Goal: Information Seeking & Learning: Check status

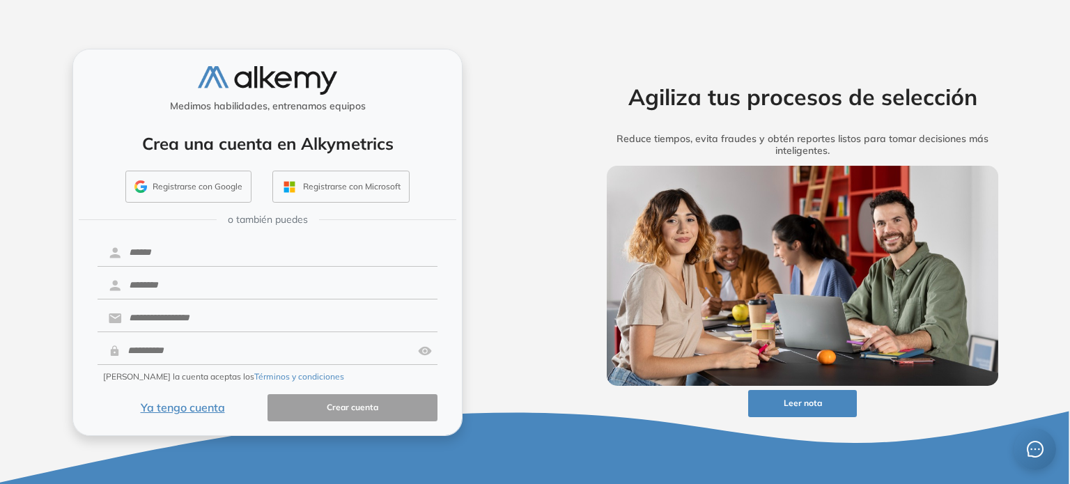
click at [187, 409] on button "Ya tengo cuenta" at bounding box center [182, 407] width 170 height 27
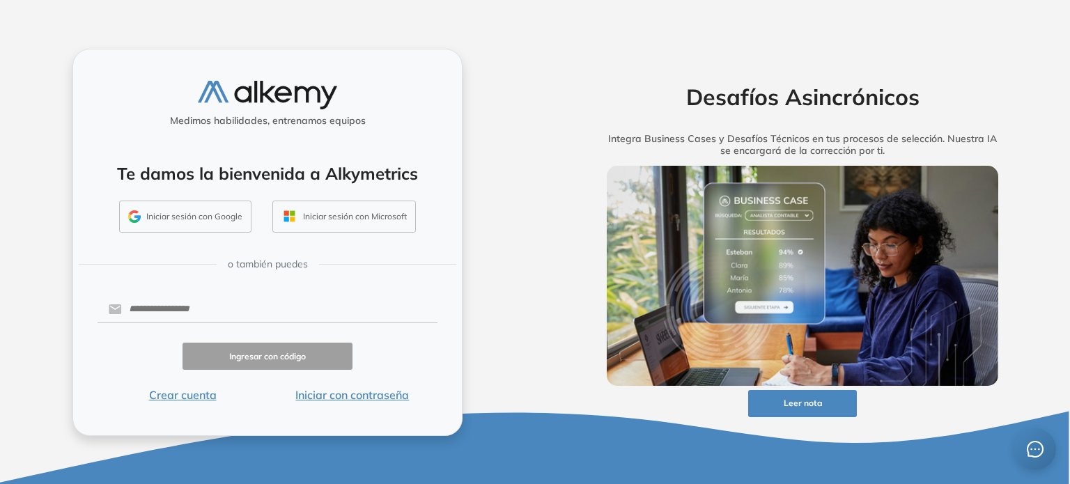
click at [320, 396] on button "Iniciar con contraseña" at bounding box center [352, 394] width 170 height 17
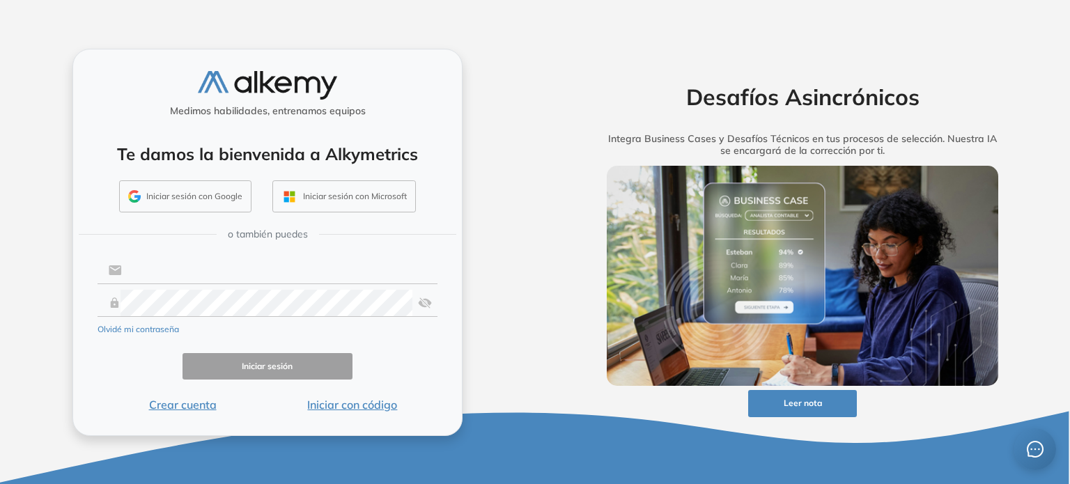
type input "**********"
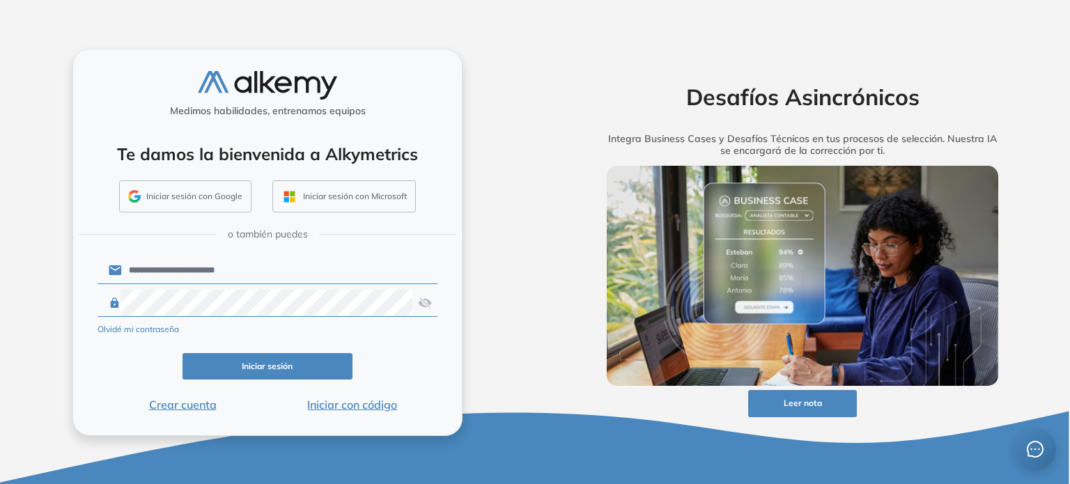
click at [295, 370] on button "Iniciar sesión" at bounding box center [267, 366] width 170 height 27
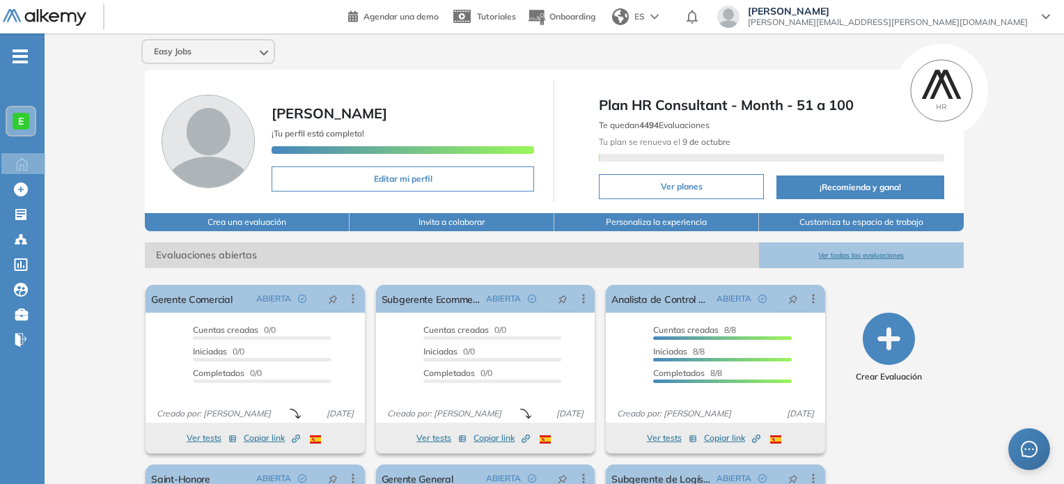
scroll to position [107, 0]
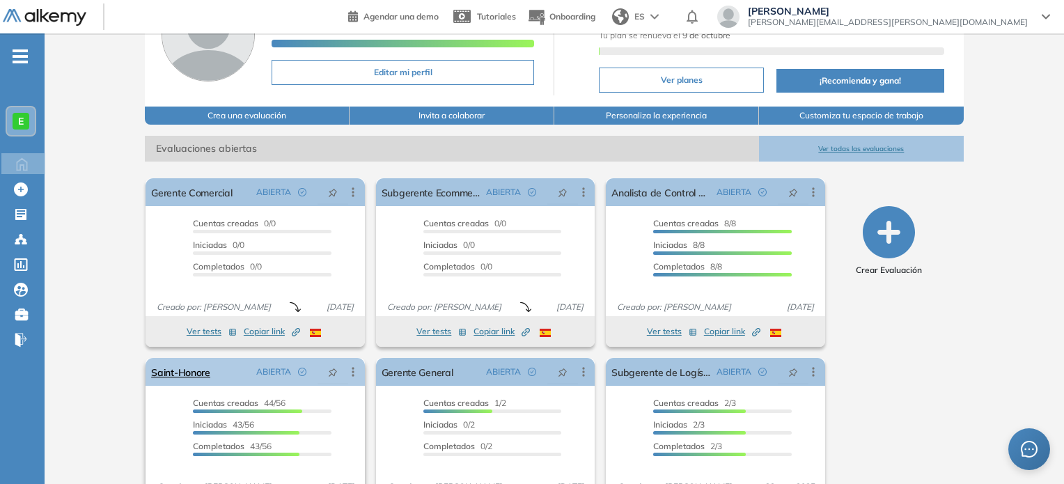
click at [242, 373] on div "Saint-[PERSON_NAME] ABIERTA Editar Los siguientes tests ya no están disponibles…" at bounding box center [255, 372] width 219 height 28
click at [189, 372] on link "Saint-Honore" at bounding box center [180, 372] width 59 height 28
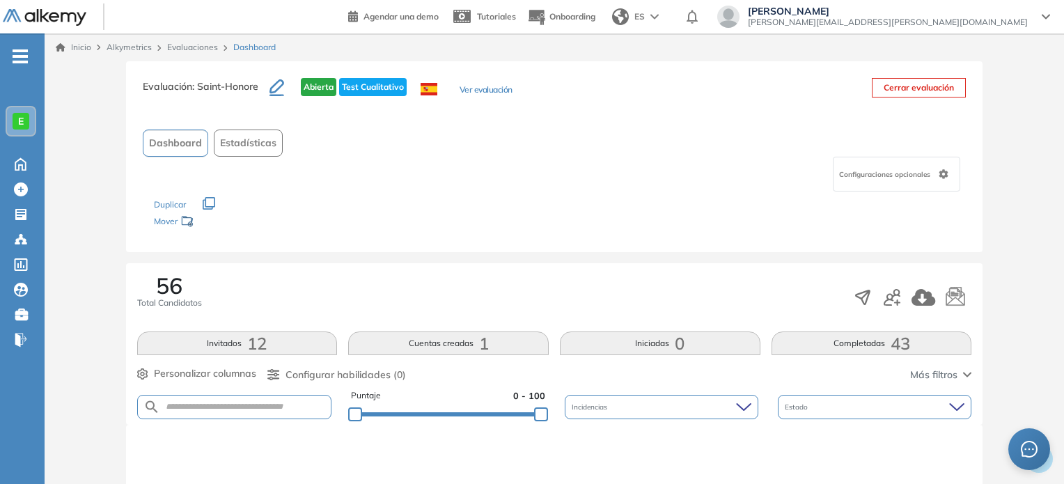
click at [861, 336] on button "Completadas 43" at bounding box center [871, 343] width 201 height 24
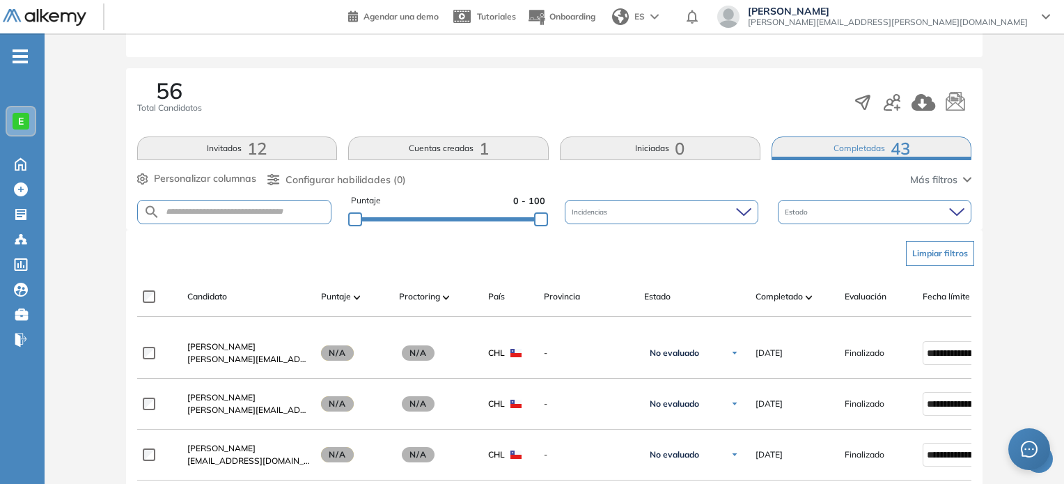
scroll to position [189, 0]
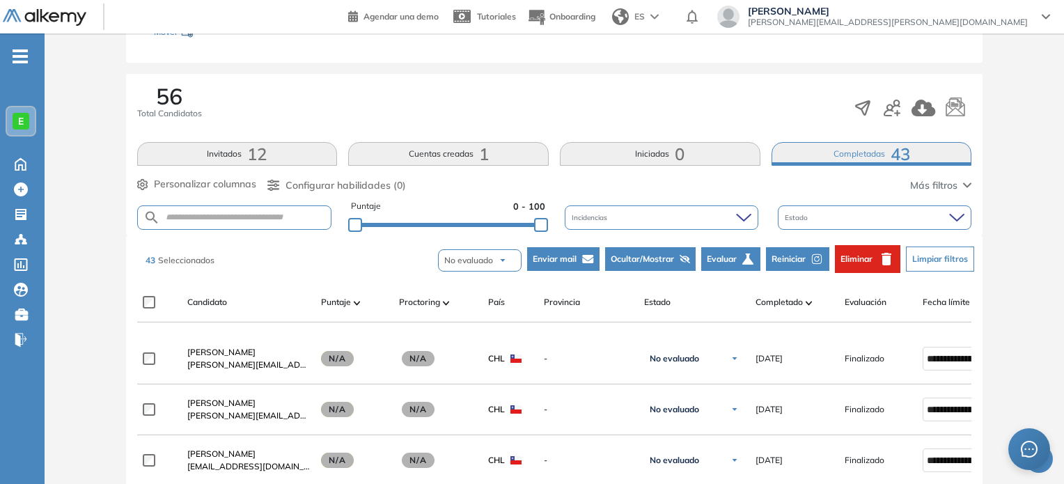
click at [734, 265] on button "Evaluar" at bounding box center [730, 259] width 59 height 24
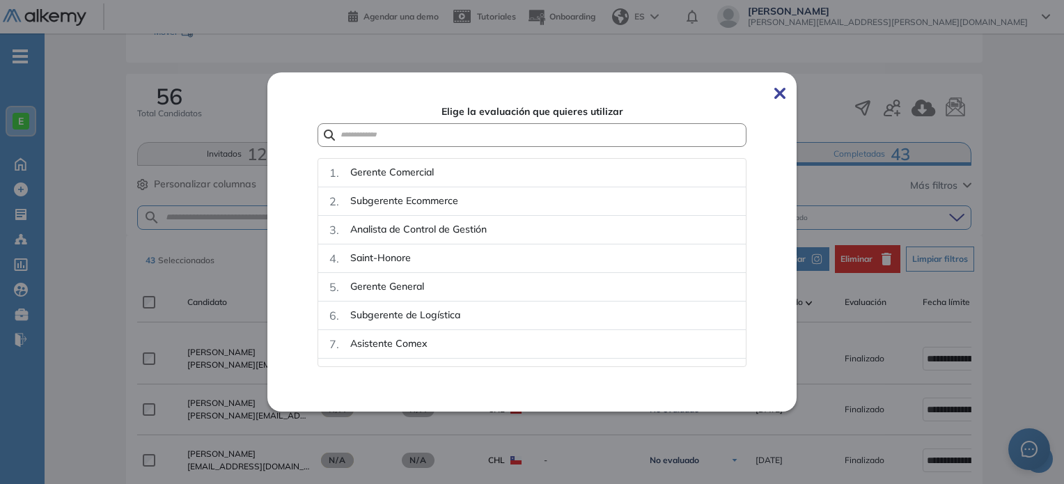
click at [783, 100] on span at bounding box center [779, 92] width 11 height 17
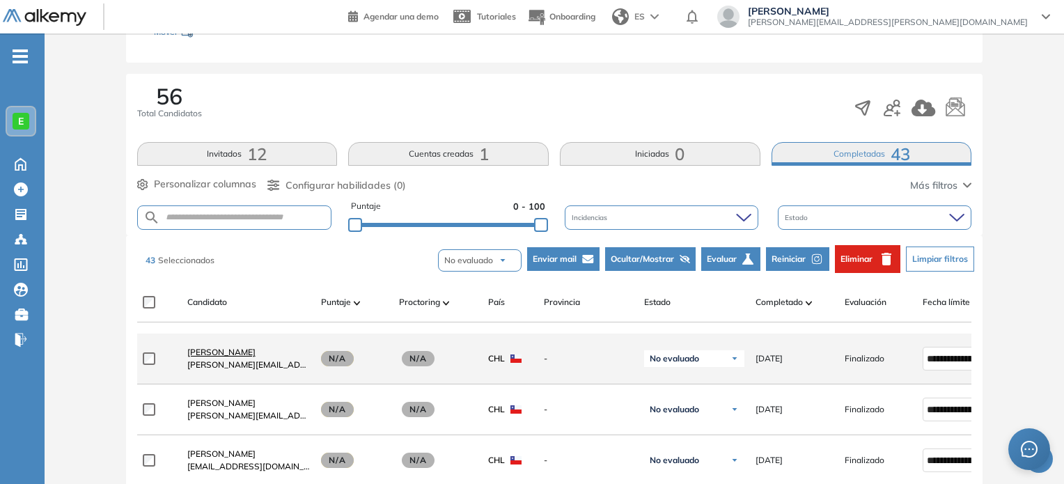
click at [256, 357] on span "[PERSON_NAME]" at bounding box center [221, 352] width 68 height 10
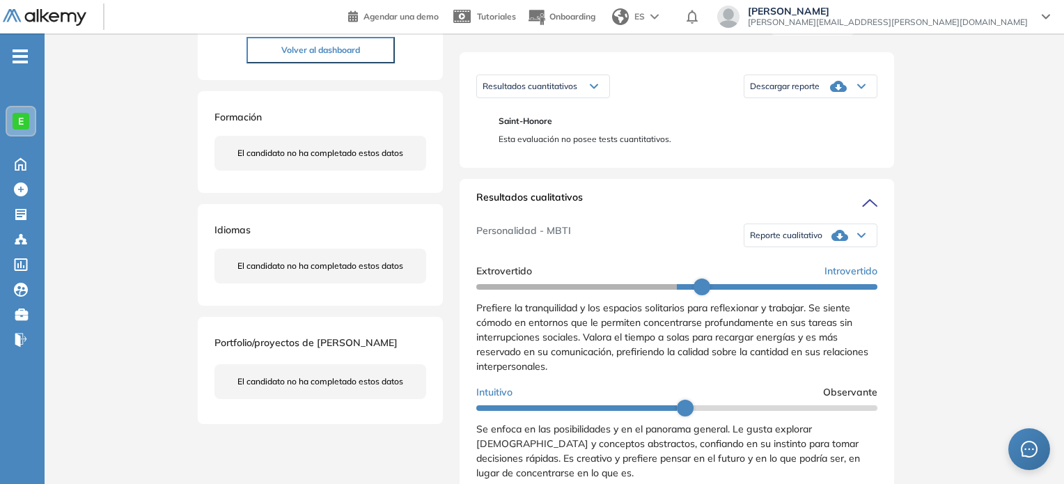
scroll to position [224, 0]
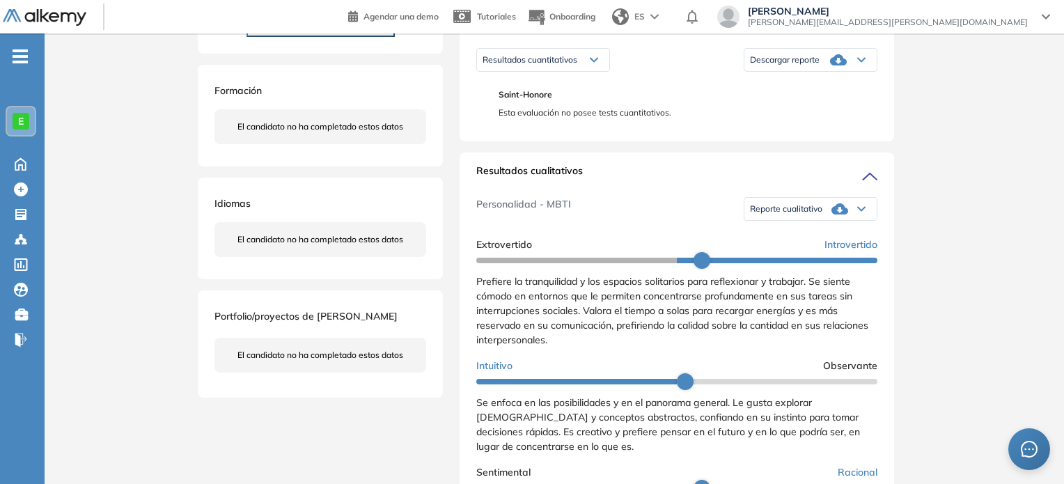
click at [801, 214] on span "Reporte cualitativo" at bounding box center [786, 208] width 72 height 11
click at [799, 263] on li "Reporte sin Afinidad AI" at bounding box center [792, 256] width 82 height 14
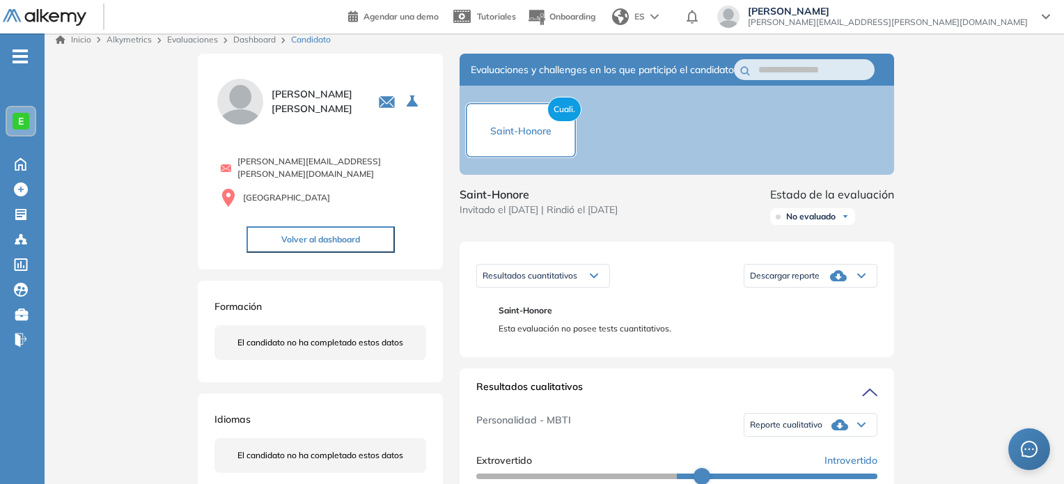
scroll to position [0, 0]
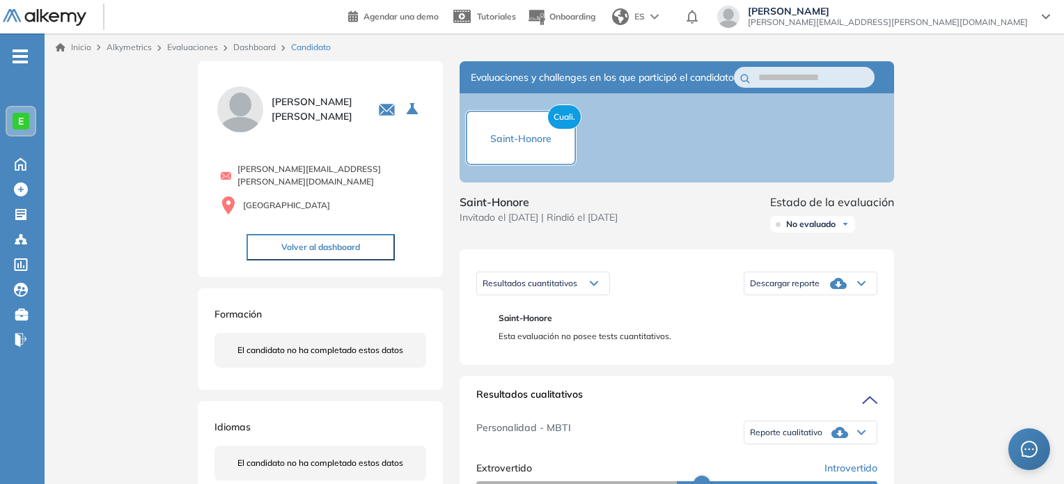
click at [249, 43] on link "Dashboard" at bounding box center [254, 47] width 42 height 10
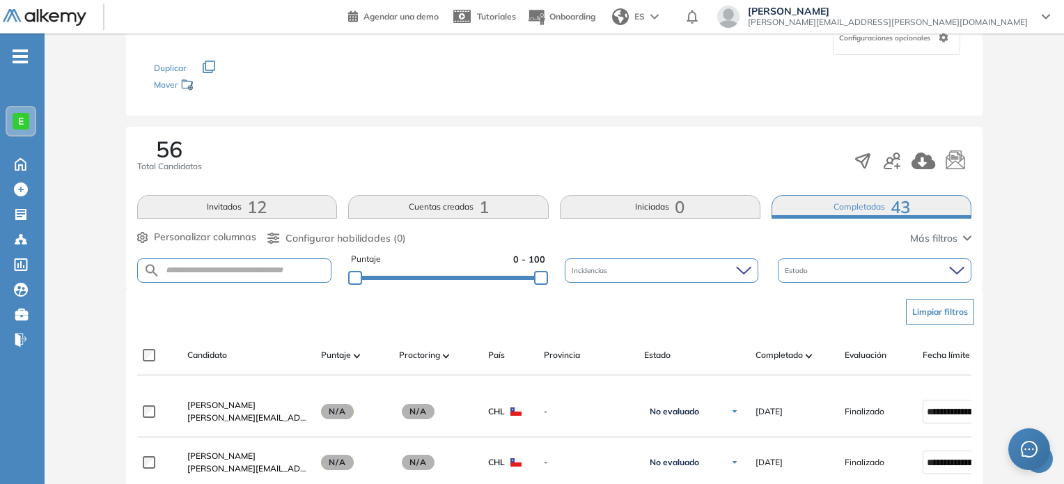
scroll to position [106, 0]
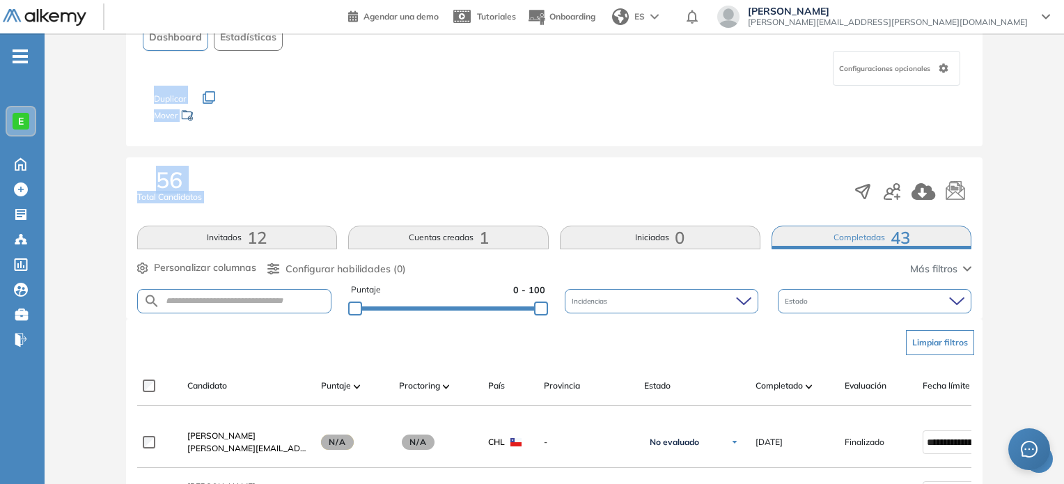
drag, startPoint x: 1042, startPoint y: 70, endPoint x: 1069, endPoint y: 210, distance: 142.6
click at [1064, 210] on html "Perfil Todos los espacios Todos los espacios E Home Home Alkymetrics Alkymetric…" at bounding box center [532, 136] width 1064 height 484
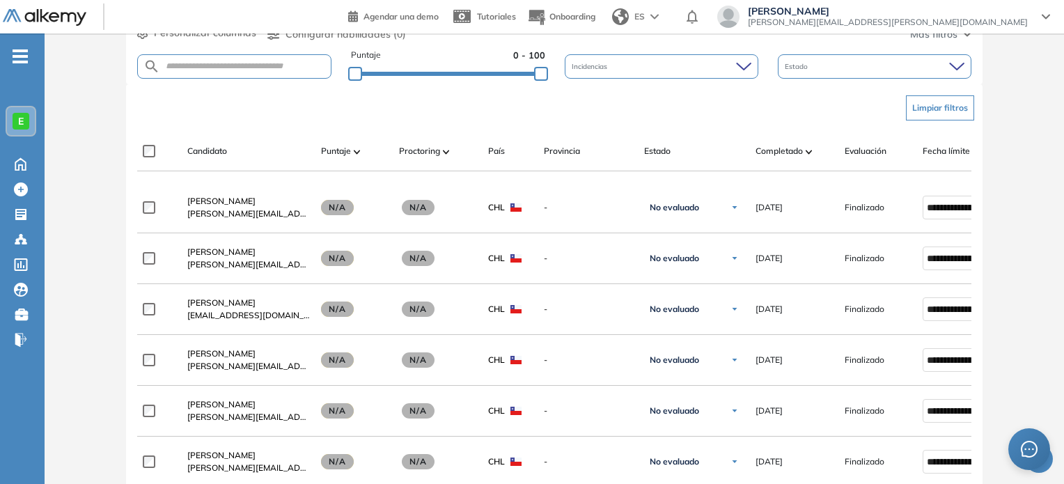
scroll to position [350, 0]
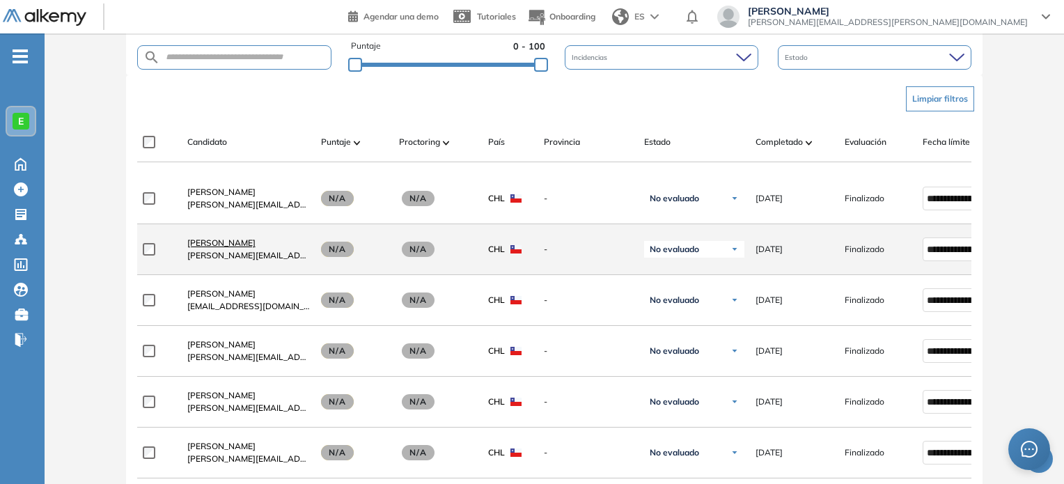
click at [247, 243] on span "[PERSON_NAME]" at bounding box center [221, 242] width 68 height 10
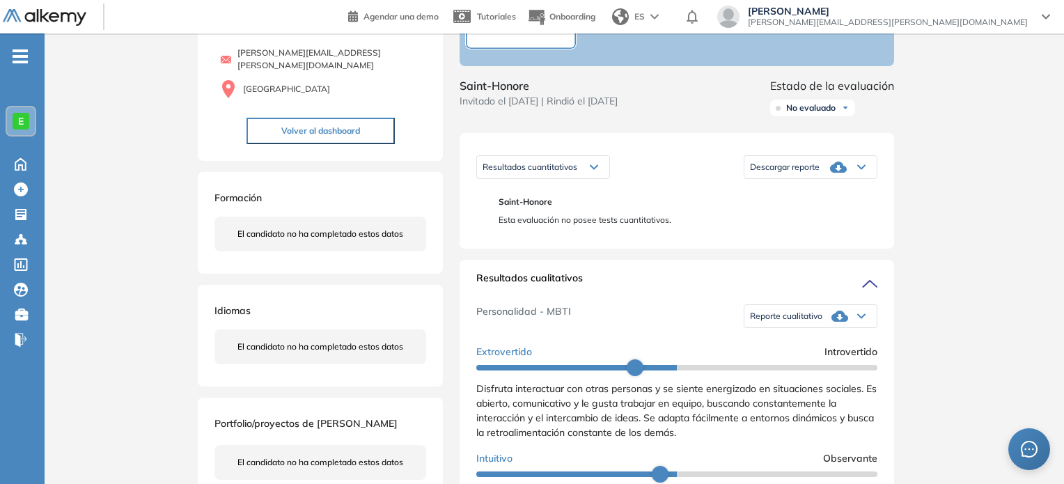
scroll to position [246, 0]
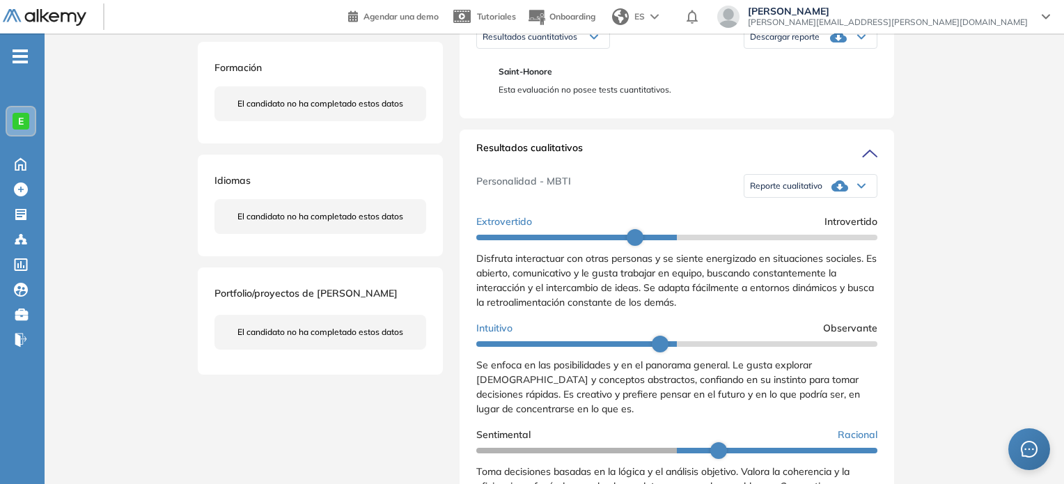
click at [778, 200] on div "Reporte cualitativo" at bounding box center [810, 186] width 132 height 28
click at [788, 240] on li "Reporte sin Afinidad AI" at bounding box center [792, 233] width 82 height 14
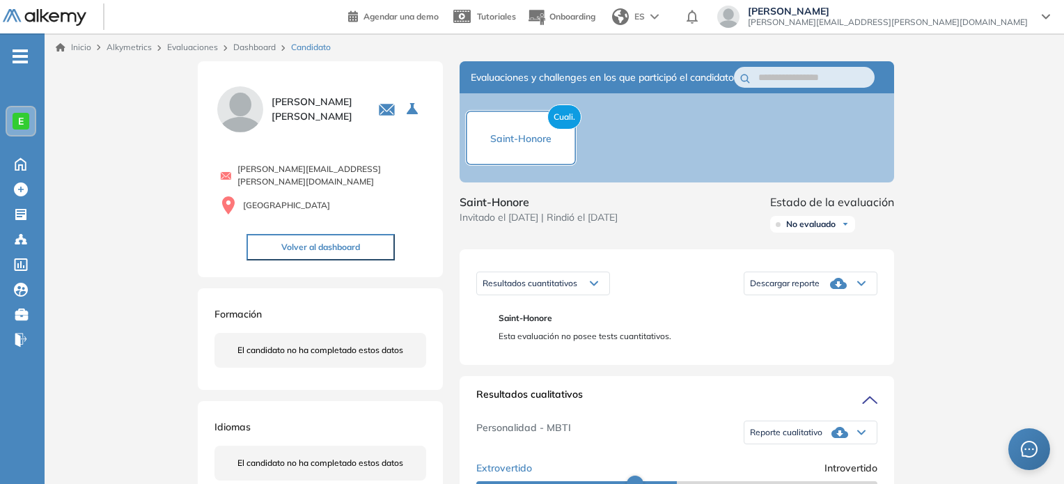
click at [249, 50] on link "Dashboard" at bounding box center [254, 47] width 42 height 10
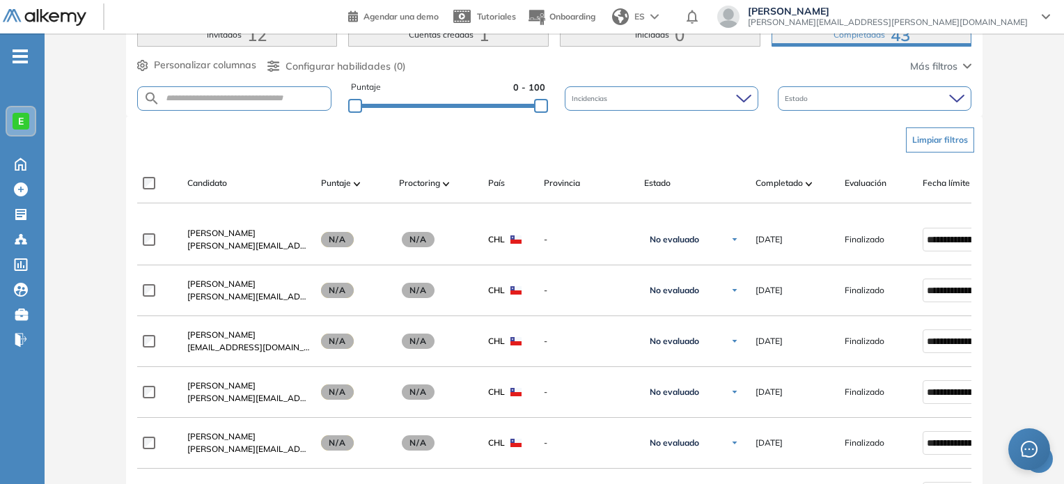
scroll to position [313, 0]
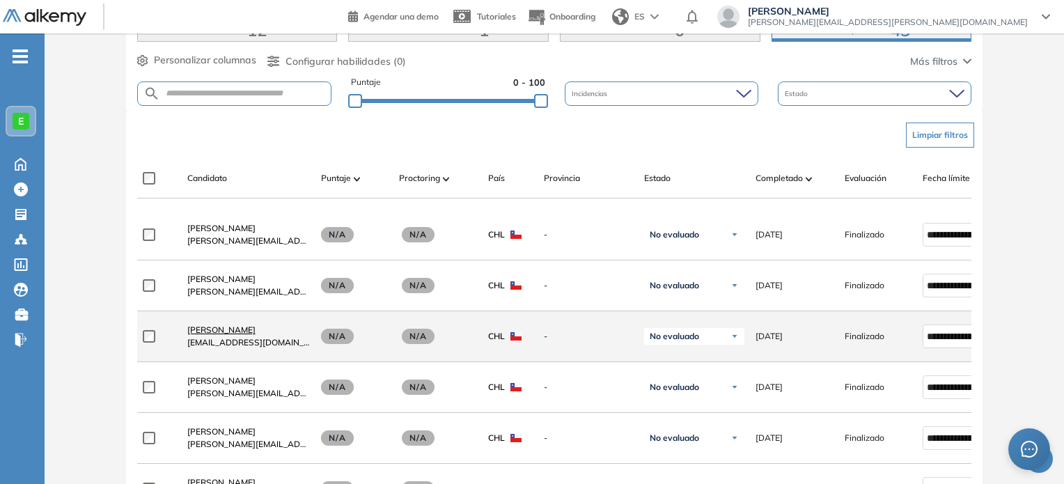
click at [228, 333] on span "[PERSON_NAME]" at bounding box center [221, 329] width 68 height 10
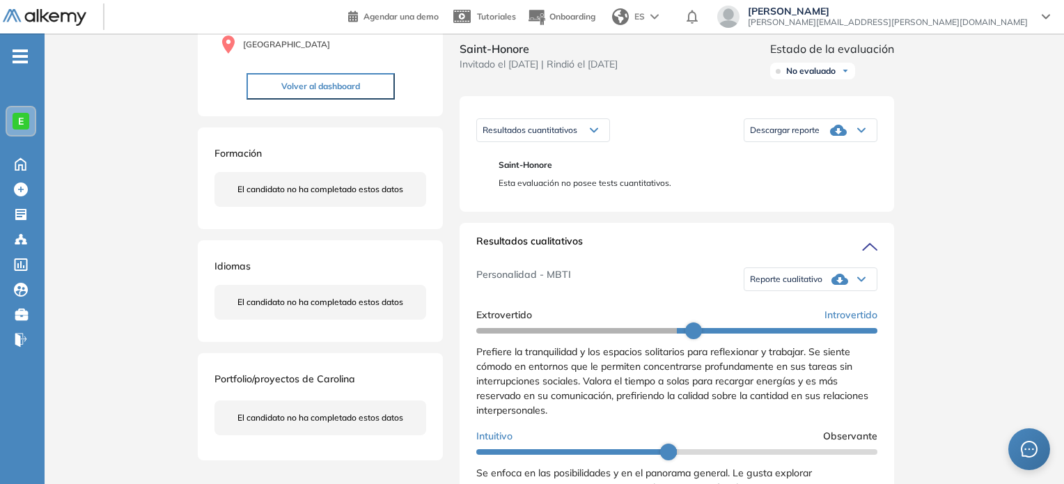
scroll to position [168, 0]
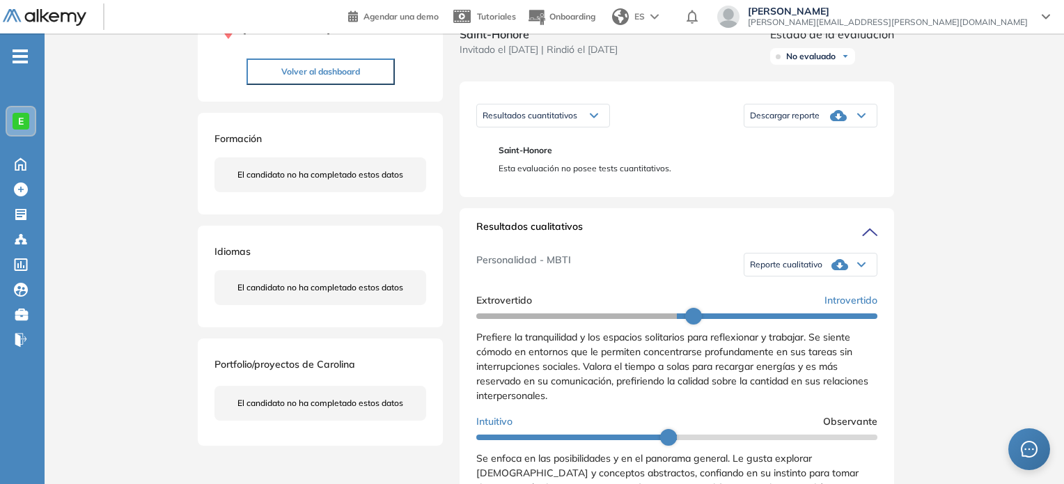
click at [794, 267] on div "Reporte cualitativo" at bounding box center [810, 265] width 132 height 28
click at [783, 318] on li "Reporte sin Afinidad AI" at bounding box center [792, 311] width 82 height 14
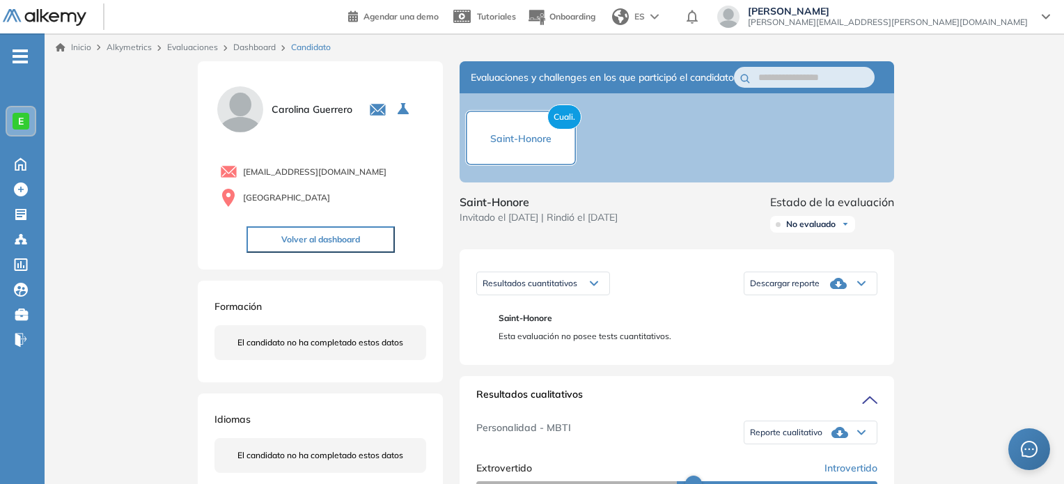
click at [258, 45] on link "Dashboard" at bounding box center [254, 47] width 42 height 10
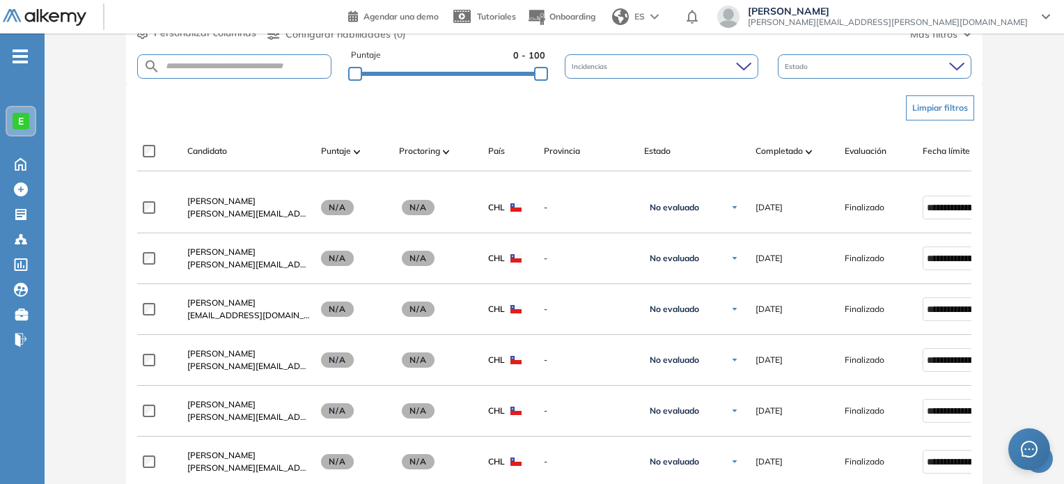
scroll to position [343, 0]
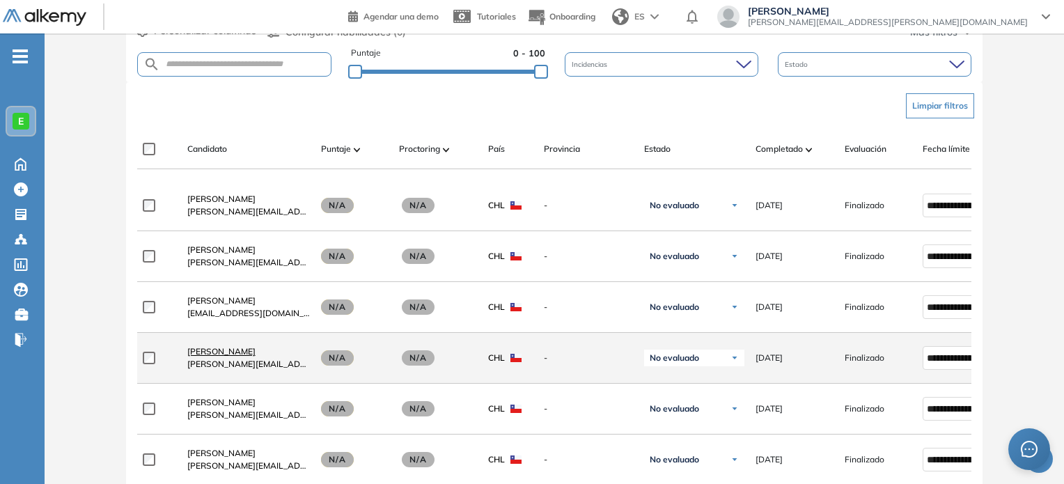
click at [214, 357] on span "[PERSON_NAME]" at bounding box center [221, 351] width 68 height 10
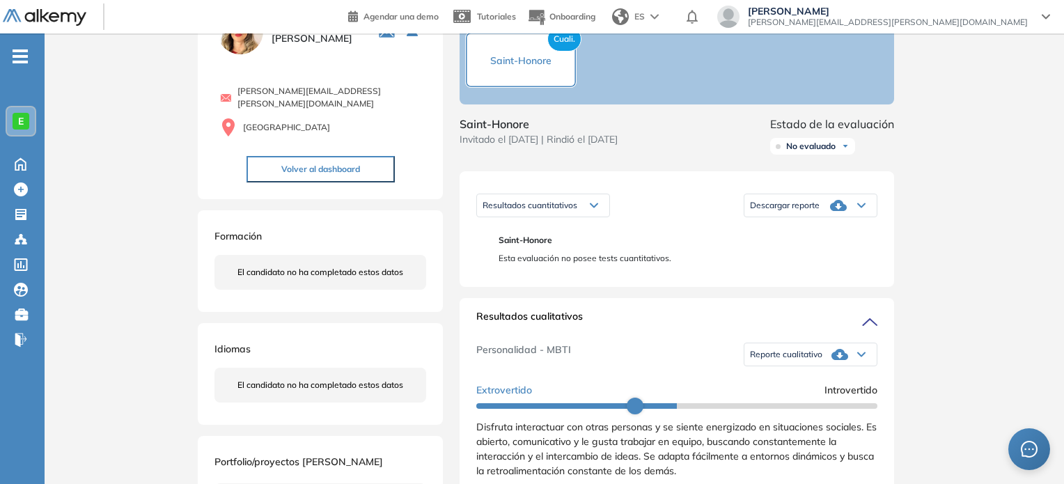
scroll to position [82, 0]
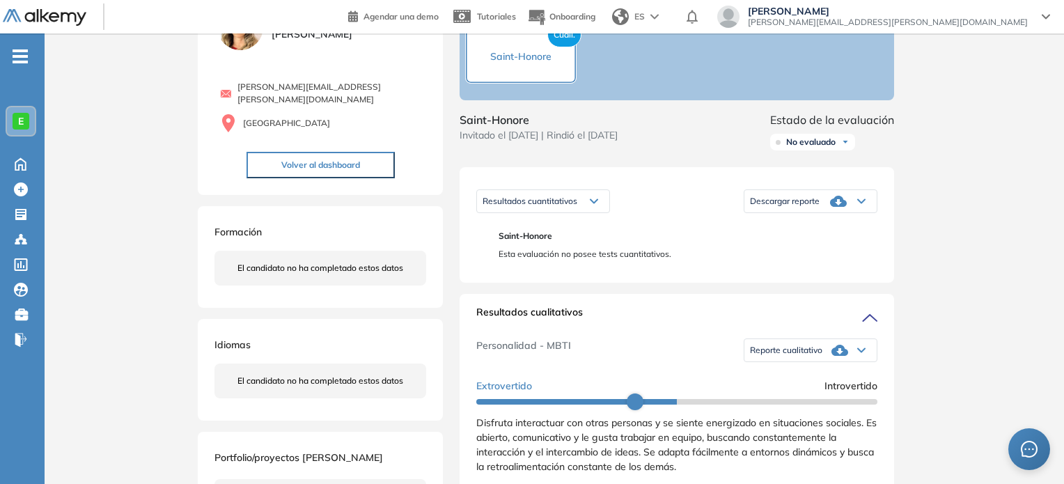
click at [799, 354] on div "Reporte cualitativo" at bounding box center [810, 350] width 132 height 28
click at [776, 409] on div "Reporte sin Afinidad AI" at bounding box center [810, 396] width 131 height 25
click at [790, 404] on li "Reporte sin Afinidad AI" at bounding box center [792, 397] width 82 height 14
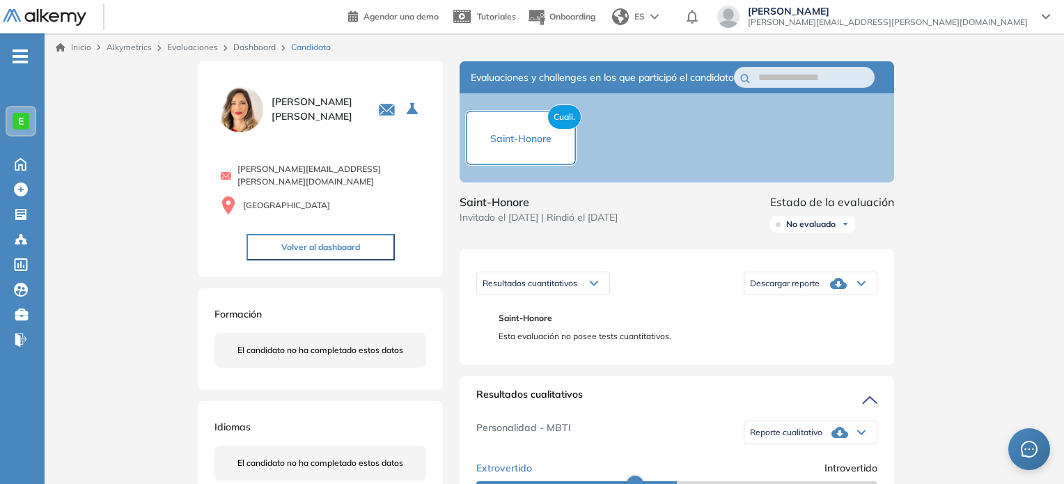
click at [262, 47] on link "Dashboard" at bounding box center [254, 47] width 42 height 10
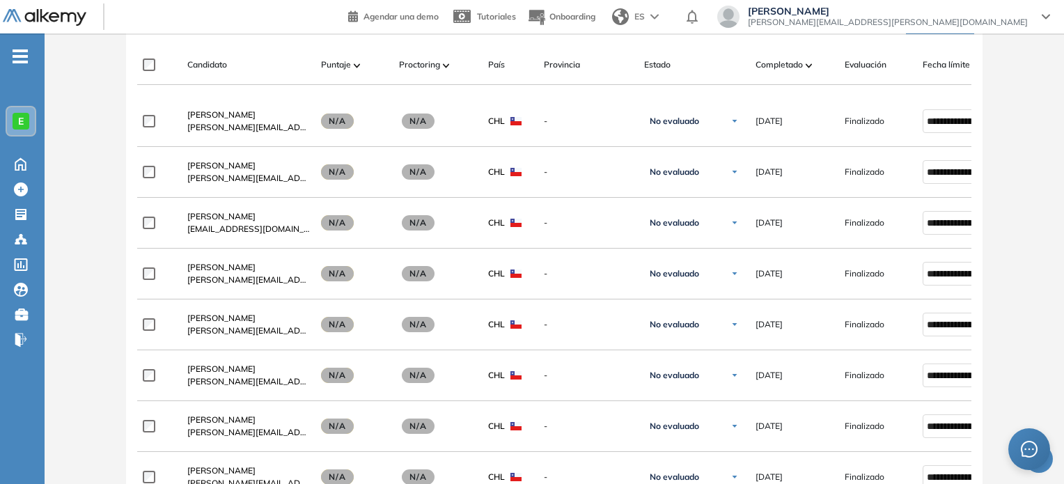
scroll to position [442, 0]
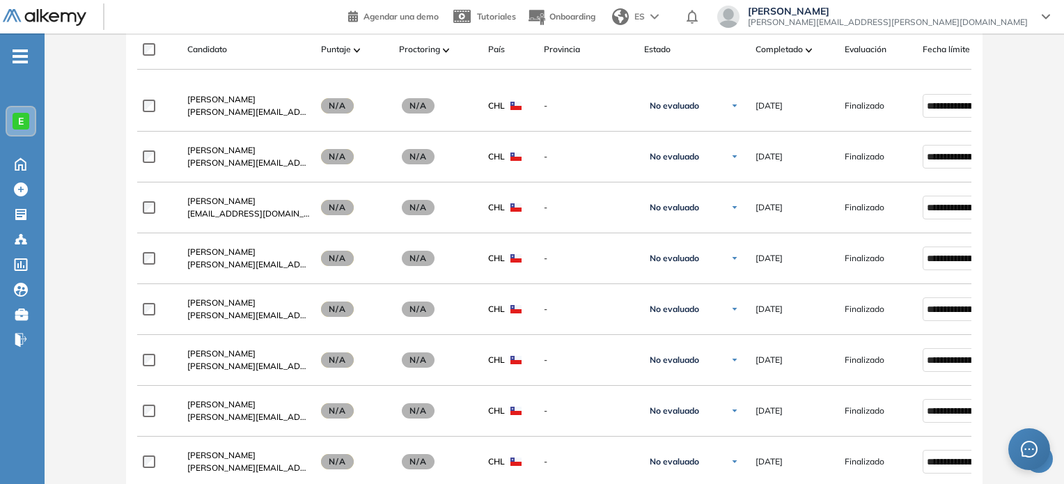
click at [1017, 206] on div "Evaluación : Saint-[PERSON_NAME] Abierta Test Cualitativo Ver evaluación Cerrar…" at bounding box center [554, 367] width 1008 height 1497
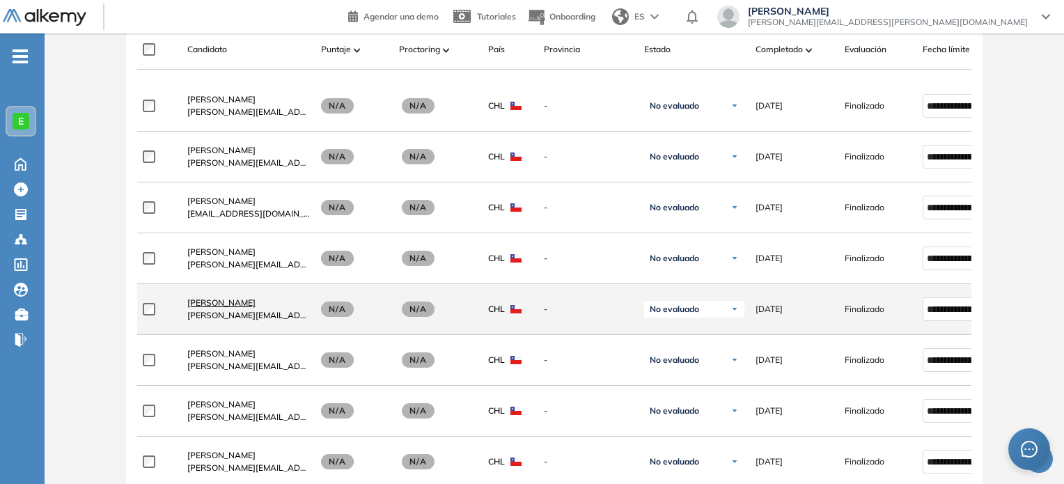
click at [250, 307] on span "[PERSON_NAME]" at bounding box center [221, 302] width 68 height 10
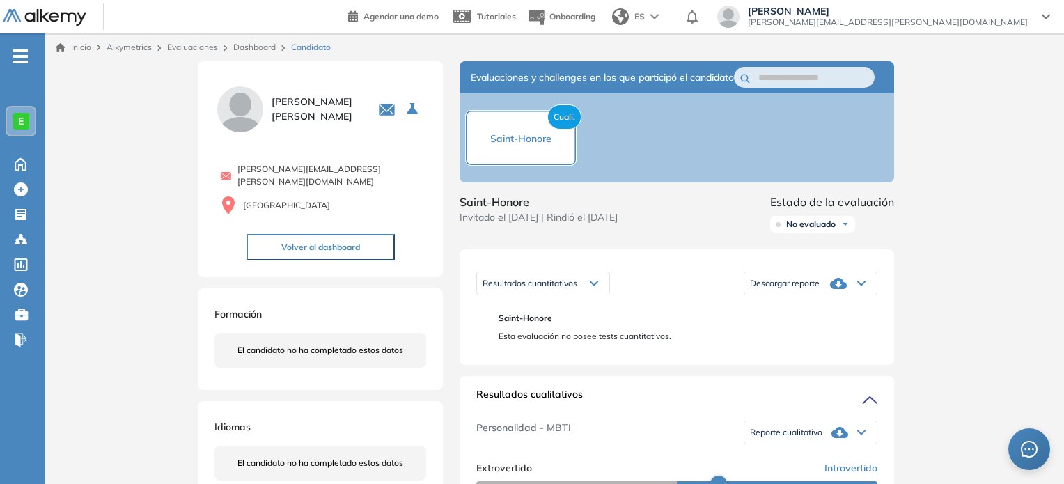
click at [804, 438] on span "Reporte cualitativo" at bounding box center [786, 432] width 72 height 11
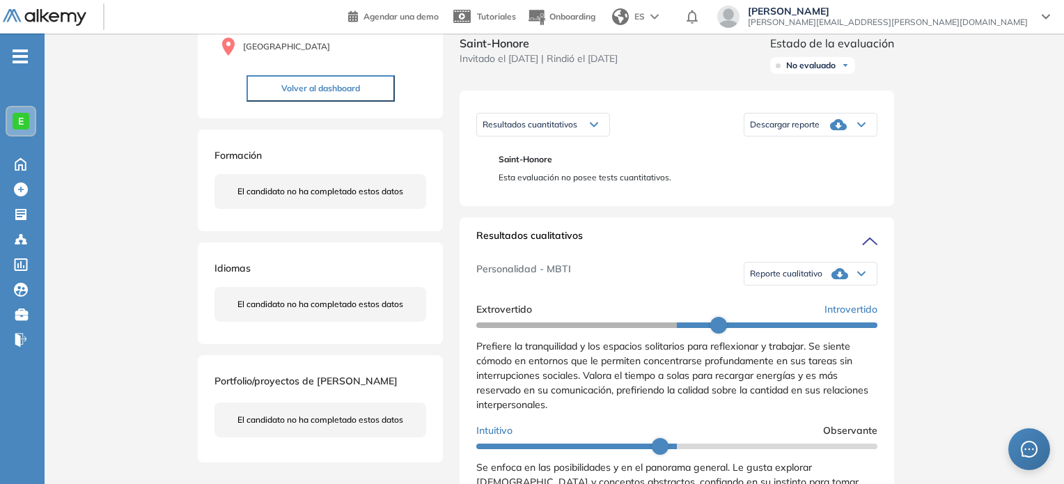
scroll to position [190, 0]
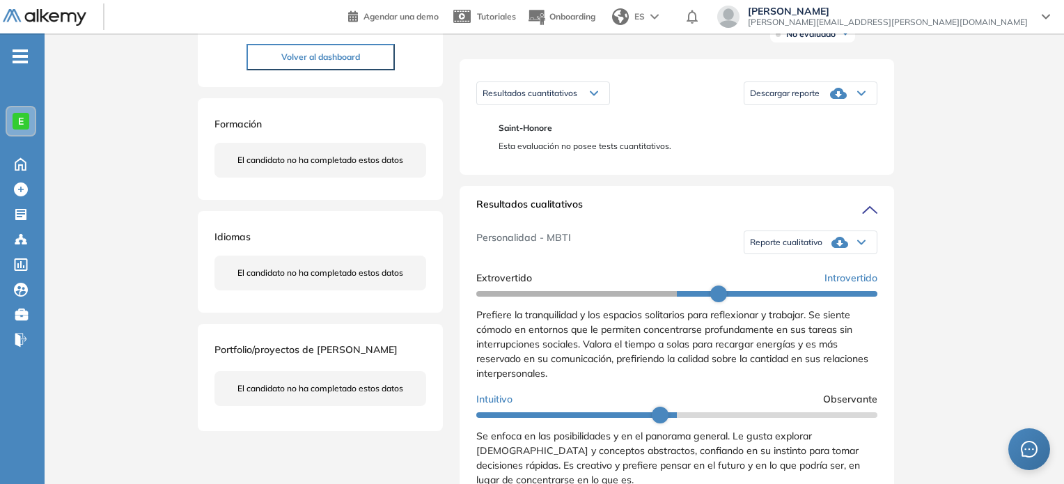
click at [822, 250] on div "Reporte cualitativo" at bounding box center [810, 242] width 132 height 28
click at [771, 296] on li "Reporte sin Afinidad AI" at bounding box center [792, 289] width 82 height 14
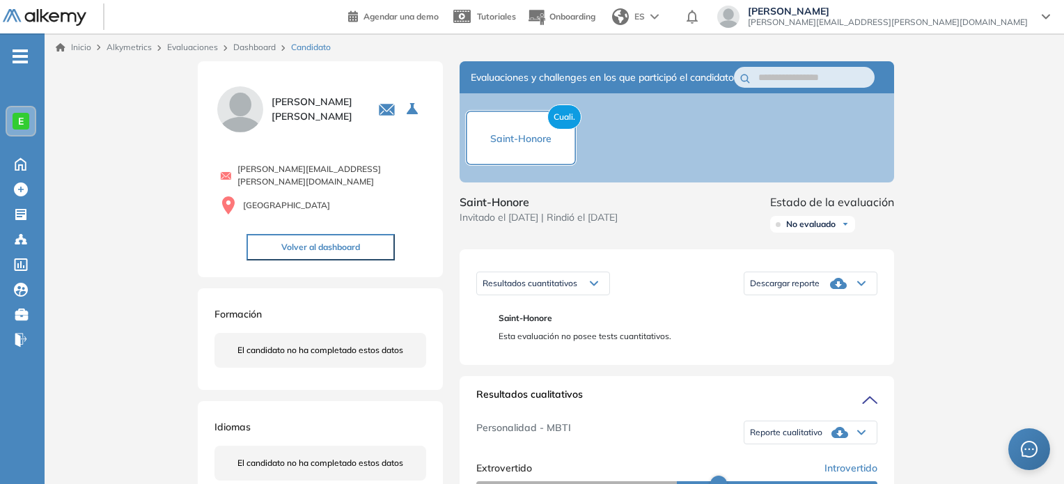
click at [269, 44] on link "Dashboard" at bounding box center [254, 47] width 42 height 10
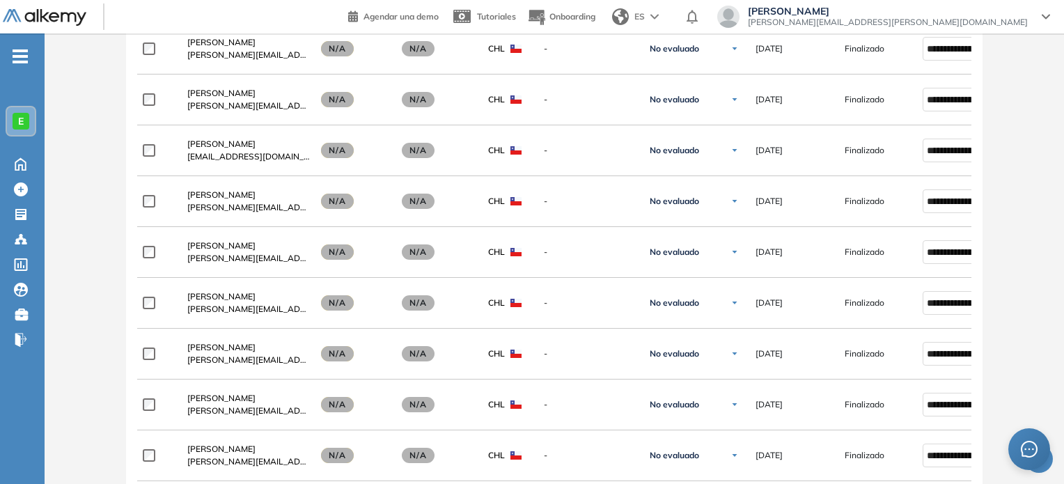
scroll to position [523, 0]
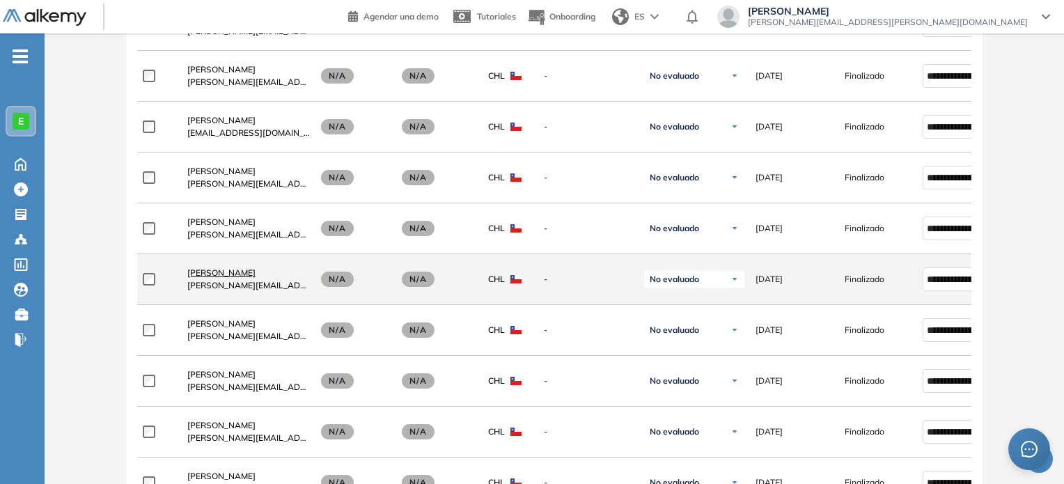
click at [249, 276] on span "[PERSON_NAME]" at bounding box center [221, 272] width 68 height 10
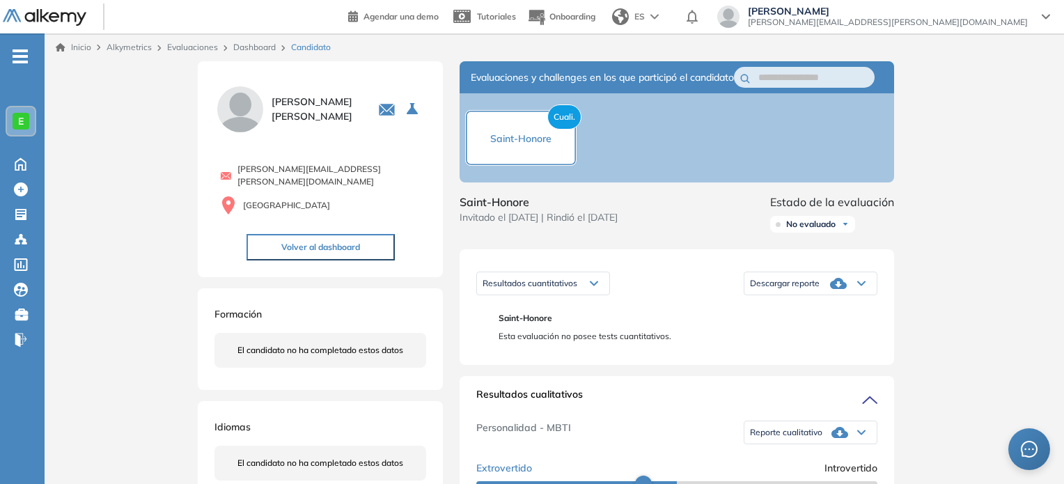
click at [816, 438] on span "Reporte cualitativo" at bounding box center [786, 432] width 72 height 11
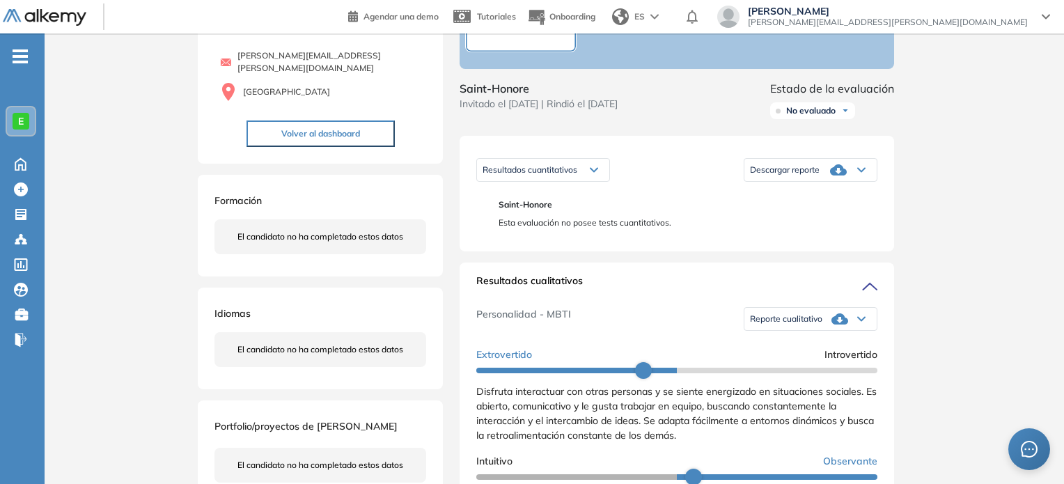
scroll to position [122, 0]
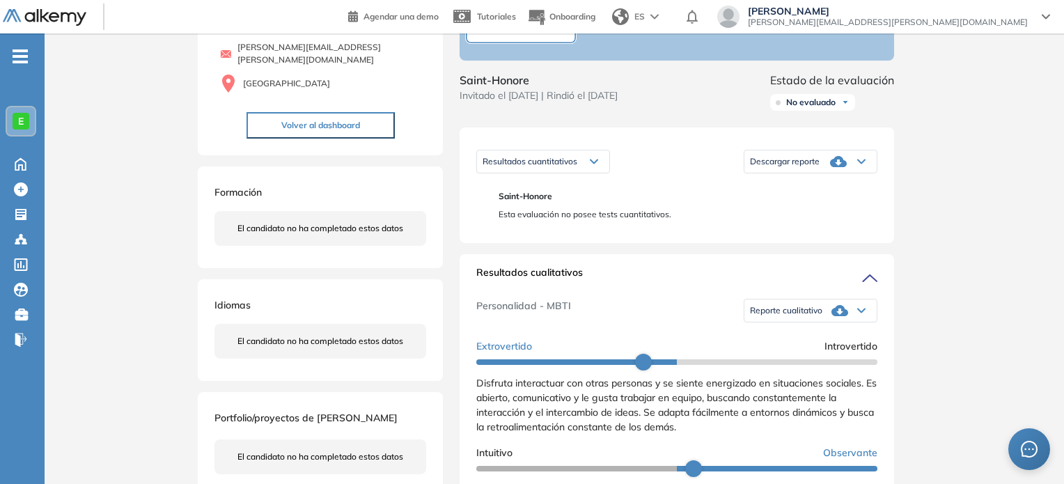
click at [831, 316] on icon at bounding box center [839, 310] width 17 height 11
click at [800, 364] on li "Reporte sin Afinidad AI" at bounding box center [792, 357] width 82 height 14
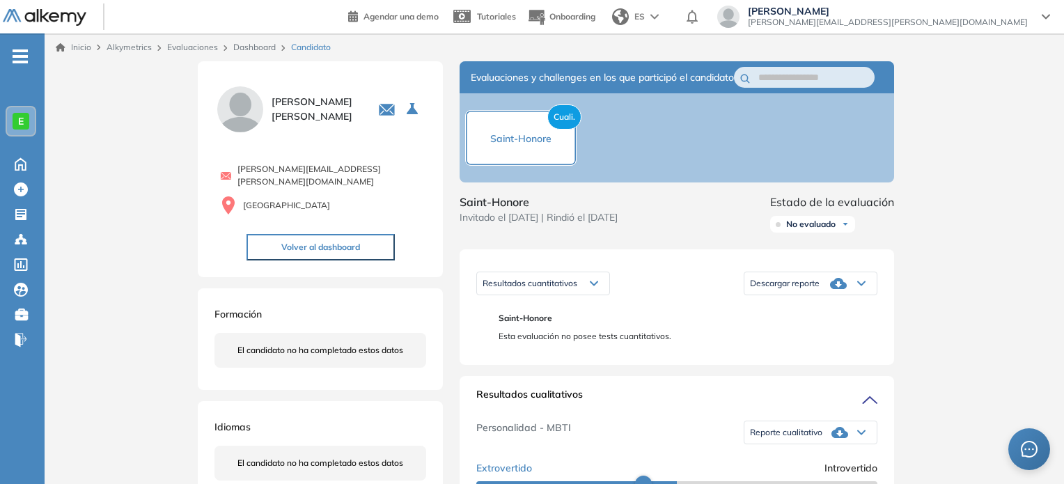
click at [273, 49] on link "Dashboard" at bounding box center [254, 47] width 42 height 10
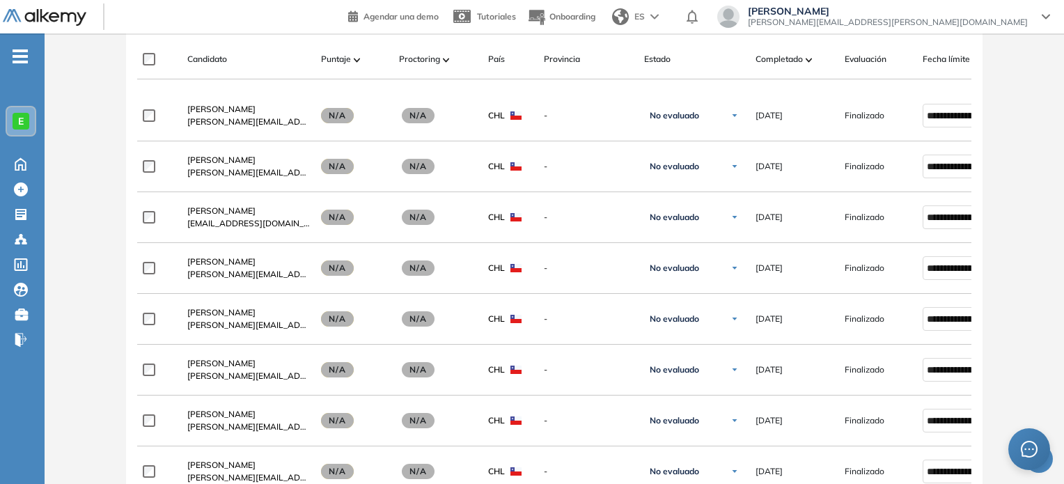
scroll to position [478, 0]
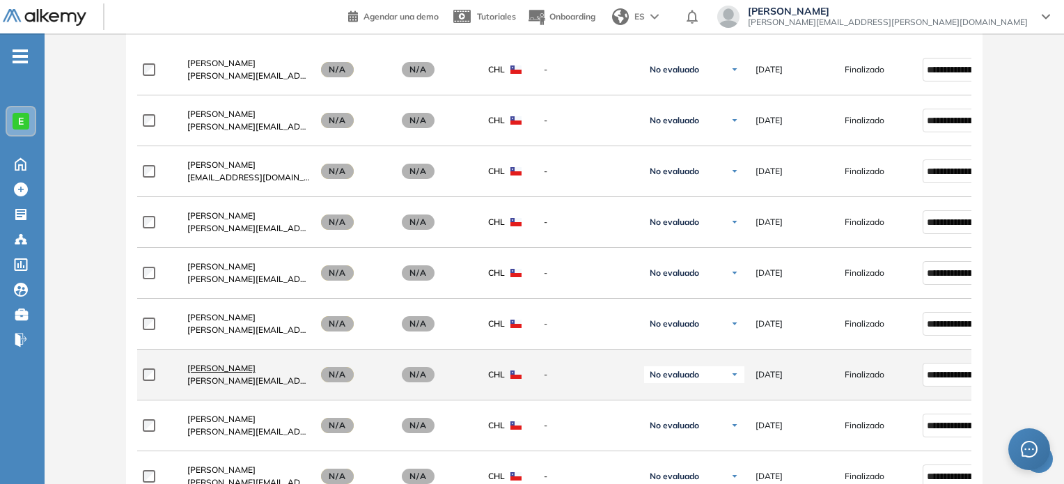
click at [232, 368] on span "[PERSON_NAME]" at bounding box center [221, 368] width 68 height 10
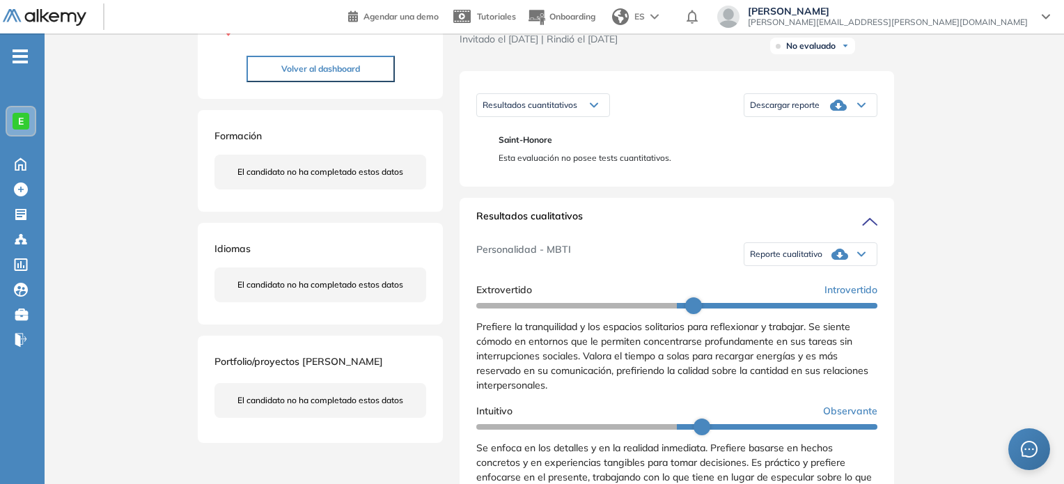
scroll to position [189, 0]
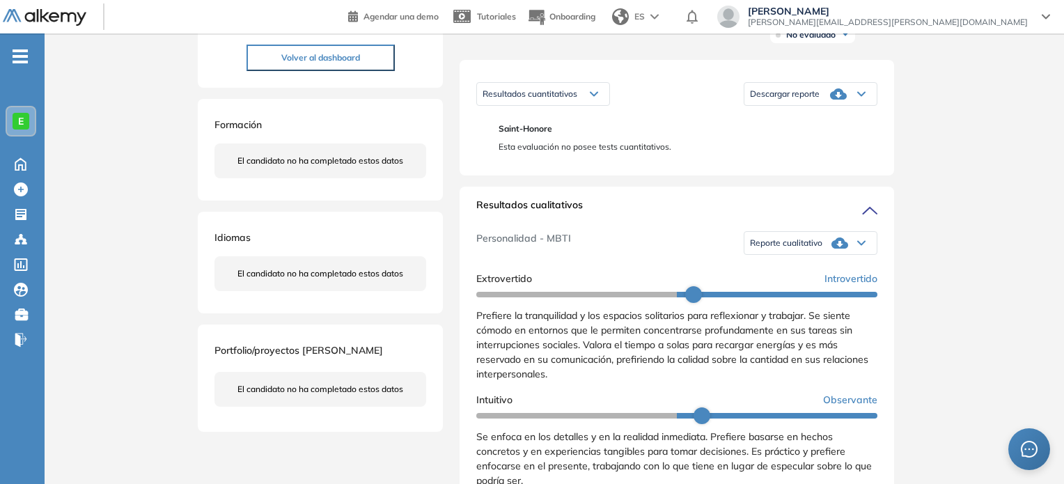
click at [832, 249] on icon at bounding box center [839, 242] width 17 height 11
click at [814, 297] on li "Reporte sin Afinidad AI" at bounding box center [792, 290] width 82 height 14
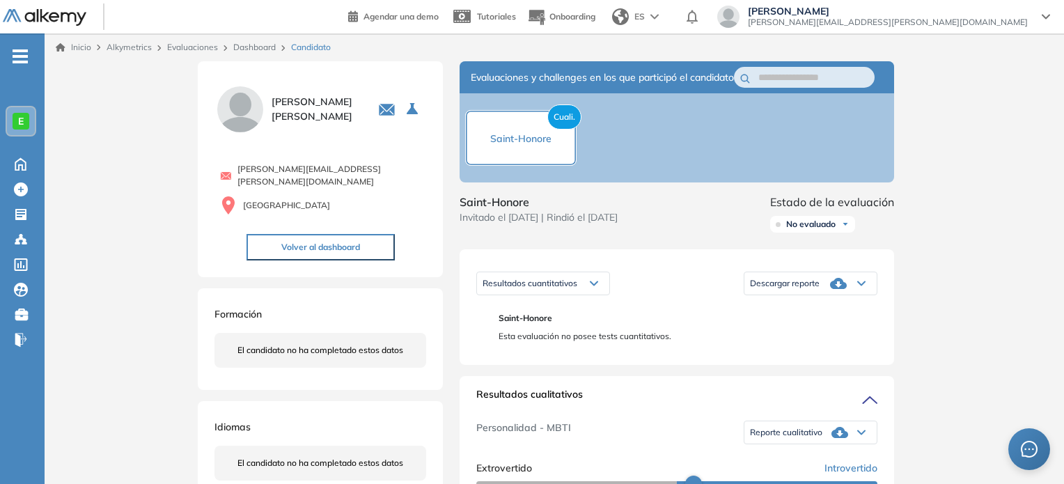
click at [263, 50] on link "Dashboard" at bounding box center [254, 47] width 42 height 10
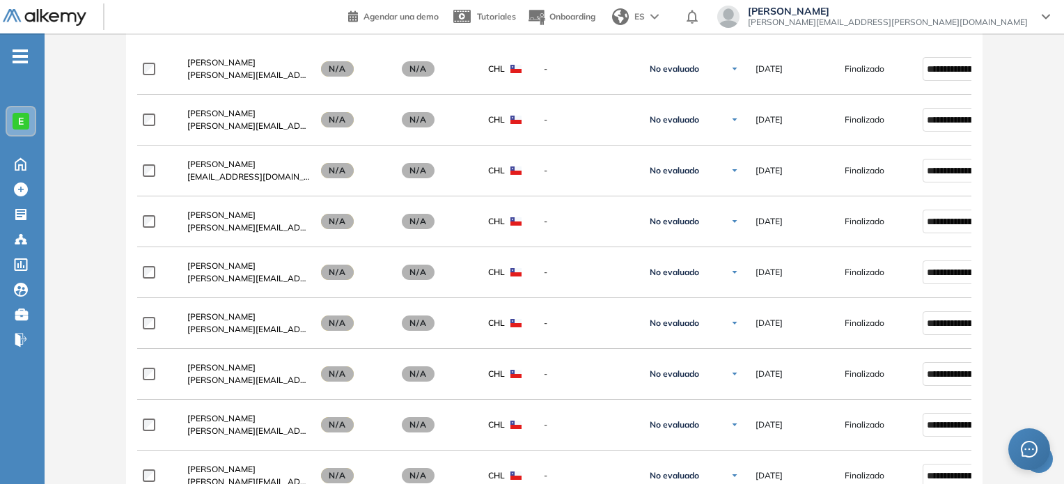
scroll to position [487, 0]
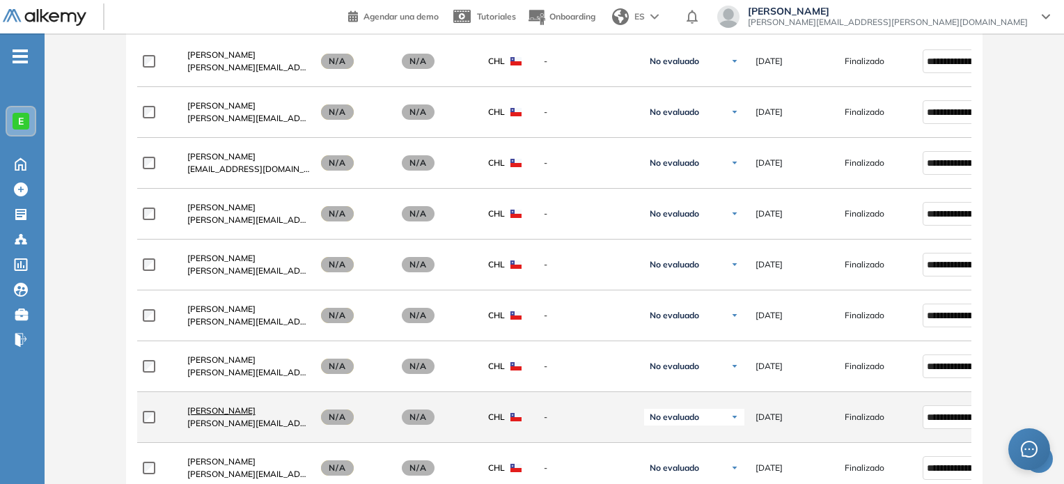
click at [226, 414] on span "[PERSON_NAME]" at bounding box center [221, 410] width 68 height 10
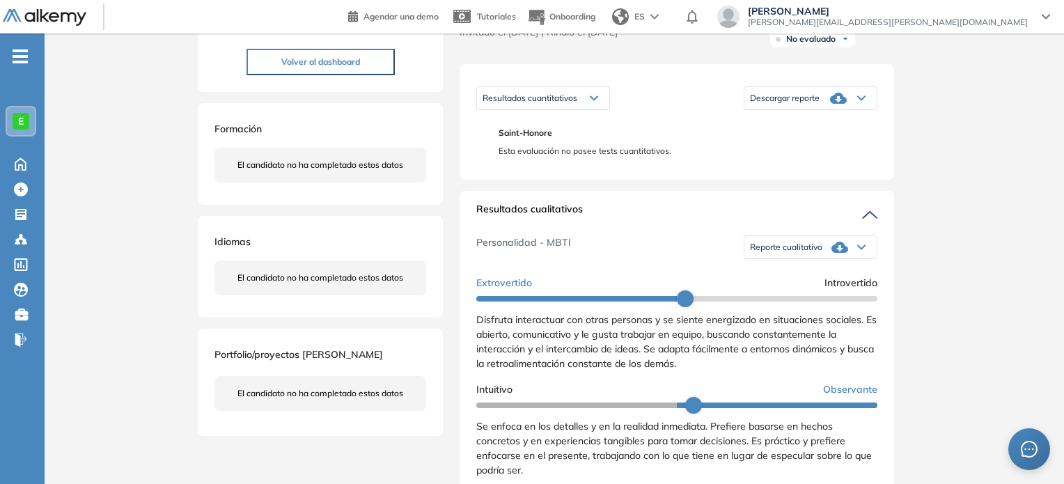
scroll to position [189, 0]
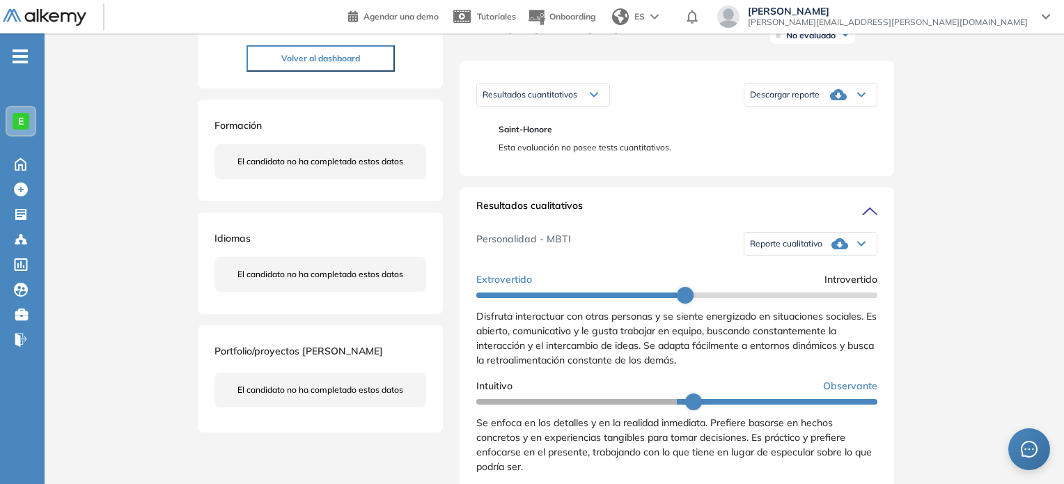
click at [802, 249] on span "Reporte cualitativo" at bounding box center [786, 243] width 72 height 11
click at [801, 297] on li "Reporte sin Afinidad AI" at bounding box center [792, 290] width 82 height 14
click at [123, 91] on div "Inicio Alkymetrics Evaluaciones Dashboard Candidato Duración : 00:00:00 Cantida…" at bounding box center [554, 462] width 1019 height 1235
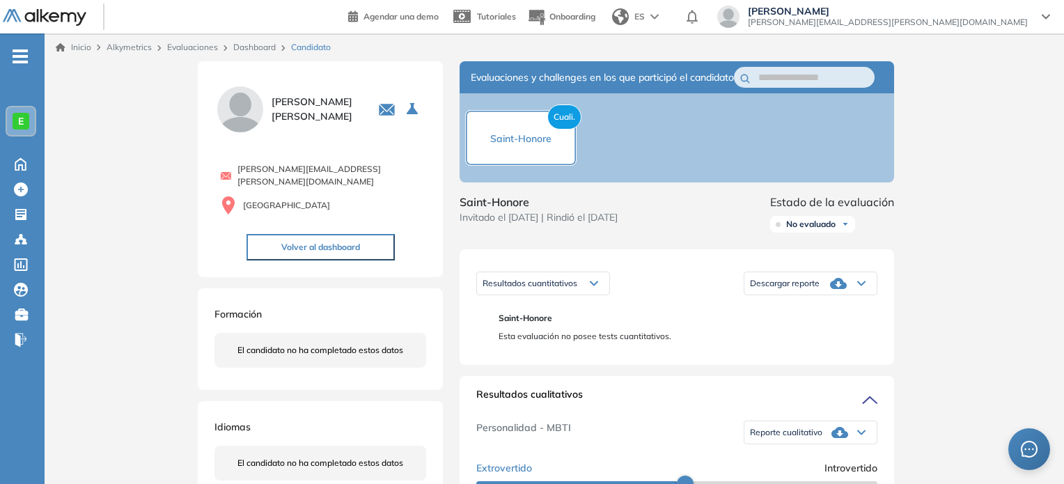
click at [267, 43] on link "Dashboard" at bounding box center [254, 47] width 42 height 10
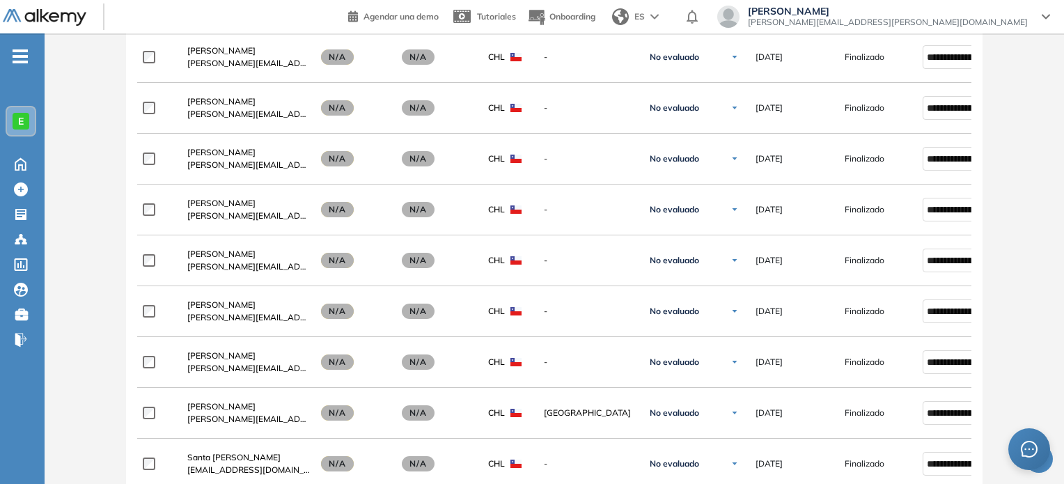
scroll to position [664, 0]
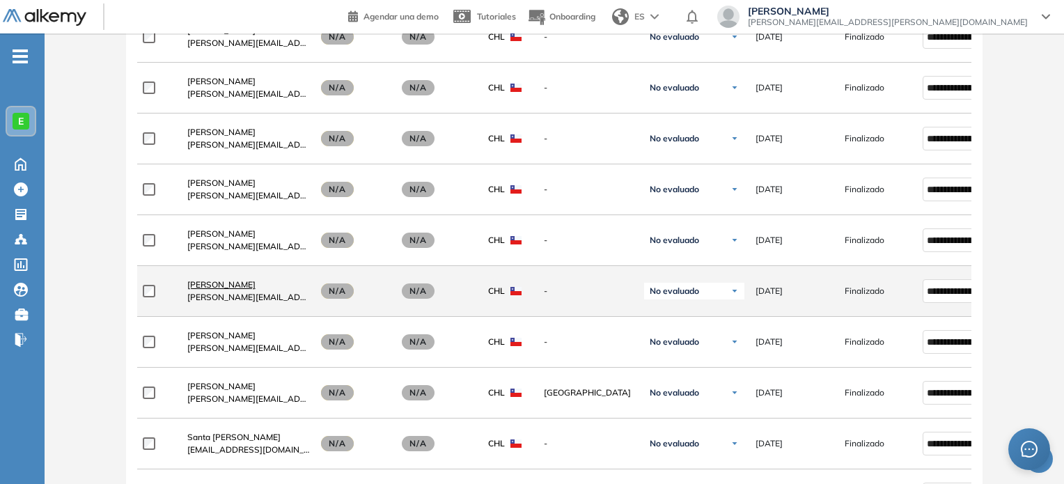
click at [226, 284] on span "[PERSON_NAME]" at bounding box center [221, 284] width 68 height 10
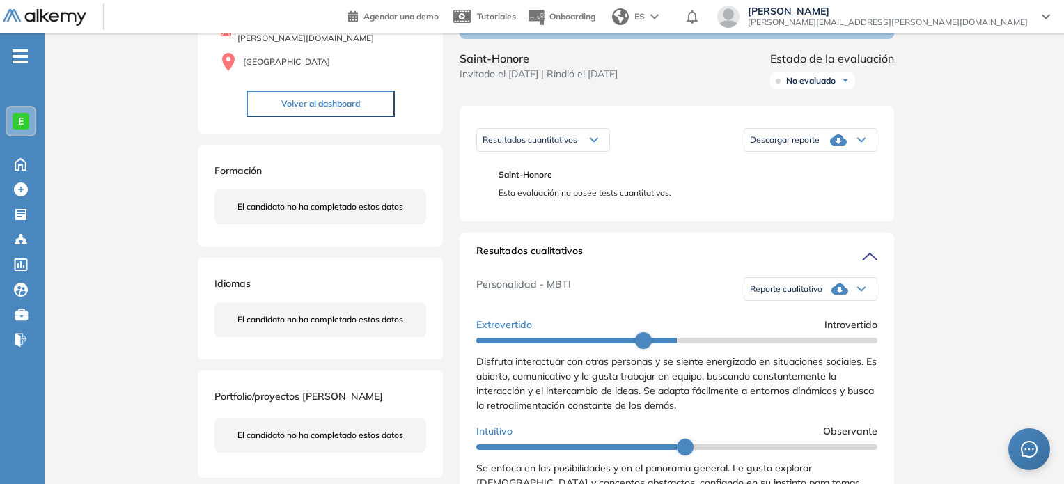
scroll to position [160, 0]
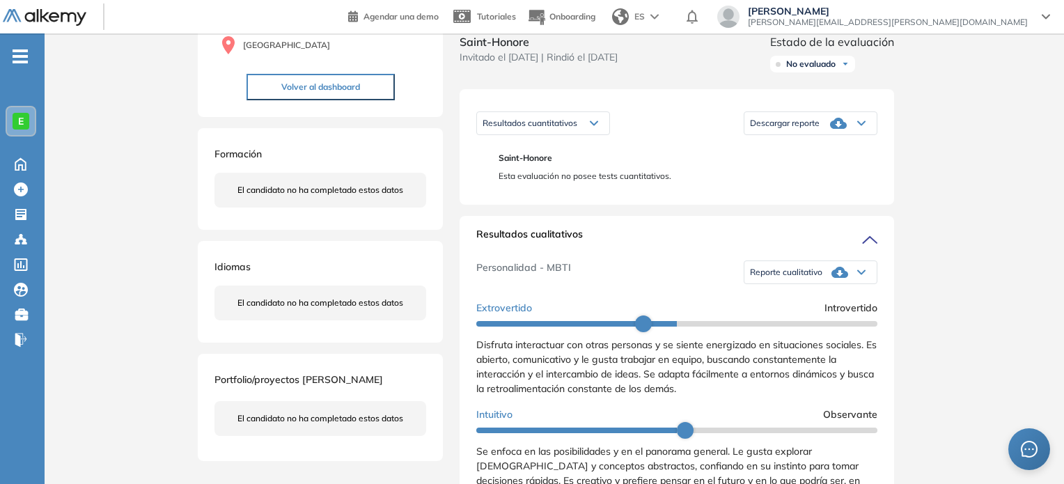
click at [838, 278] on icon at bounding box center [839, 272] width 17 height 11
click at [813, 326] on li "Reporte sin Afinidad AI" at bounding box center [792, 319] width 82 height 14
click at [228, 50] on div "[PERSON_NAME][EMAIL_ADDRESS][PERSON_NAME][DOMAIN_NAME] Chile Volver al dashboard" at bounding box center [320, 43] width 212 height 114
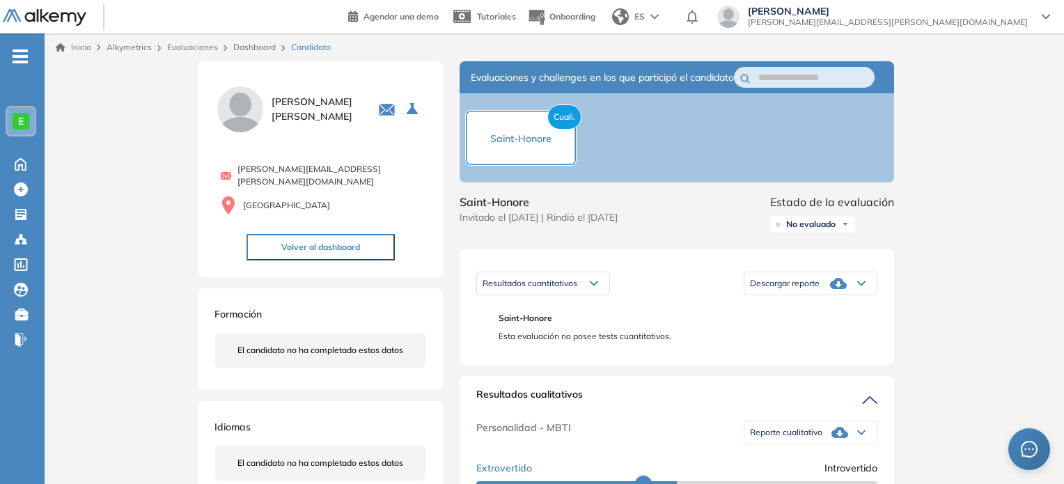
click at [267, 44] on link "Dashboard" at bounding box center [254, 47] width 42 height 10
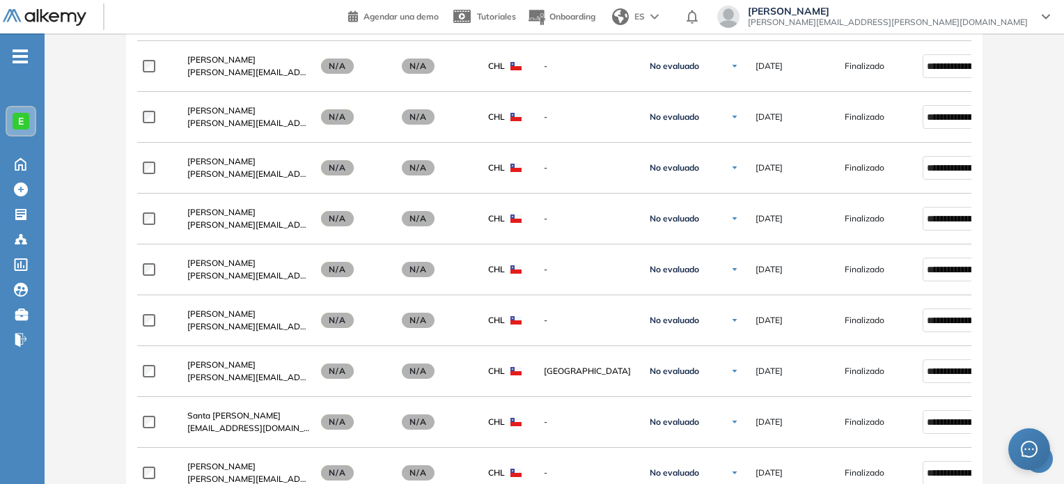
scroll to position [689, 0]
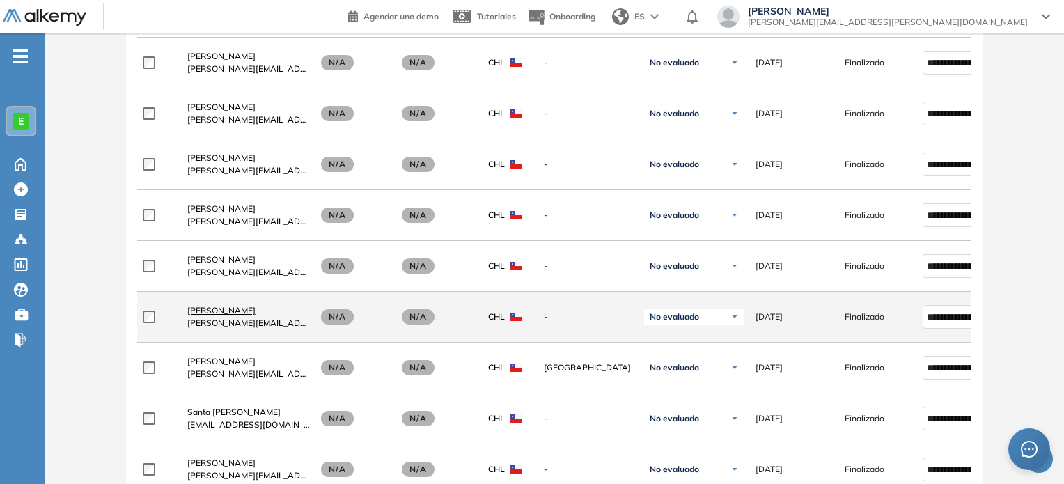
click at [243, 312] on span "[PERSON_NAME]" at bounding box center [221, 310] width 68 height 10
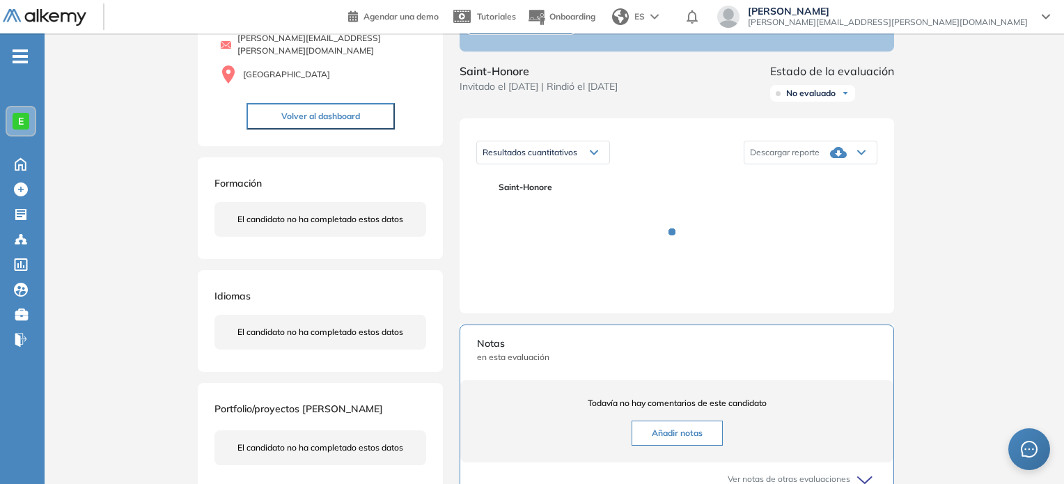
scroll to position [134, 0]
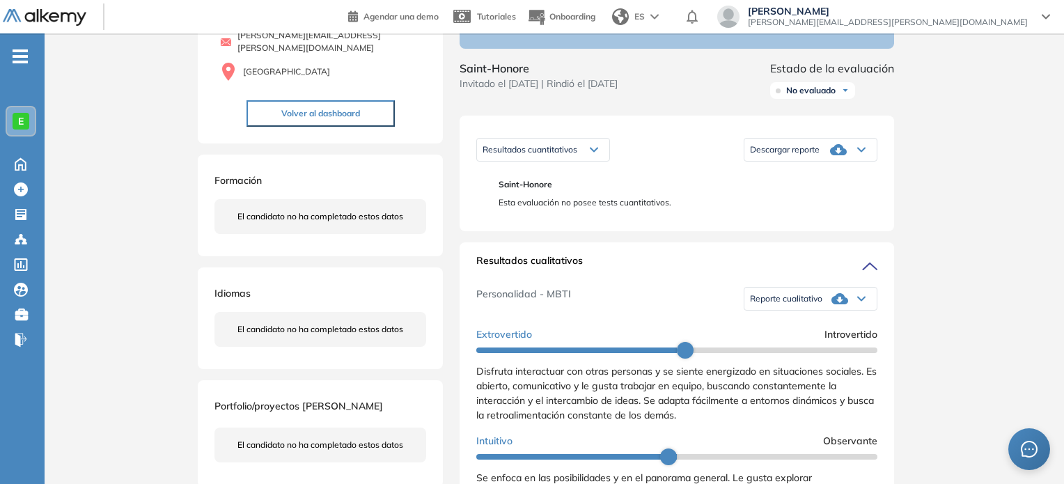
click at [831, 306] on icon at bounding box center [839, 298] width 17 height 17
click at [810, 352] on li "Reporte sin Afinidad AI" at bounding box center [792, 345] width 82 height 14
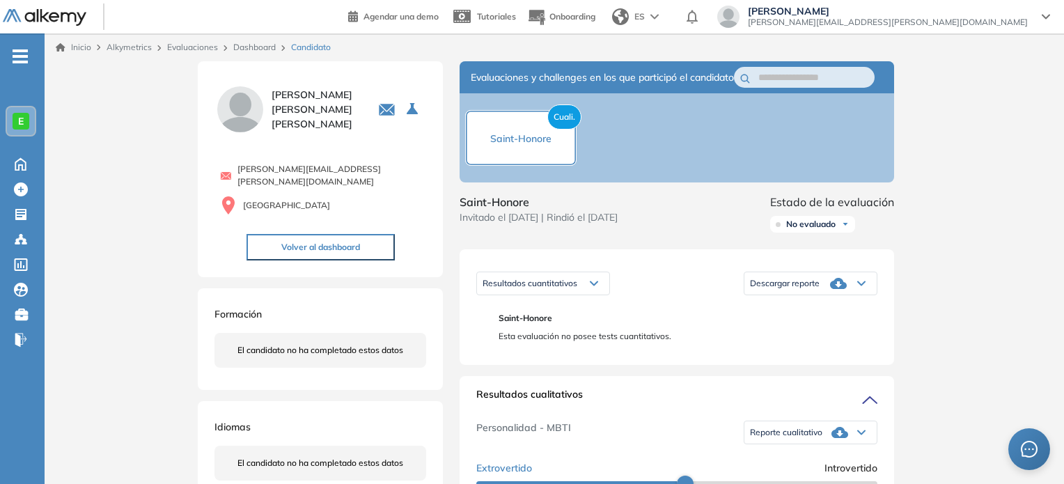
click at [265, 47] on link "Dashboard" at bounding box center [254, 47] width 42 height 10
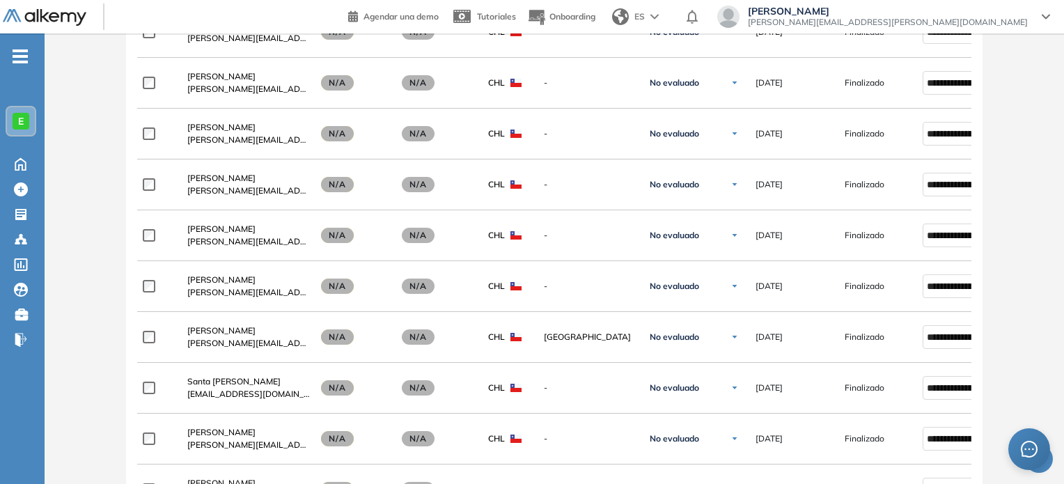
scroll to position [736, 0]
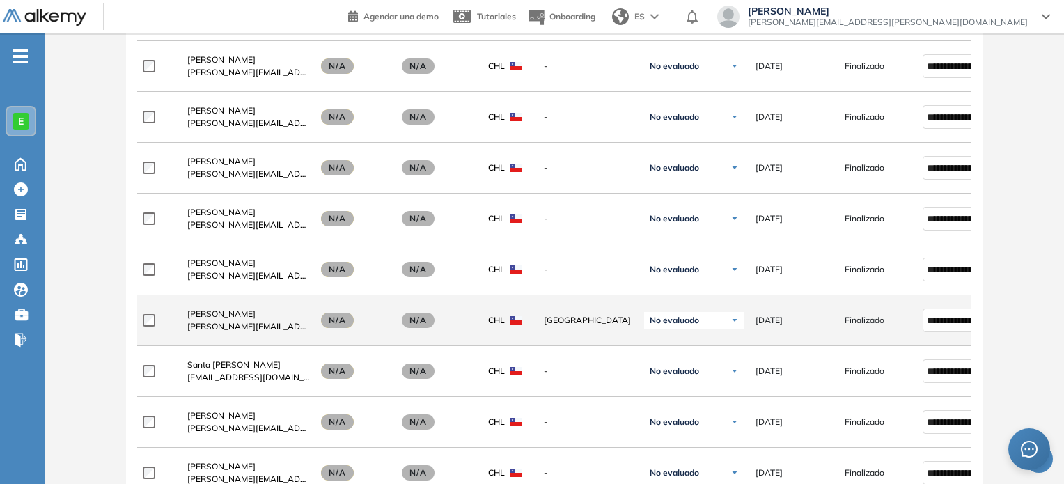
click at [237, 315] on span "[PERSON_NAME]" at bounding box center [221, 313] width 68 height 10
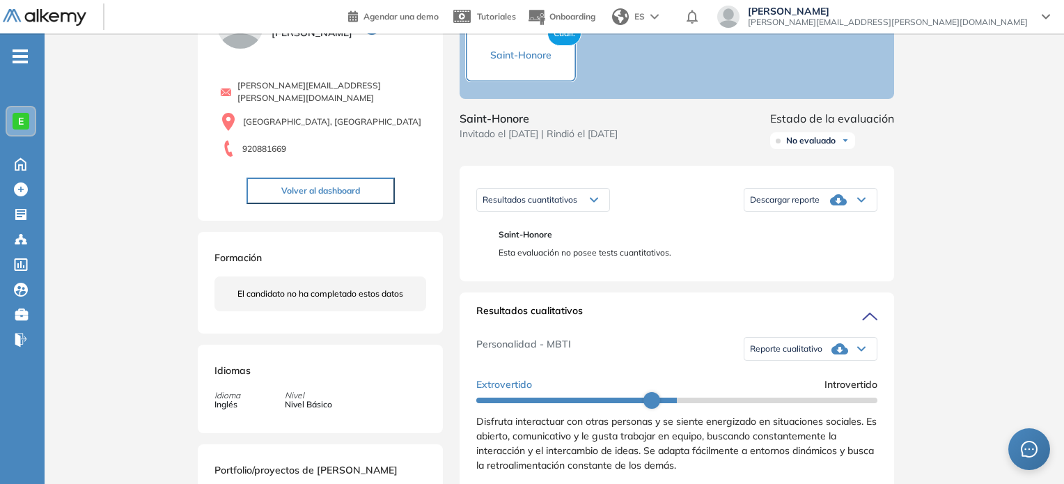
scroll to position [157, 0]
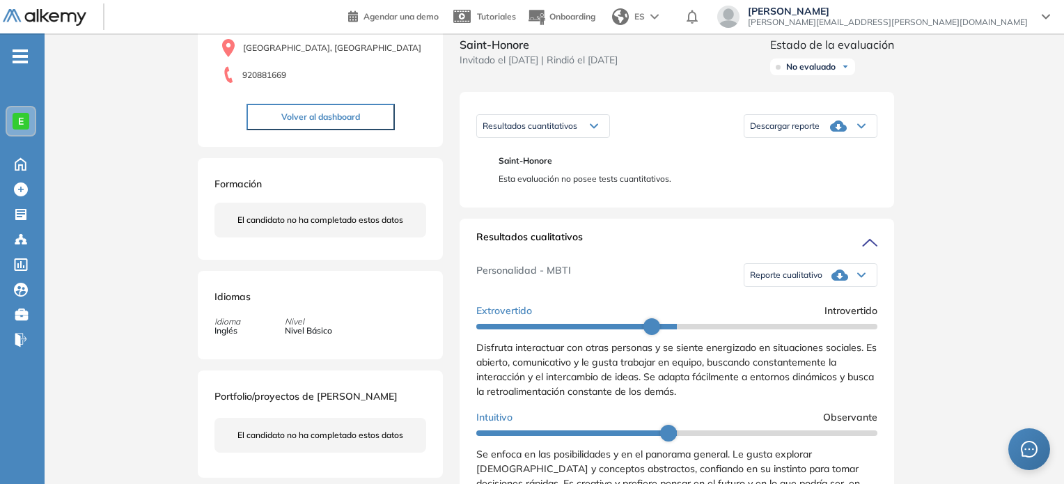
click at [813, 281] on span "Reporte cualitativo" at bounding box center [786, 274] width 72 height 11
click at [803, 329] on li "Reporte sin Afinidad AI" at bounding box center [792, 322] width 82 height 14
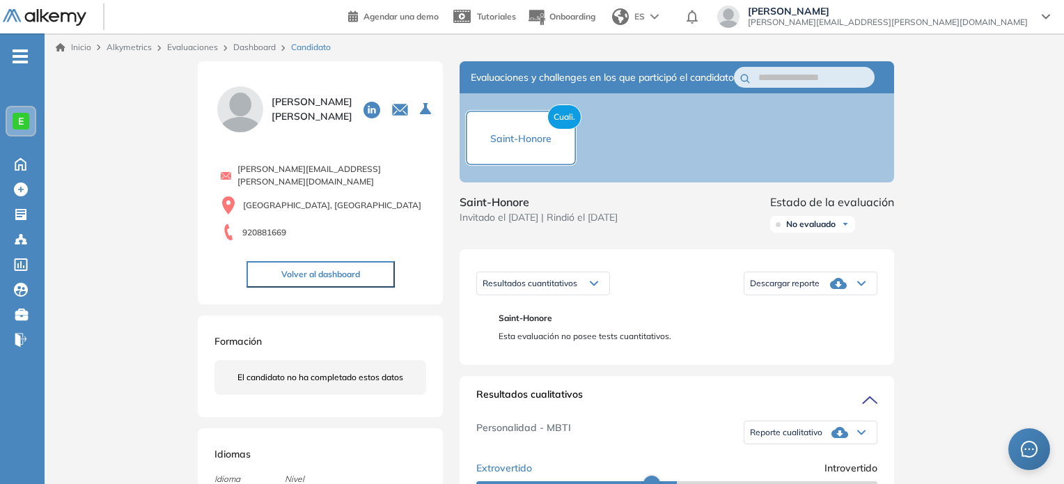
click at [269, 47] on link "Dashboard" at bounding box center [254, 47] width 42 height 10
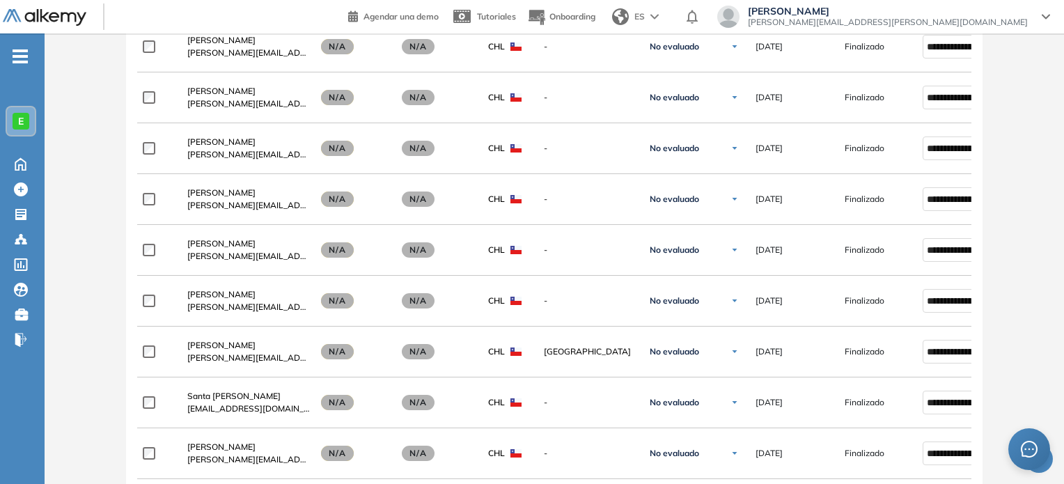
scroll to position [725, 0]
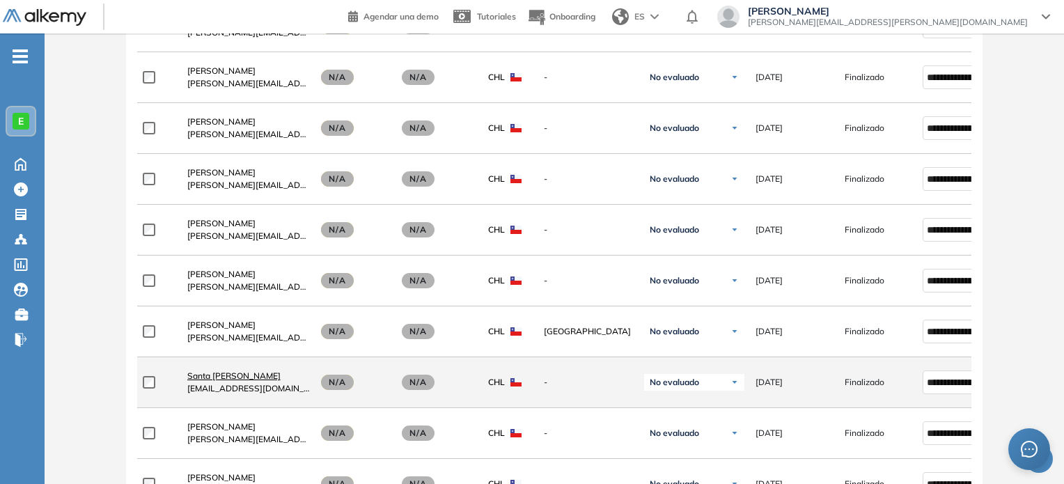
click at [253, 377] on span "Santa [PERSON_NAME]" at bounding box center [233, 375] width 93 height 10
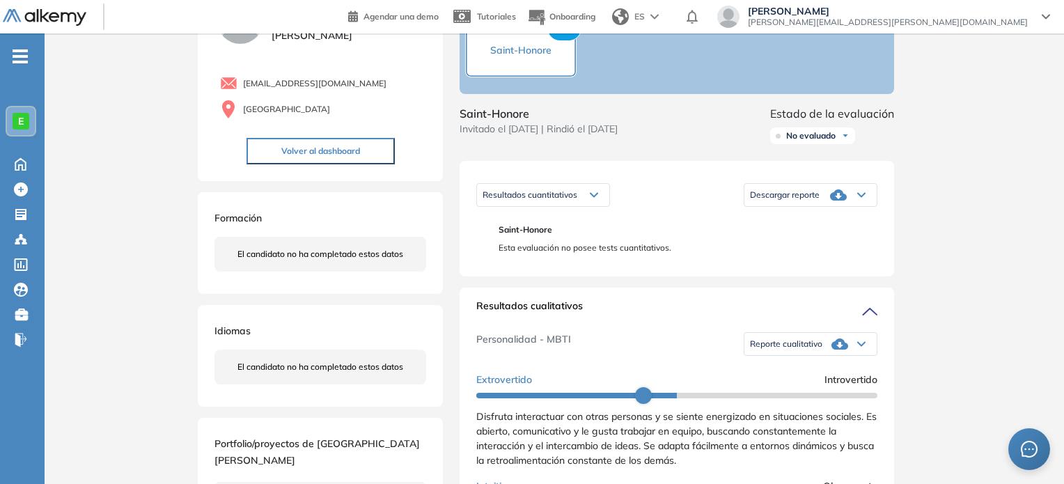
scroll to position [143, 0]
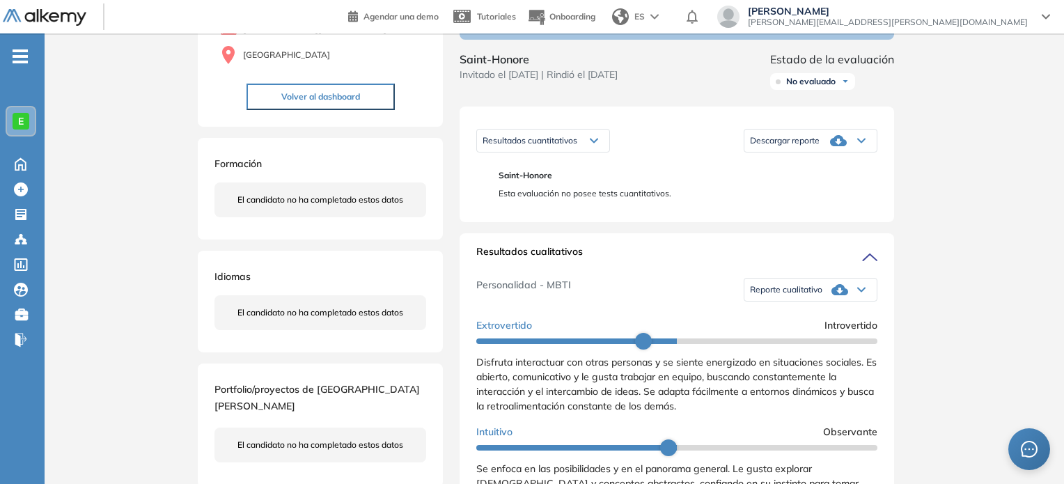
click at [811, 295] on span "Reporte cualitativo" at bounding box center [786, 289] width 72 height 11
click at [820, 343] on li "Reporte sin Afinidad AI" at bounding box center [792, 336] width 82 height 14
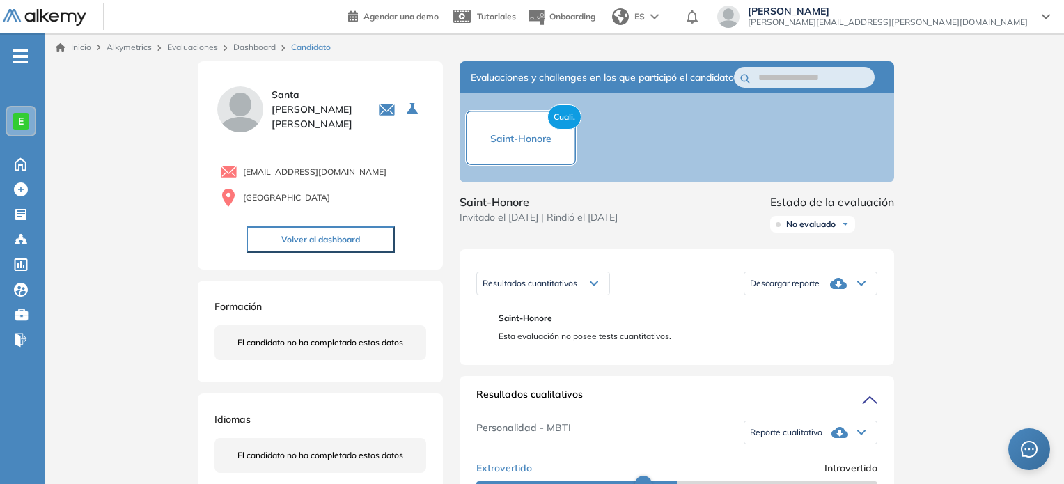
click at [256, 48] on link "Dashboard" at bounding box center [254, 47] width 42 height 10
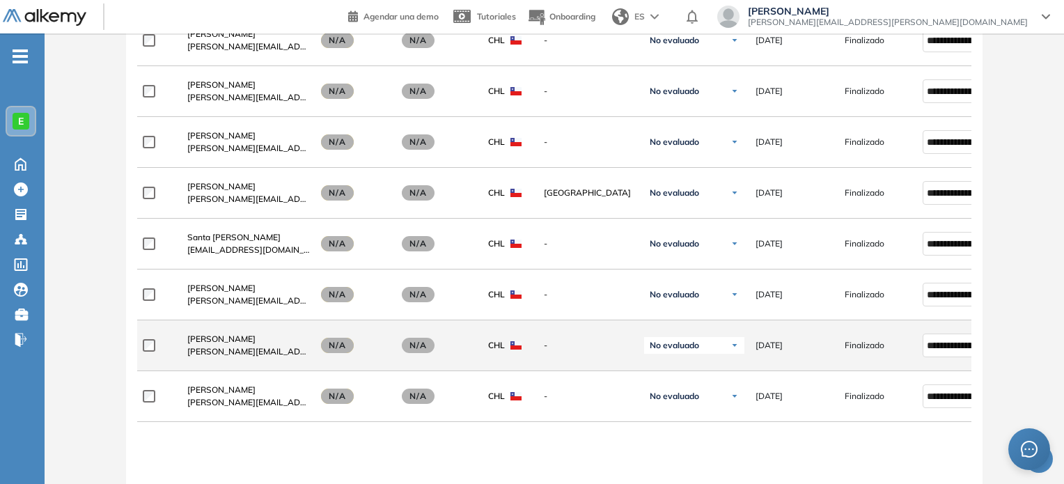
scroll to position [867, 0]
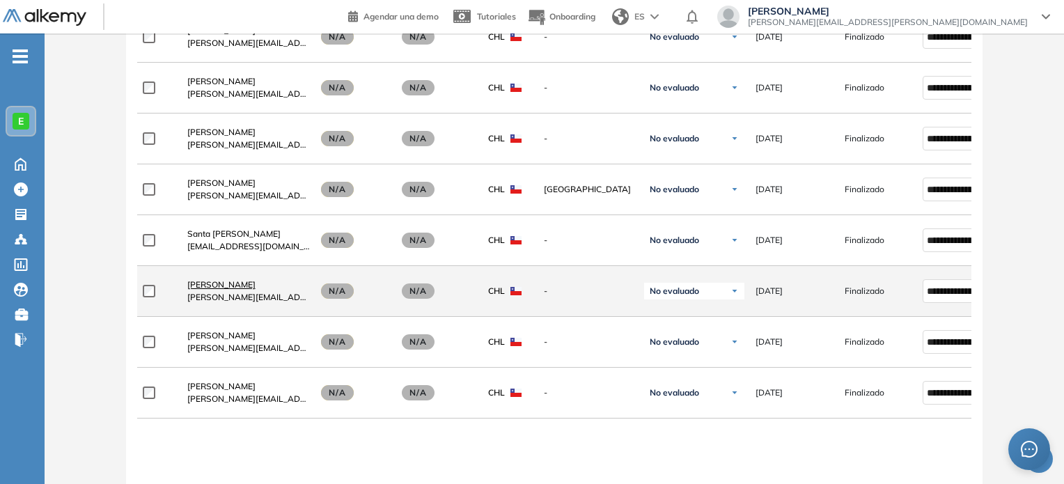
click at [224, 283] on span "[PERSON_NAME]" at bounding box center [221, 284] width 68 height 10
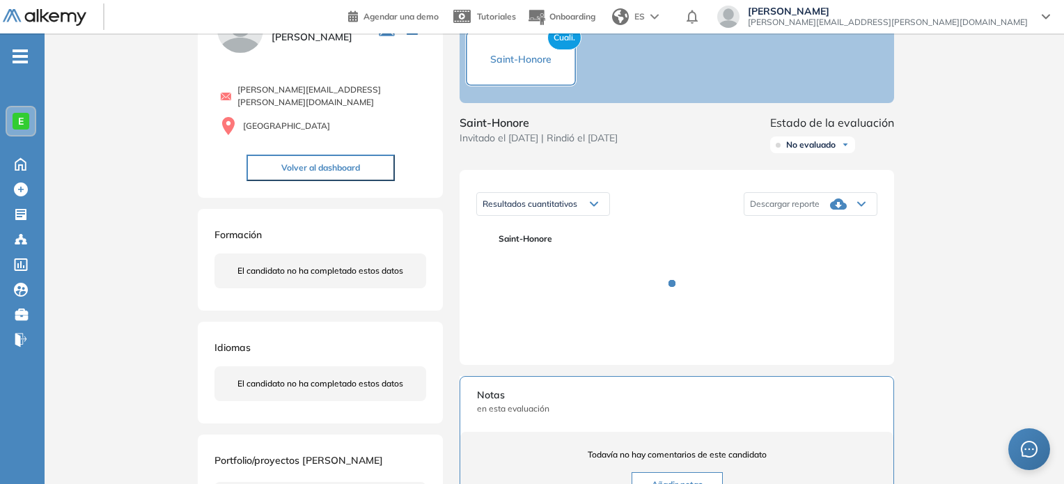
scroll to position [261, 0]
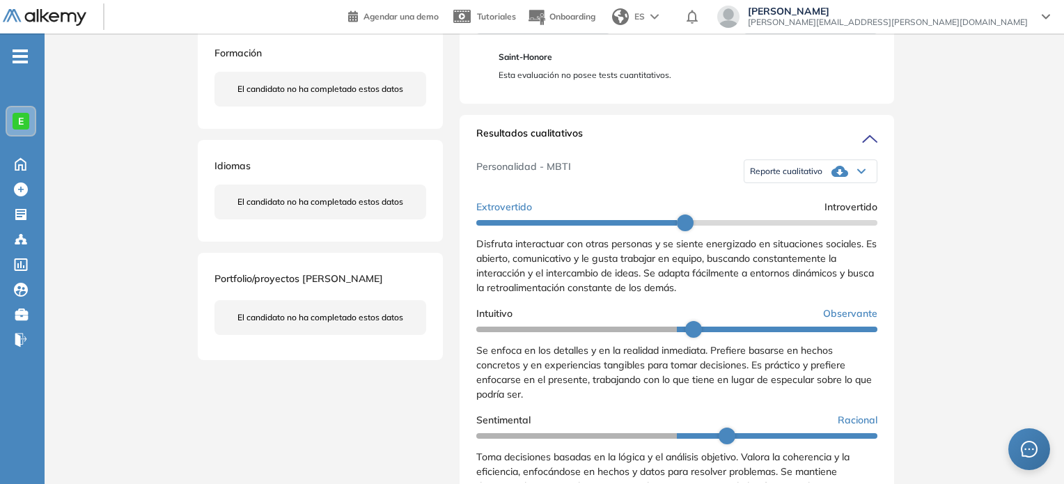
click at [839, 174] on div "Reporte cualitativo" at bounding box center [810, 171] width 132 height 28
click at [785, 225] on li "Reporte sin Afinidad AI" at bounding box center [792, 218] width 82 height 14
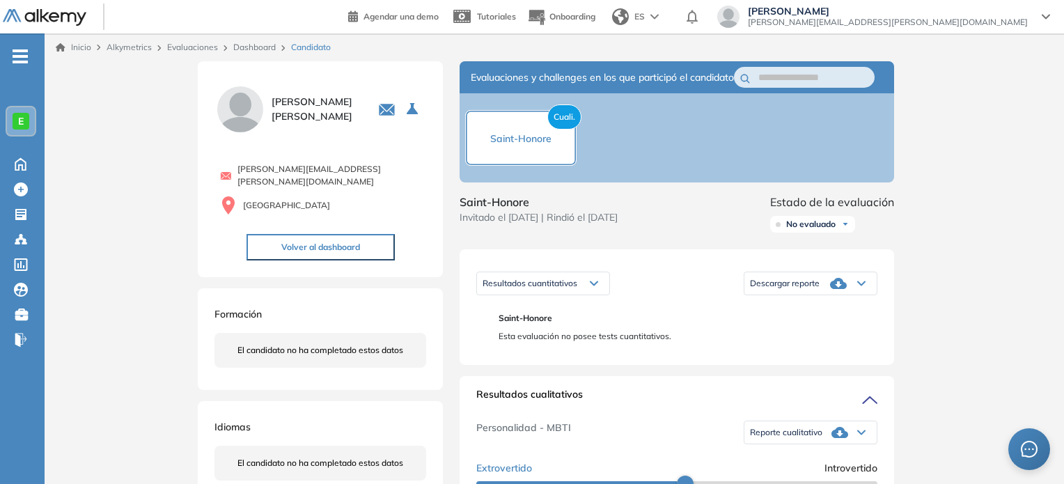
click at [262, 48] on link "Dashboard" at bounding box center [254, 47] width 42 height 10
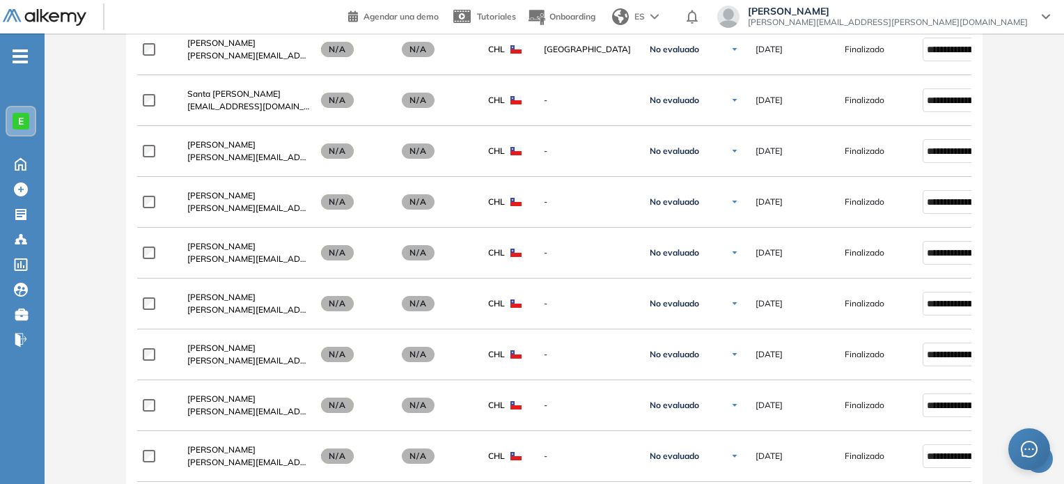
scroll to position [998, 0]
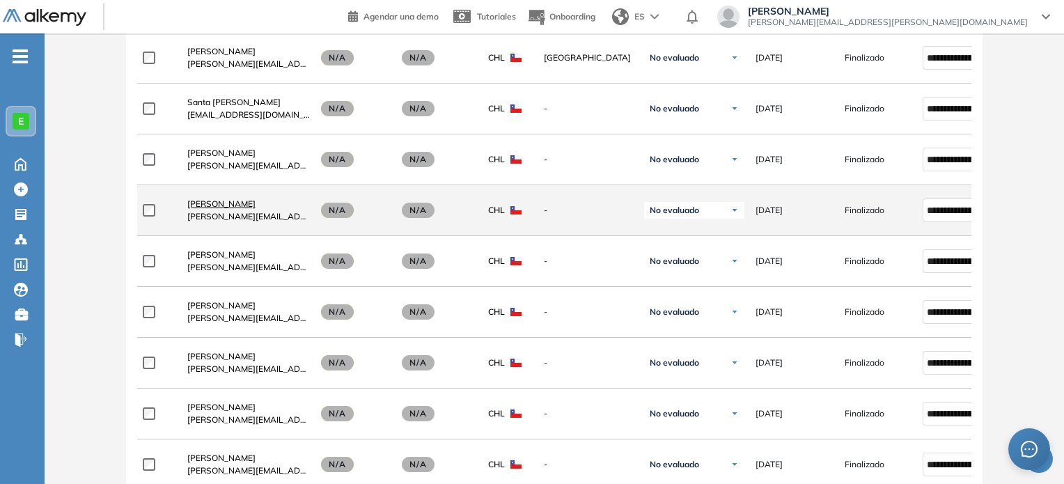
click at [240, 201] on span "[PERSON_NAME]" at bounding box center [221, 203] width 68 height 10
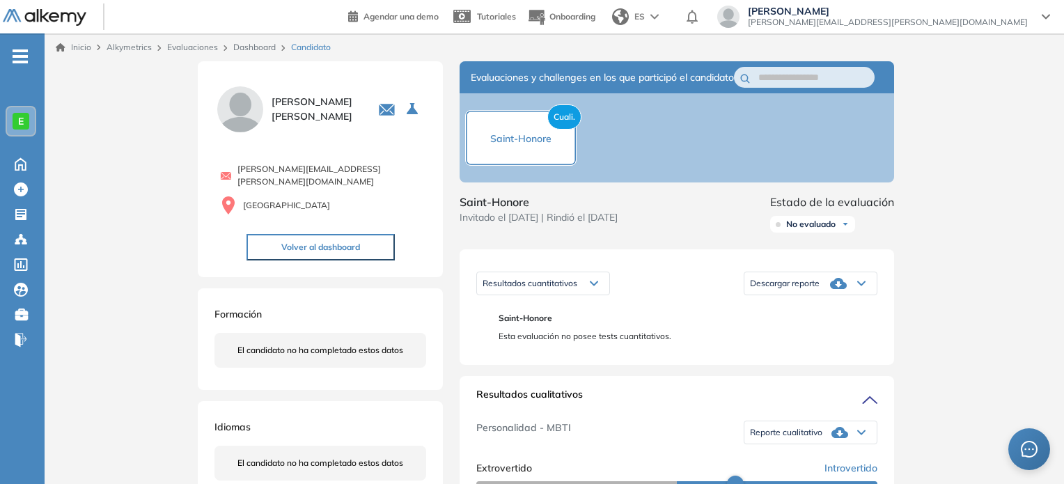
click at [822, 436] on div "Reporte cualitativo" at bounding box center [810, 432] width 132 height 28
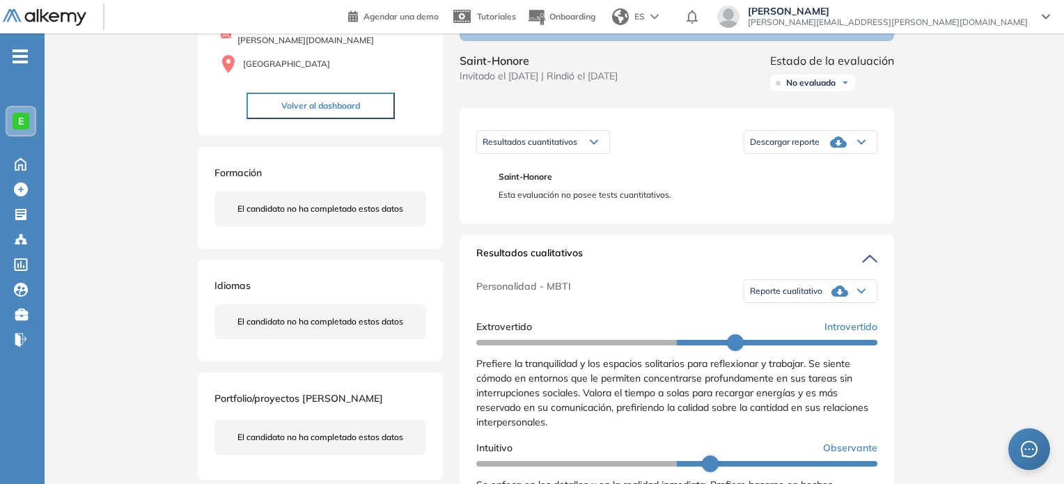
scroll to position [162, 0]
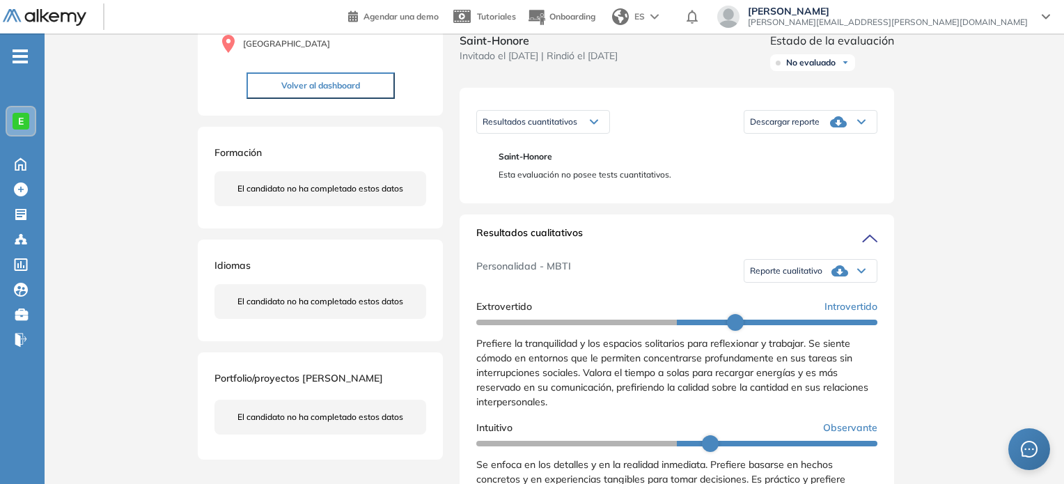
click at [776, 276] on span "Reporte cualitativo" at bounding box center [786, 270] width 72 height 11
click at [786, 324] on li "Reporte sin Afinidad AI" at bounding box center [792, 318] width 82 height 14
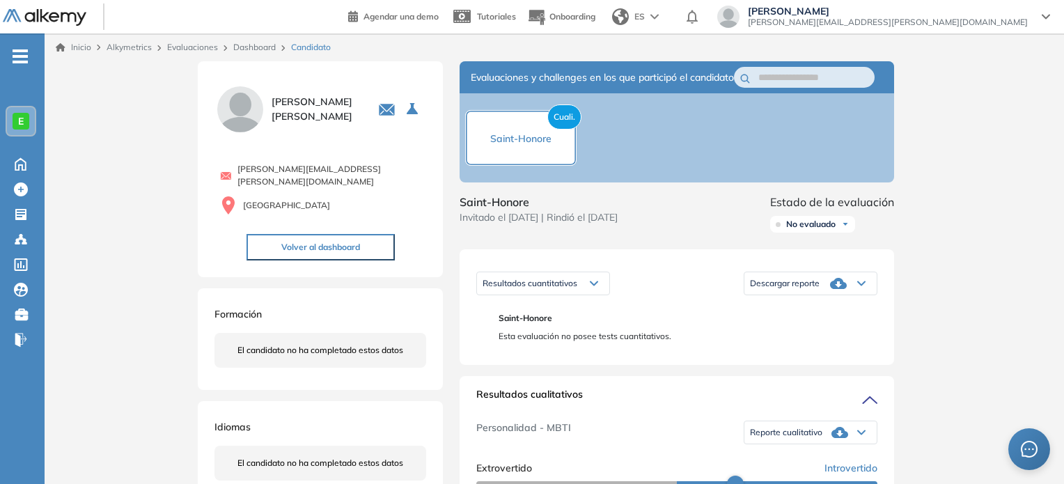
click at [263, 50] on link "Dashboard" at bounding box center [254, 47] width 42 height 10
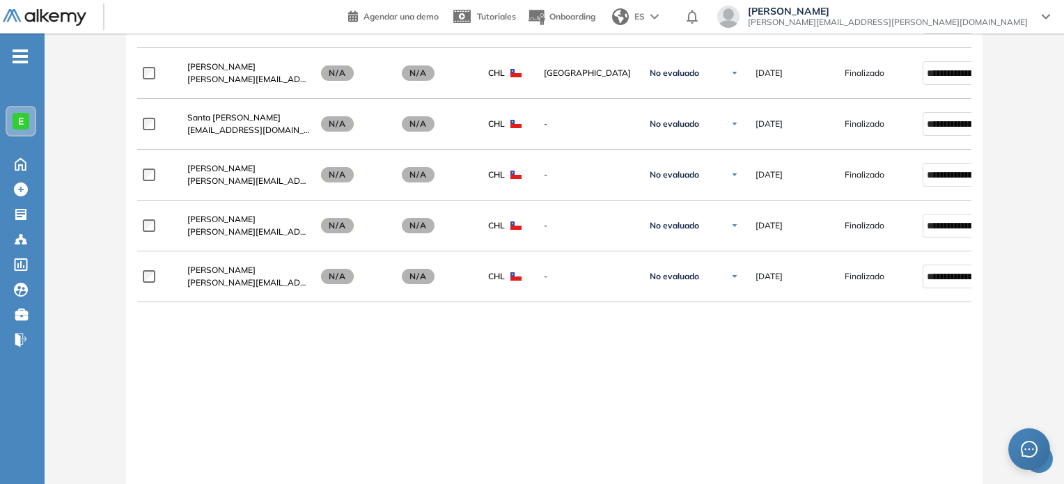
scroll to position [1058, 0]
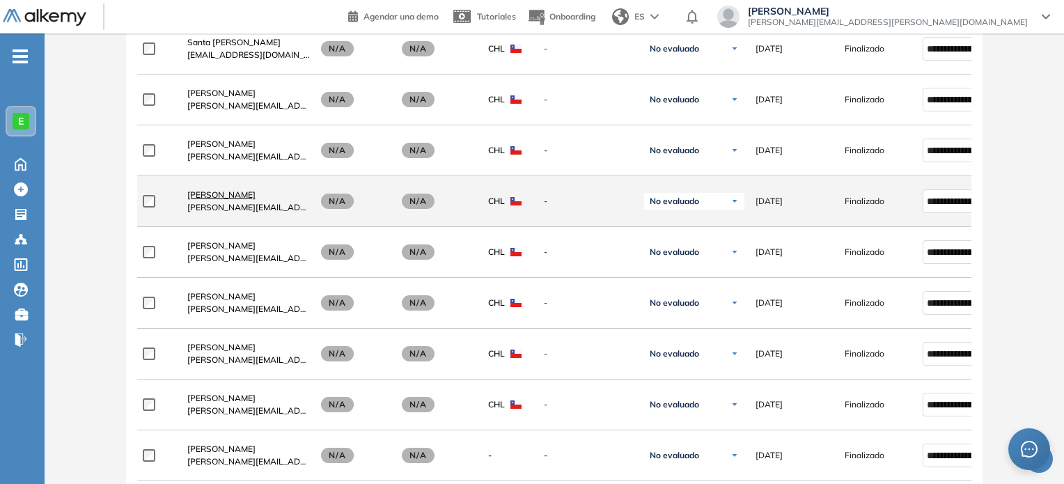
click at [214, 196] on span "[PERSON_NAME]" at bounding box center [221, 194] width 68 height 10
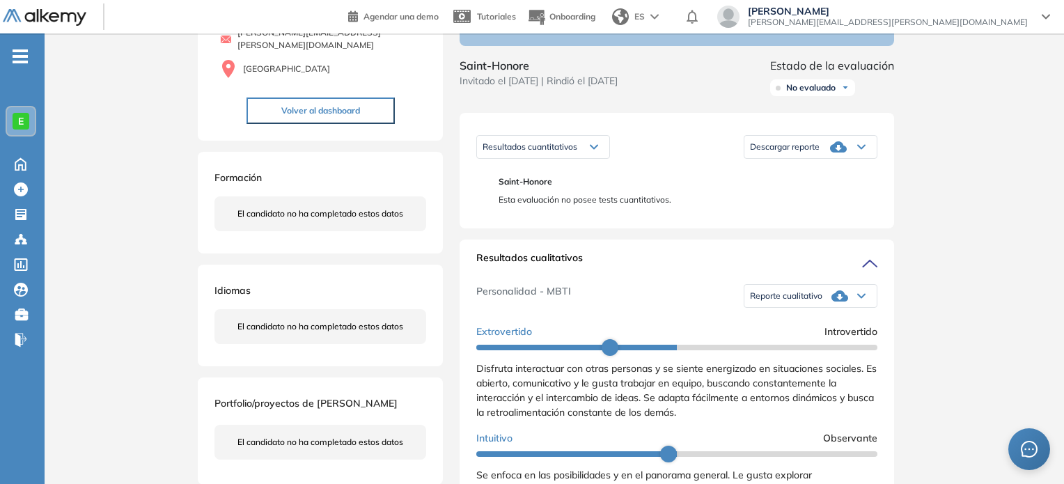
scroll to position [228, 0]
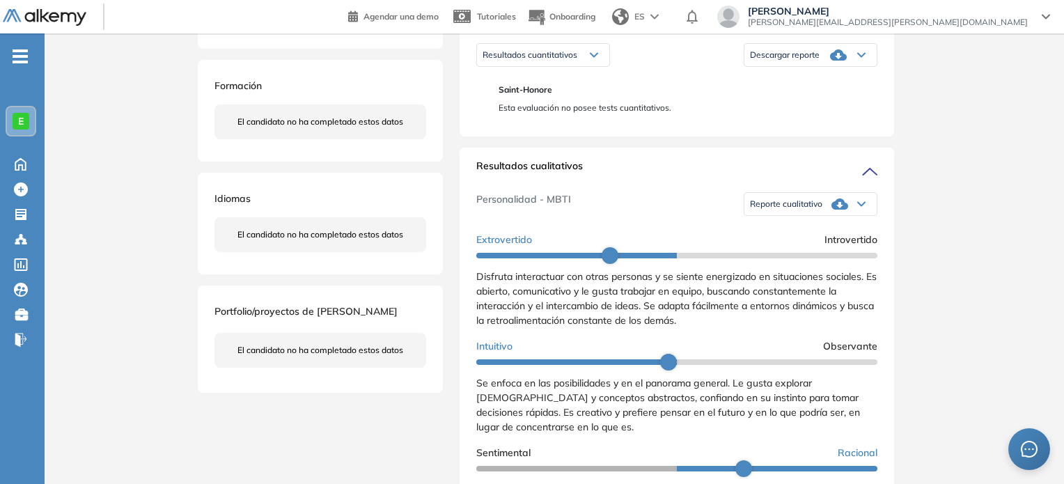
click at [808, 209] on div "Reporte cualitativo" at bounding box center [810, 204] width 132 height 28
click at [786, 258] on li "Reporte sin Afinidad AI" at bounding box center [792, 251] width 82 height 14
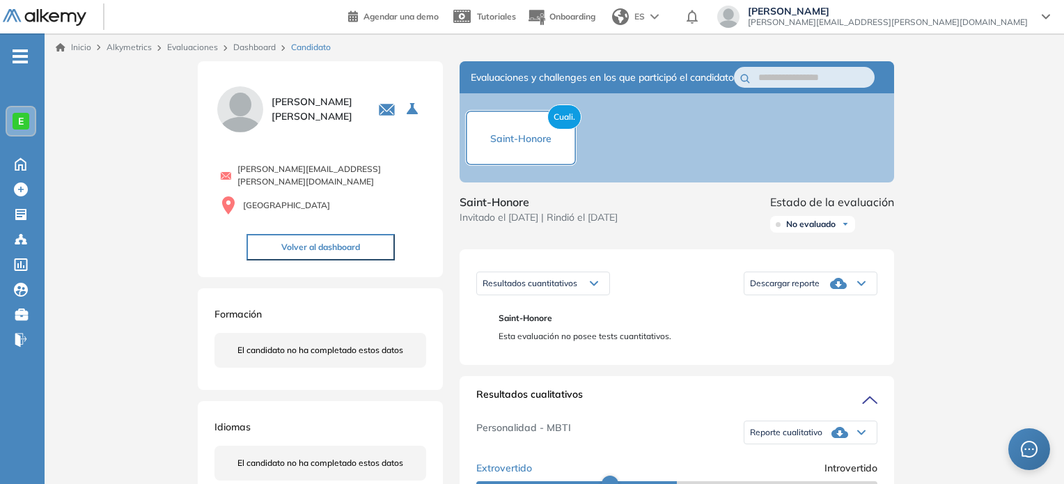
click at [255, 47] on link "Dashboard" at bounding box center [254, 47] width 42 height 10
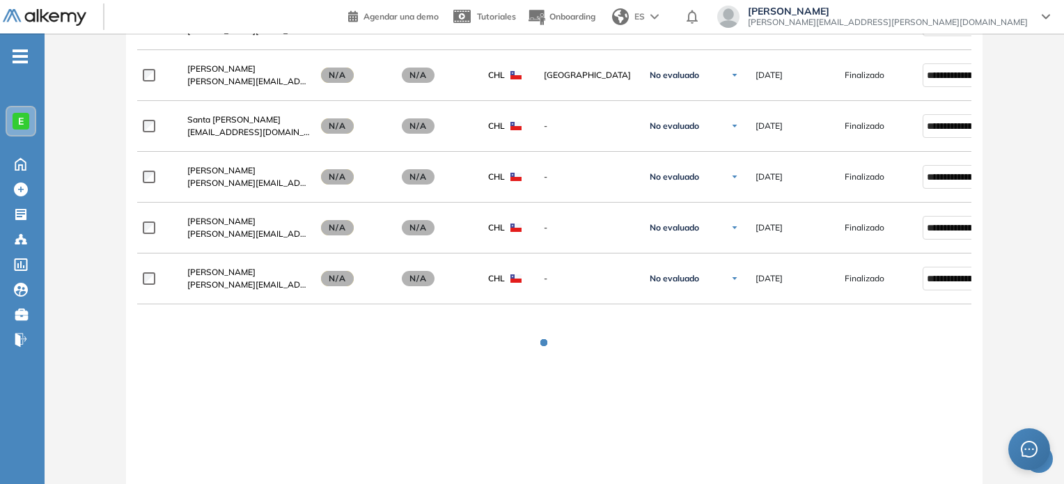
scroll to position [1166, 0]
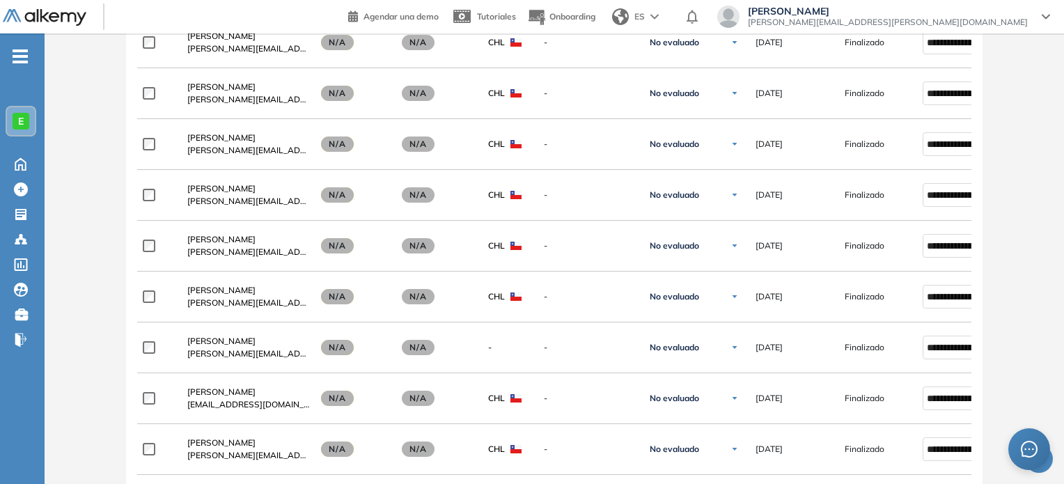
click at [1030, 109] on div "Evaluación : Saint-[PERSON_NAME] Abierta Test Cualitativo Ver evaluación Cerrar…" at bounding box center [554, 24] width 1008 height 2259
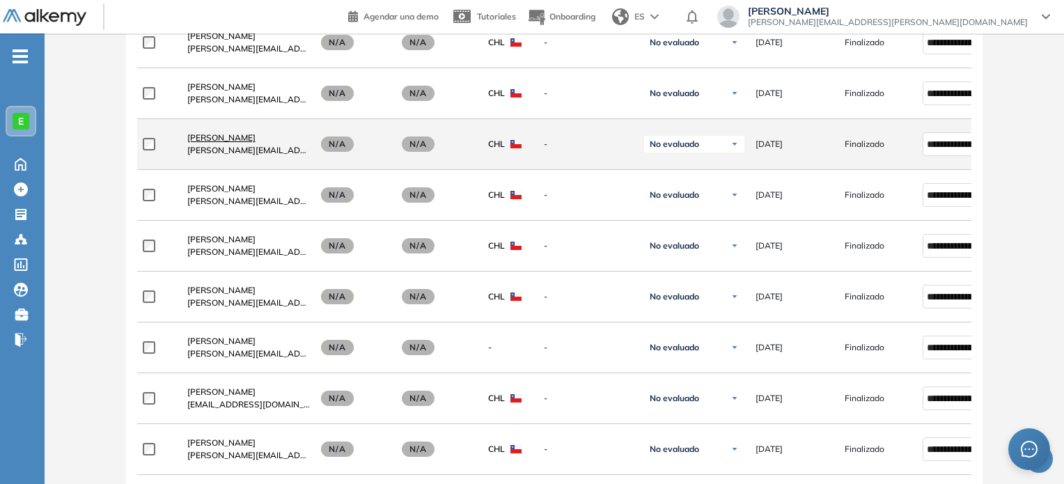
click at [225, 137] on span "[PERSON_NAME]" at bounding box center [221, 137] width 68 height 10
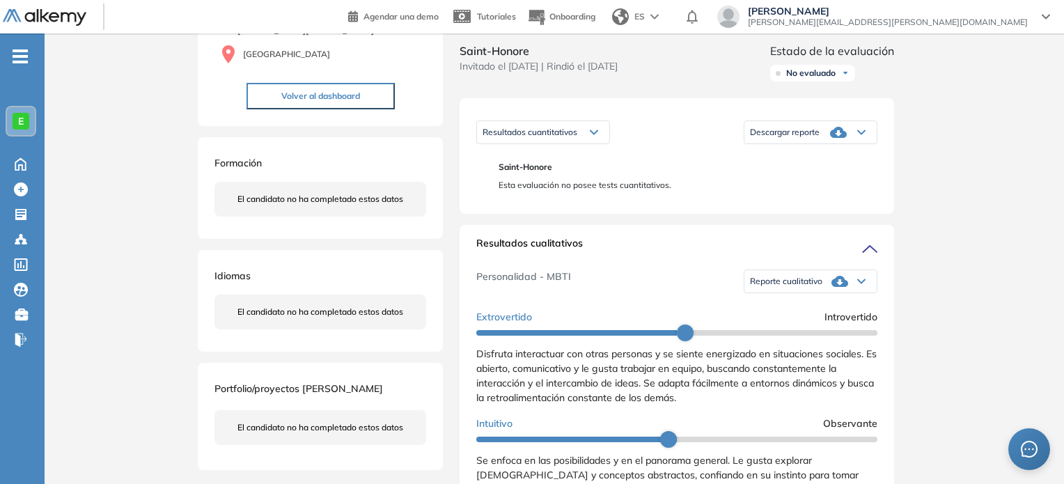
scroll to position [170, 0]
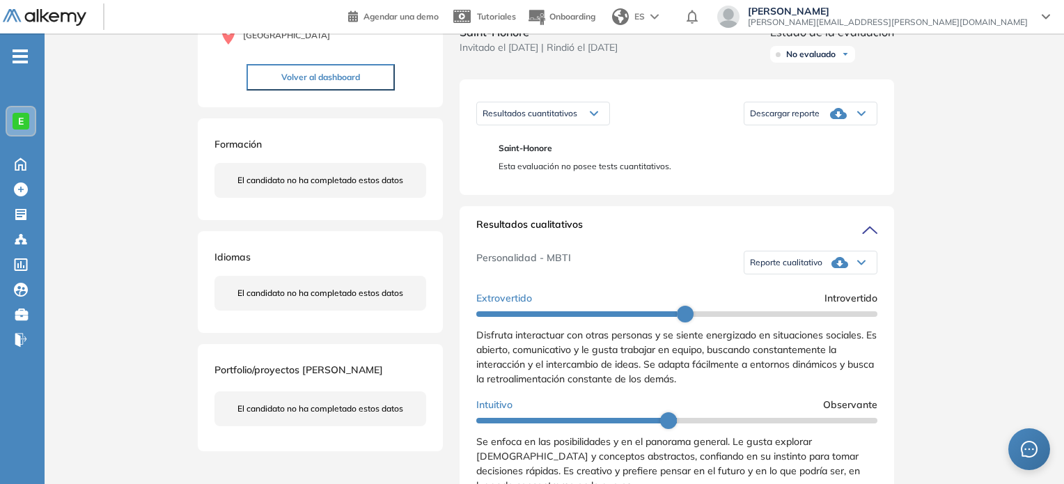
click at [802, 265] on div "Reporte cualitativo" at bounding box center [810, 263] width 132 height 28
click at [788, 316] on li "Reporte sin Afinidad AI" at bounding box center [792, 309] width 82 height 14
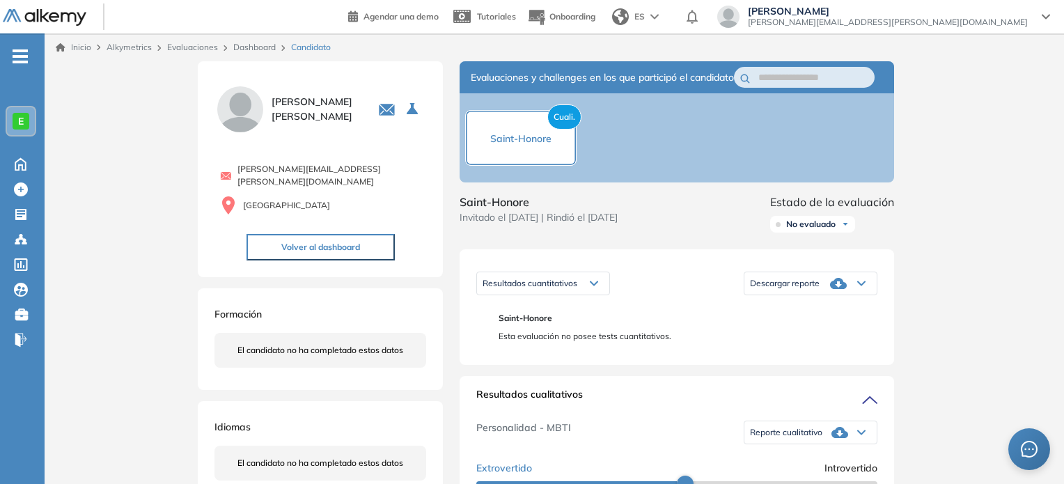
click at [266, 47] on link "Dashboard" at bounding box center [254, 47] width 42 height 10
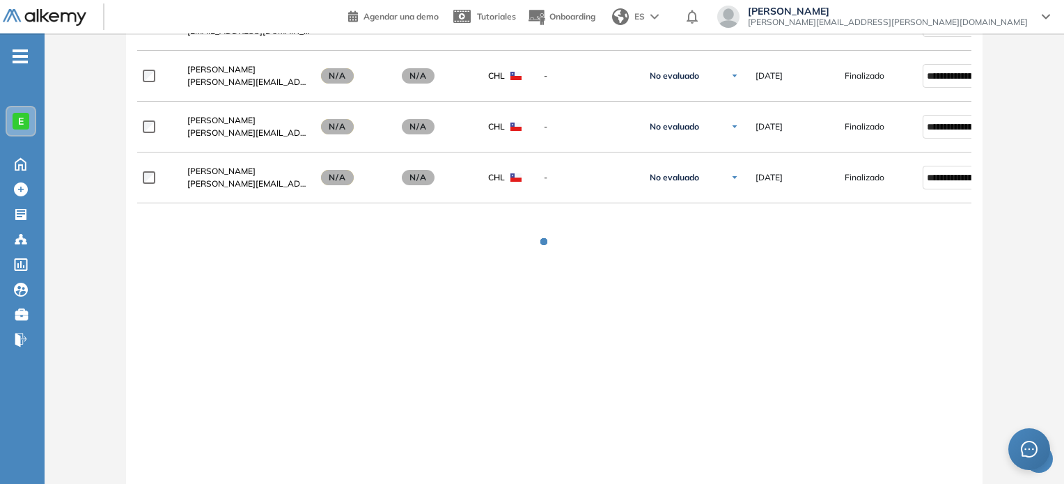
scroll to position [1172, 0]
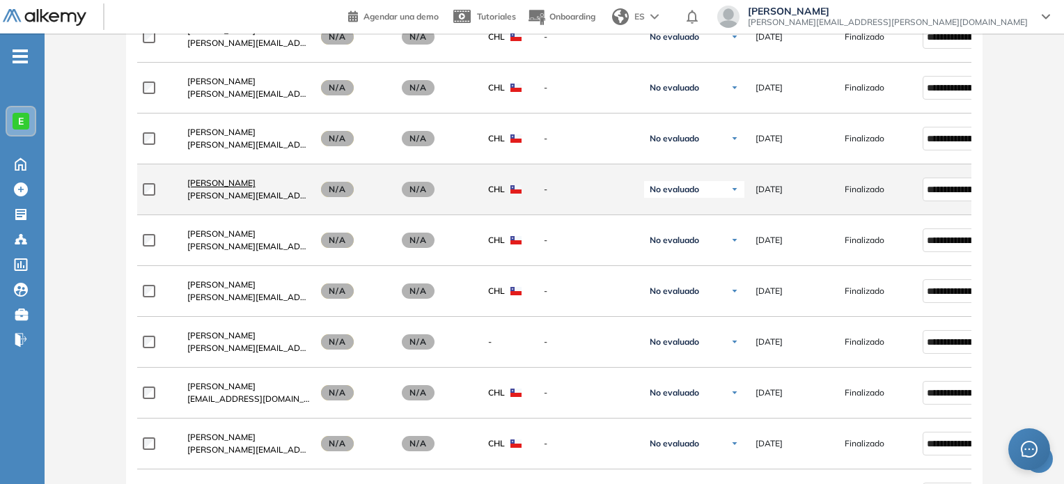
click at [221, 182] on span "[PERSON_NAME]" at bounding box center [221, 183] width 68 height 10
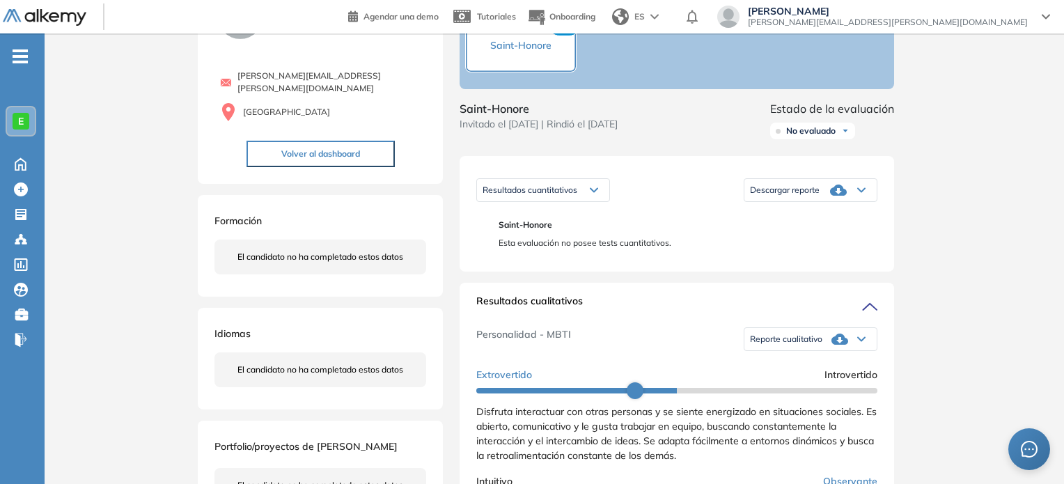
scroll to position [146, 0]
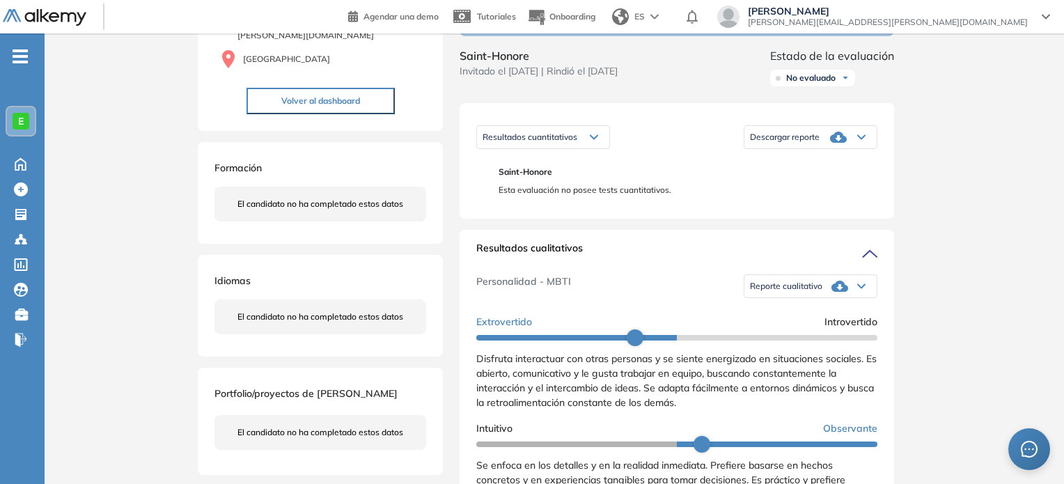
click at [795, 292] on div "Reporte cualitativo" at bounding box center [810, 286] width 132 height 28
click at [794, 340] on li "Reporte sin Afinidad AI" at bounding box center [792, 333] width 82 height 14
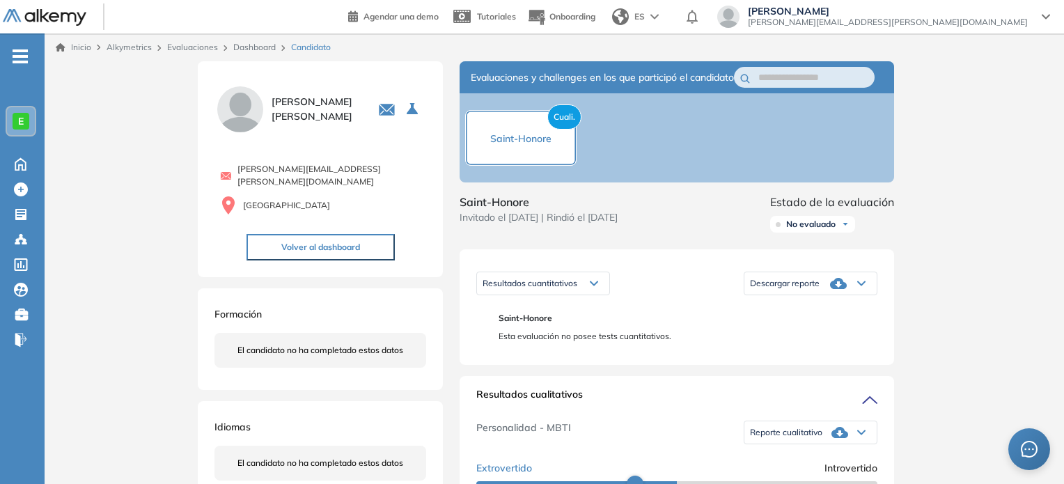
click at [255, 50] on link "Dashboard" at bounding box center [254, 47] width 42 height 10
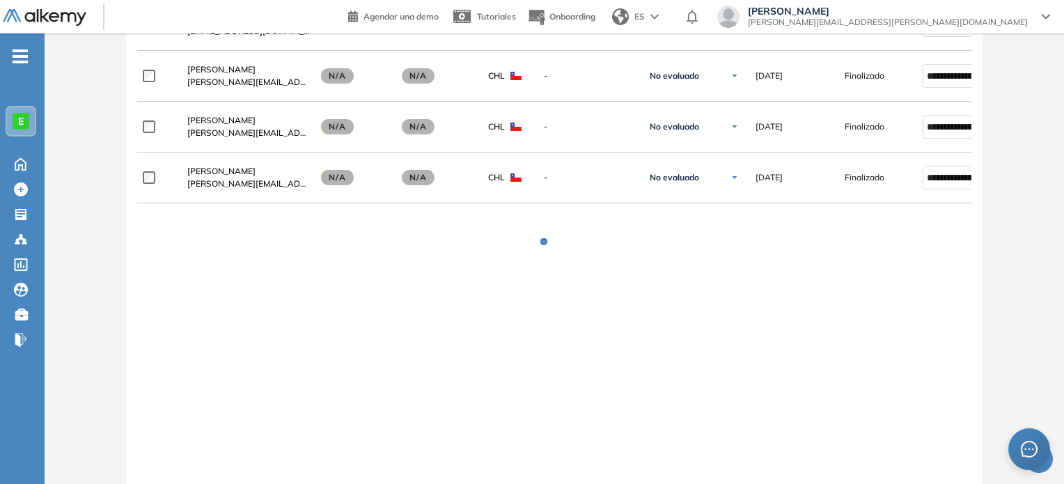
scroll to position [1180, 0]
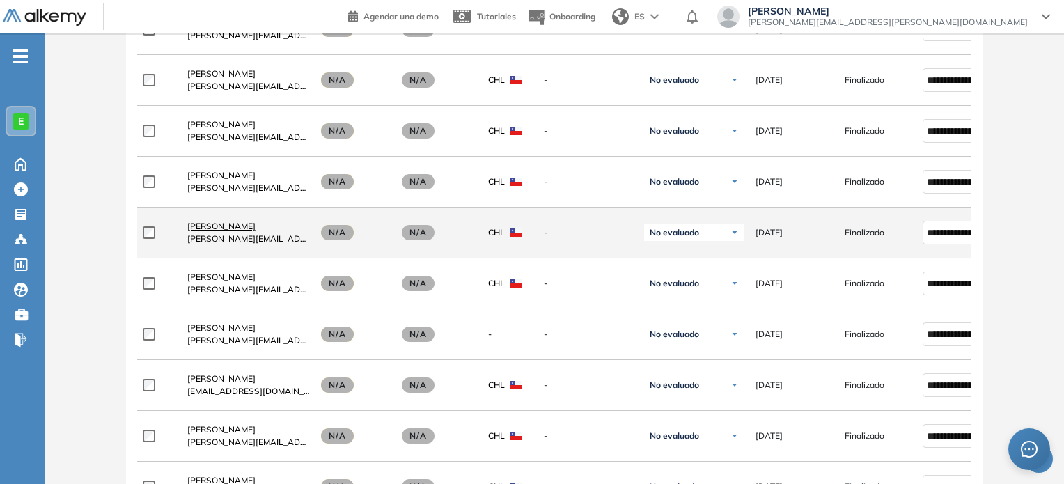
click at [240, 228] on span "[PERSON_NAME]" at bounding box center [221, 226] width 68 height 10
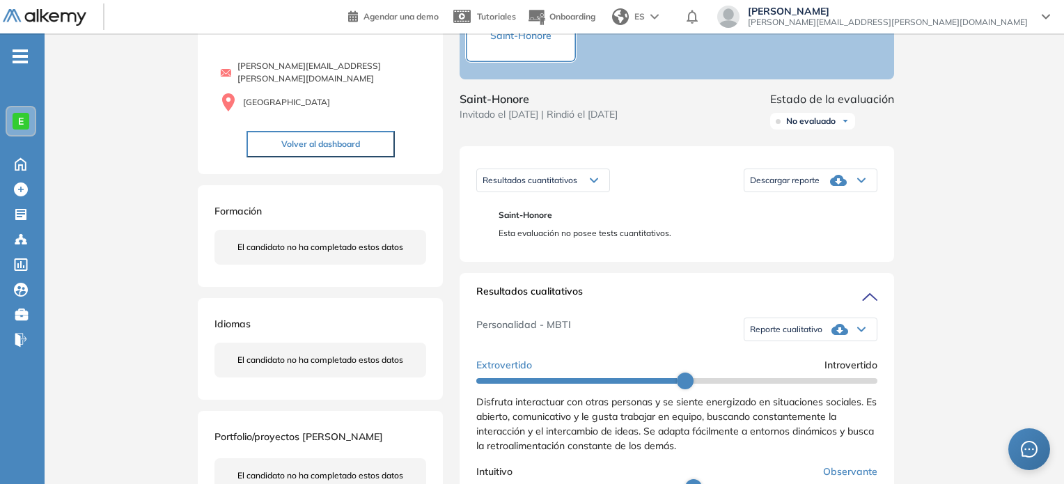
scroll to position [136, 0]
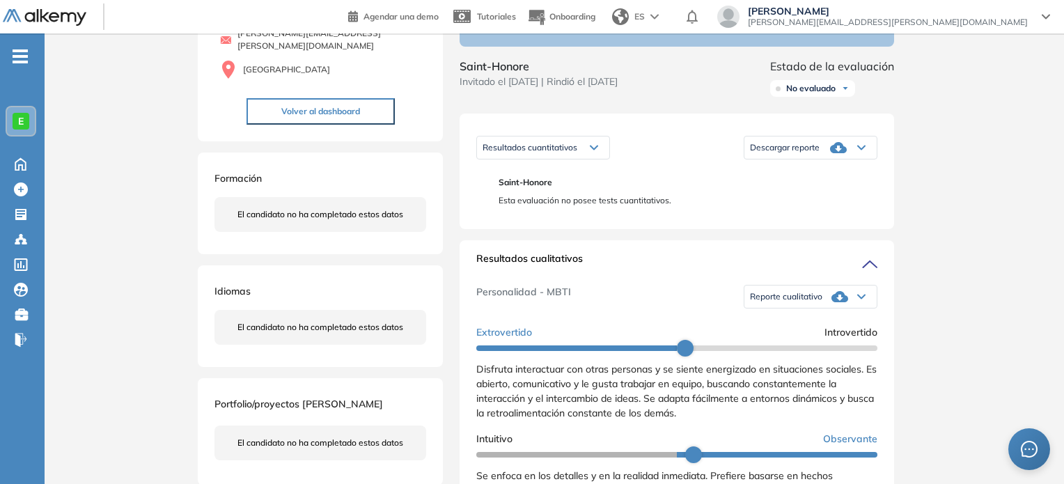
click at [794, 302] on span "Reporte cualitativo" at bounding box center [786, 296] width 72 height 11
click at [797, 350] on li "Reporte sin Afinidad AI" at bounding box center [792, 343] width 82 height 14
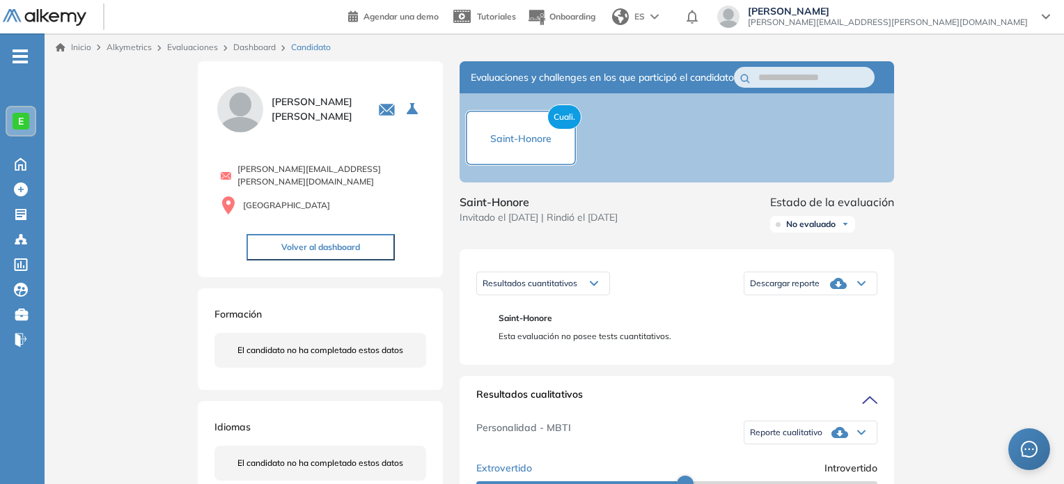
click at [256, 49] on link "Dashboard" at bounding box center [254, 47] width 42 height 10
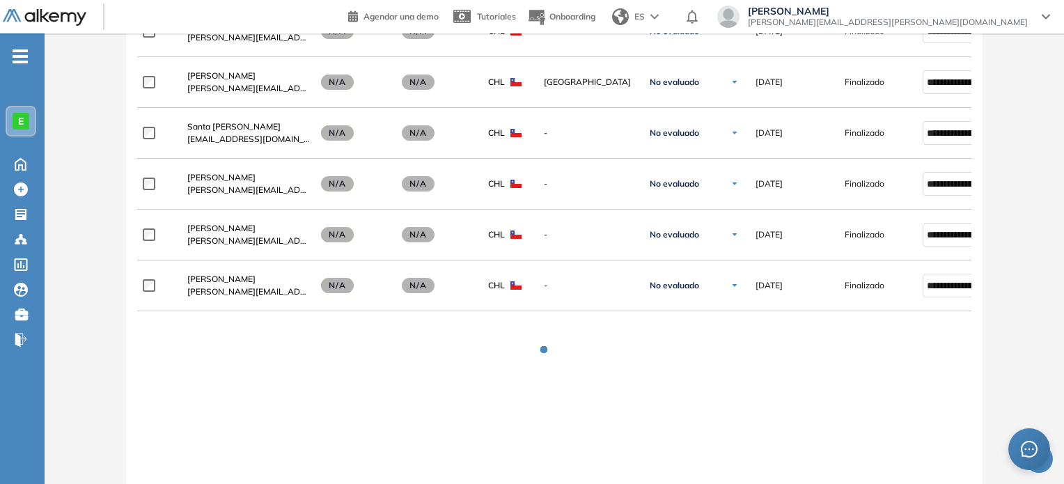
scroll to position [1082, 0]
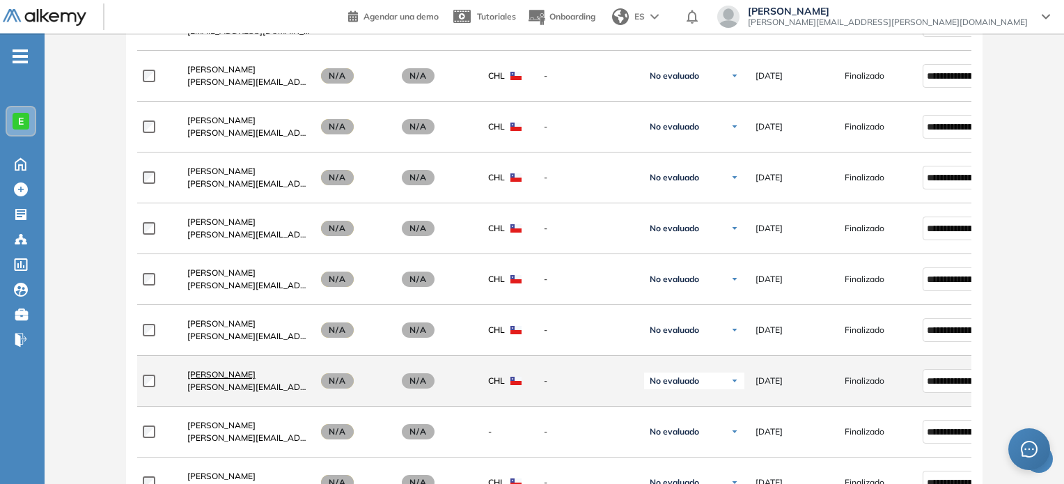
click at [237, 376] on span "[PERSON_NAME]" at bounding box center [221, 374] width 68 height 10
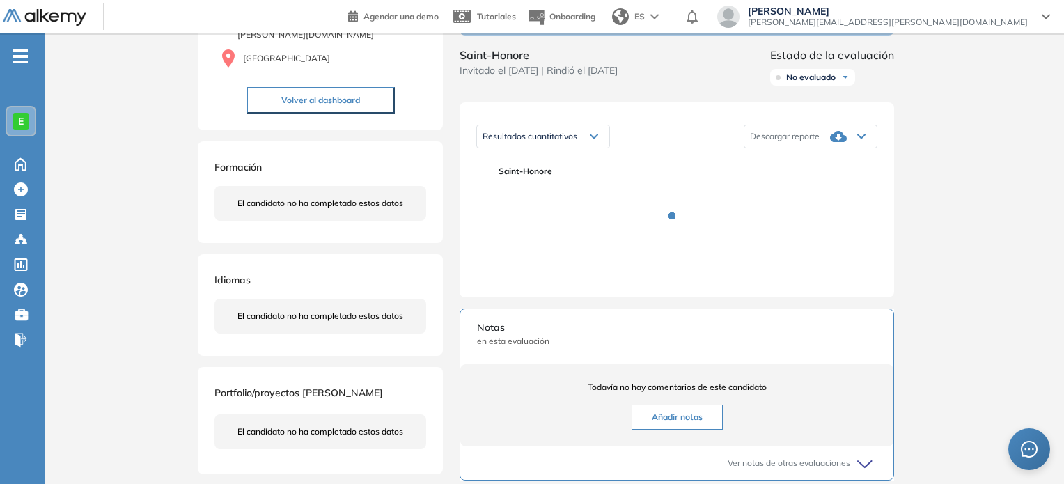
scroll to position [181, 0]
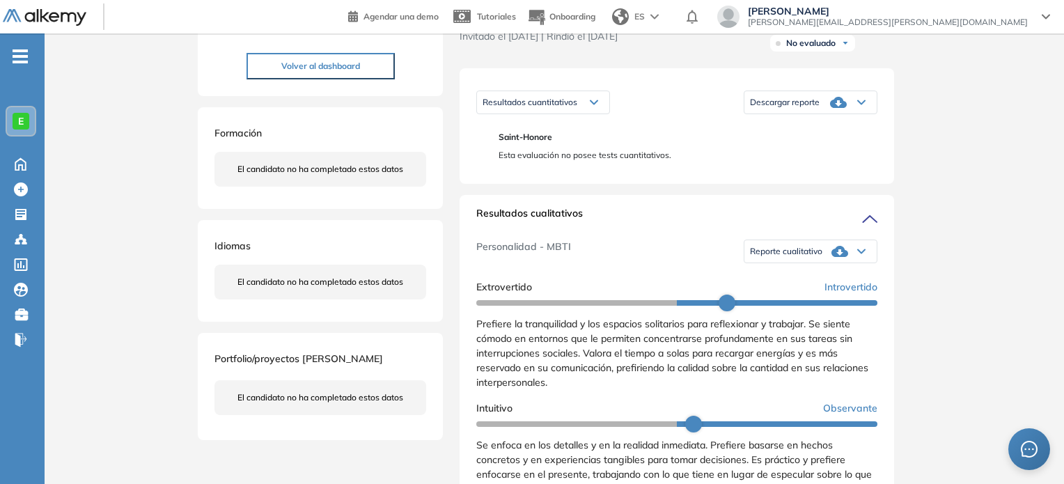
click at [838, 257] on icon at bounding box center [839, 251] width 17 height 11
click at [769, 305] on li "Reporte sin Afinidad AI" at bounding box center [792, 298] width 82 height 14
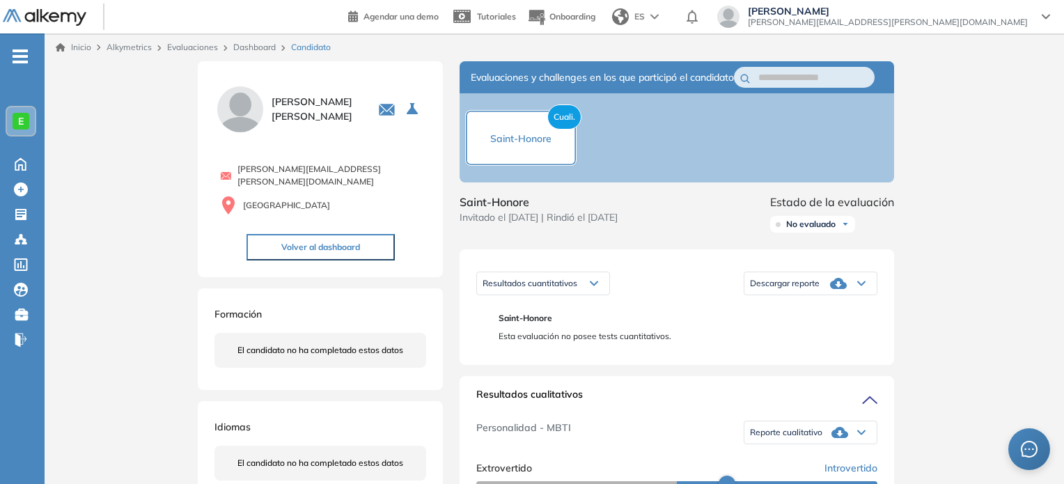
click at [267, 47] on link "Dashboard" at bounding box center [254, 47] width 42 height 10
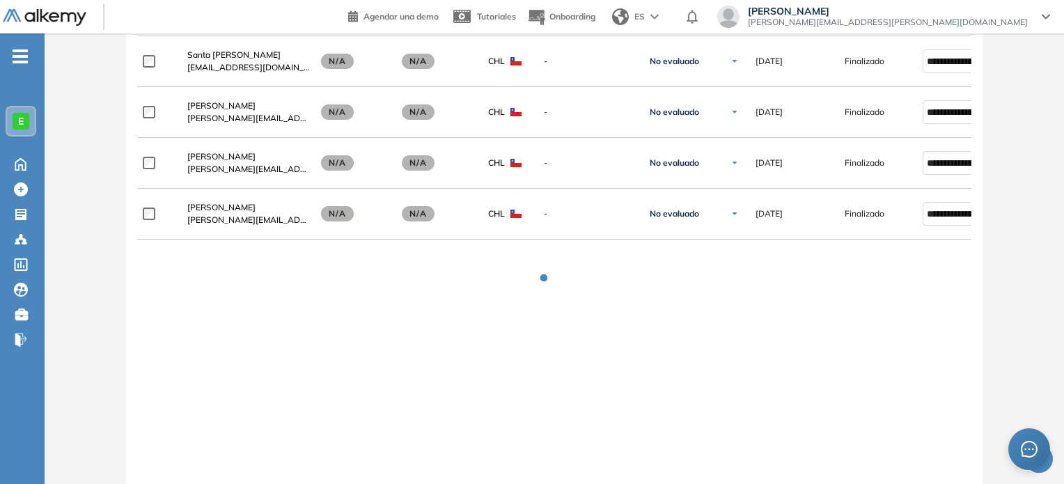
scroll to position [1082, 0]
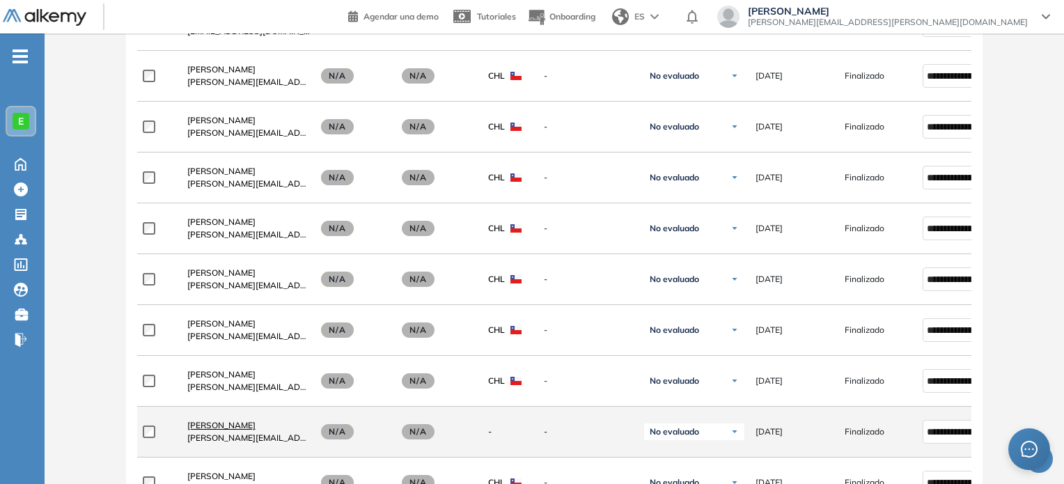
click at [238, 427] on span "[PERSON_NAME]" at bounding box center [221, 425] width 68 height 10
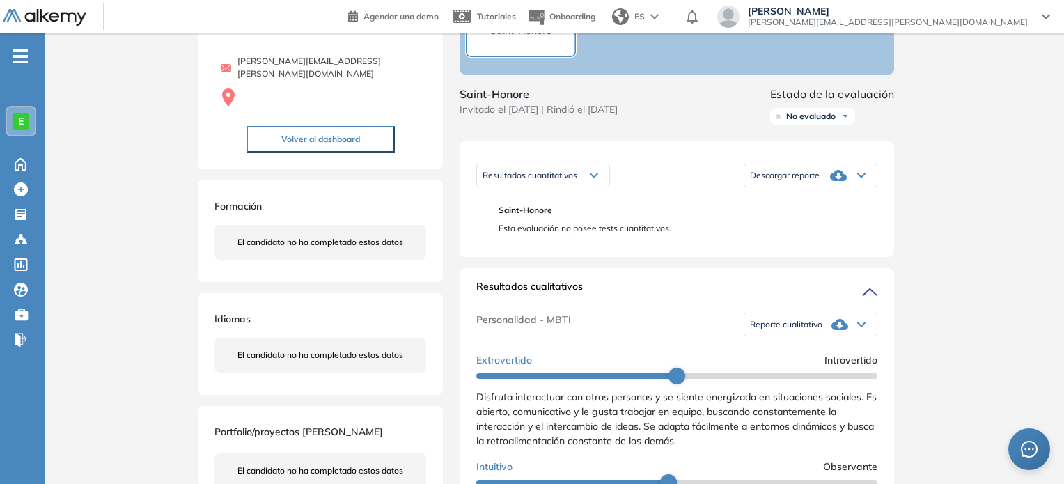
scroll to position [203, 0]
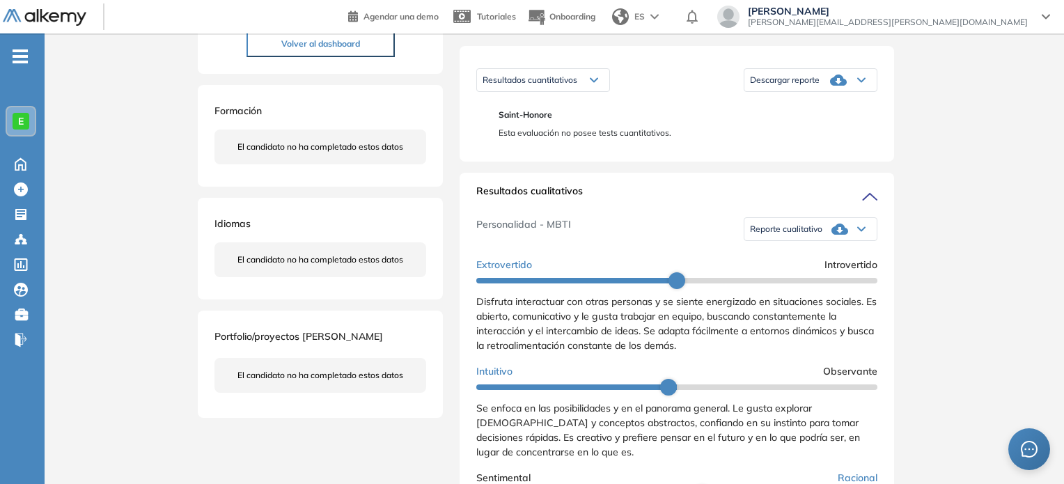
click at [836, 235] on icon at bounding box center [839, 229] width 17 height 17
click at [790, 283] on li "Reporte sin Afinidad AI" at bounding box center [792, 276] width 82 height 14
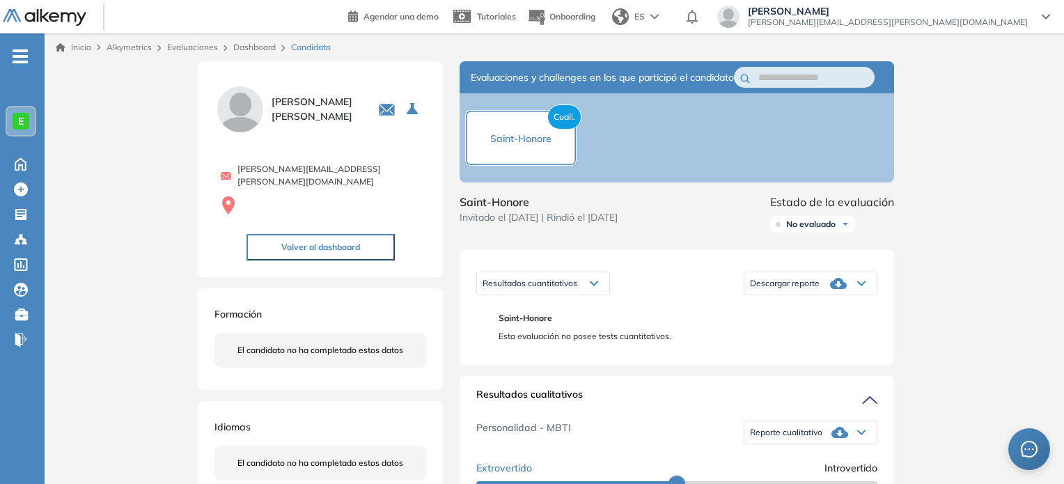
click at [249, 42] on link "Dashboard" at bounding box center [254, 47] width 42 height 10
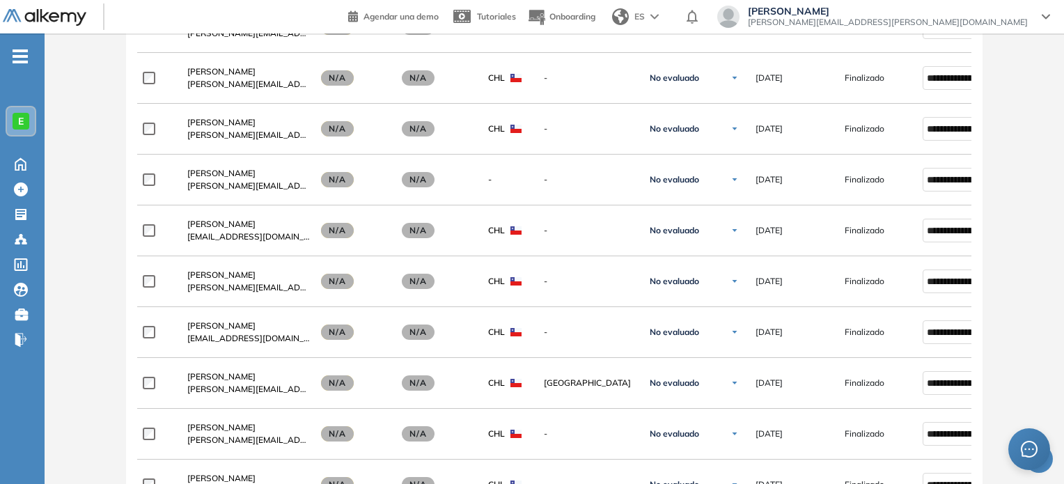
scroll to position [1326, 0]
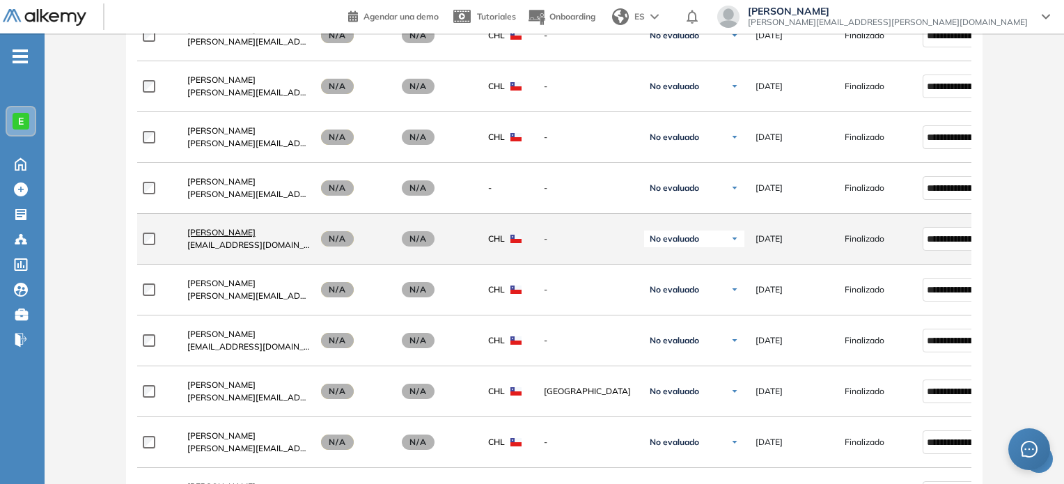
click at [238, 234] on span "[PERSON_NAME]" at bounding box center [221, 232] width 68 height 10
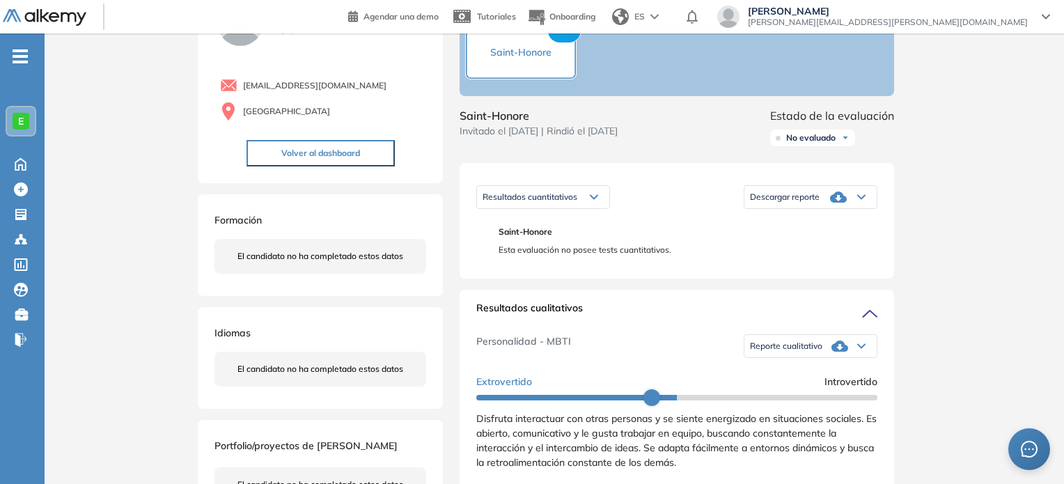
scroll to position [120, 0]
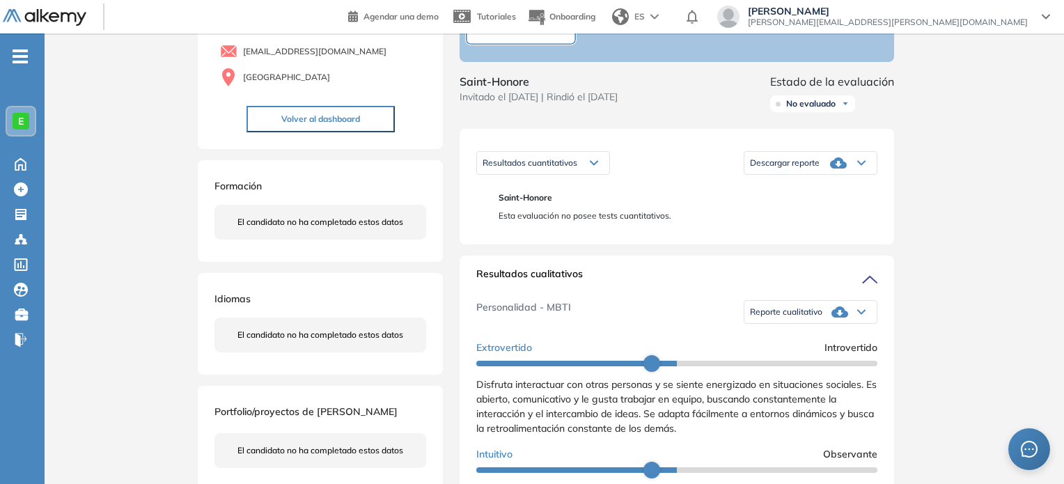
click at [824, 322] on div "Reporte cualitativo" at bounding box center [810, 312] width 132 height 28
click at [790, 366] on li "Reporte sin Afinidad AI" at bounding box center [792, 359] width 82 height 14
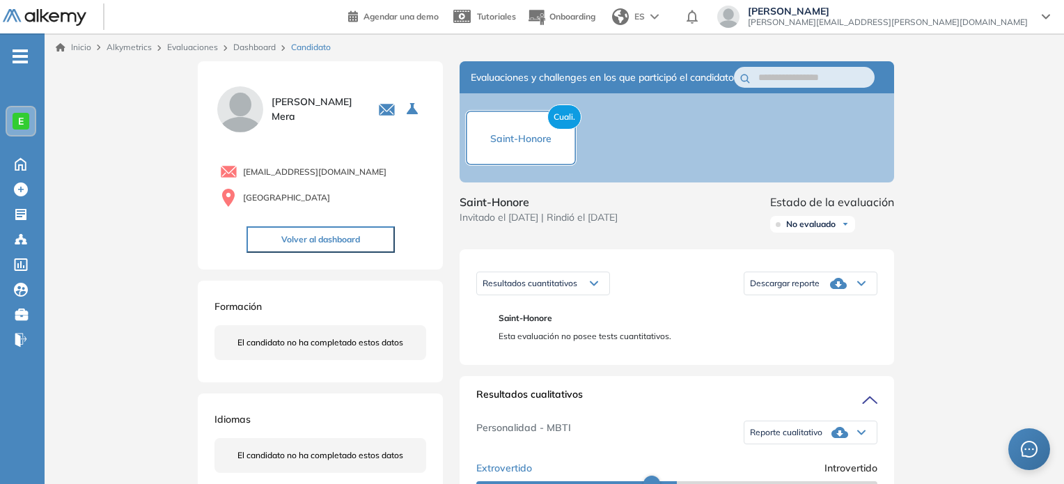
click at [258, 49] on link "Dashboard" at bounding box center [254, 47] width 42 height 10
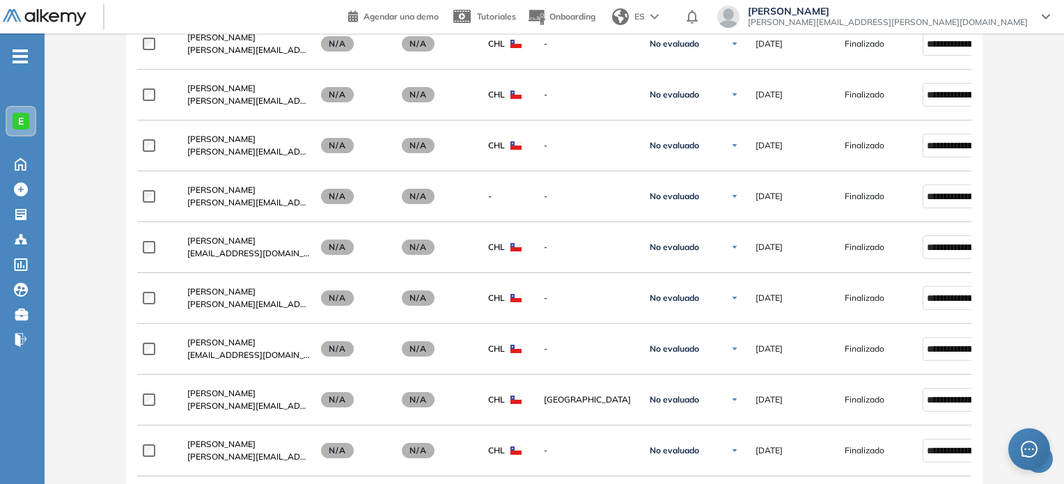
scroll to position [1374, 0]
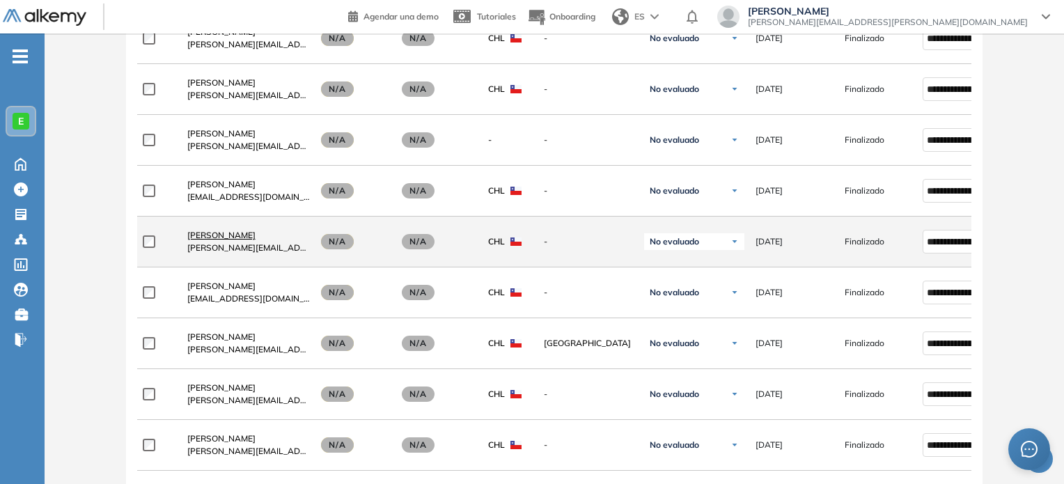
click at [217, 235] on span "[PERSON_NAME]" at bounding box center [221, 235] width 68 height 10
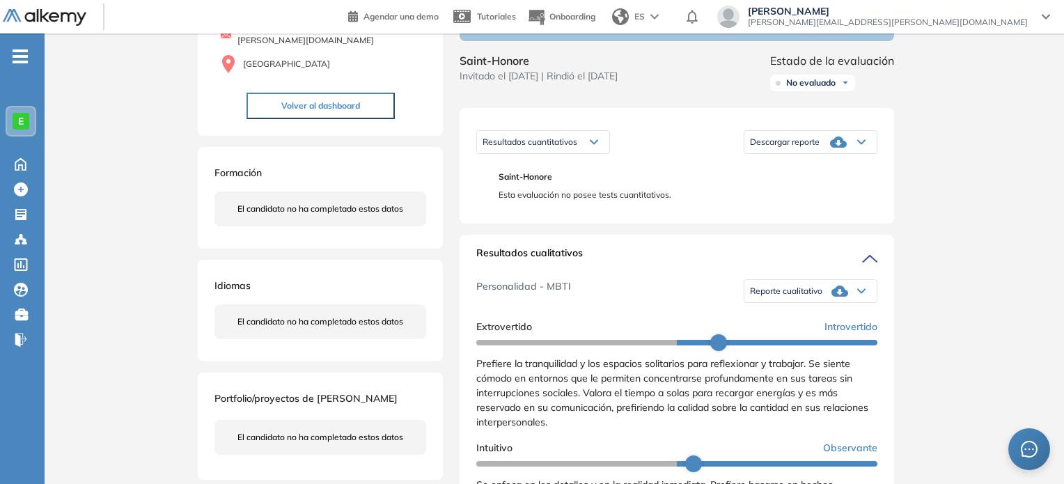
scroll to position [157, 0]
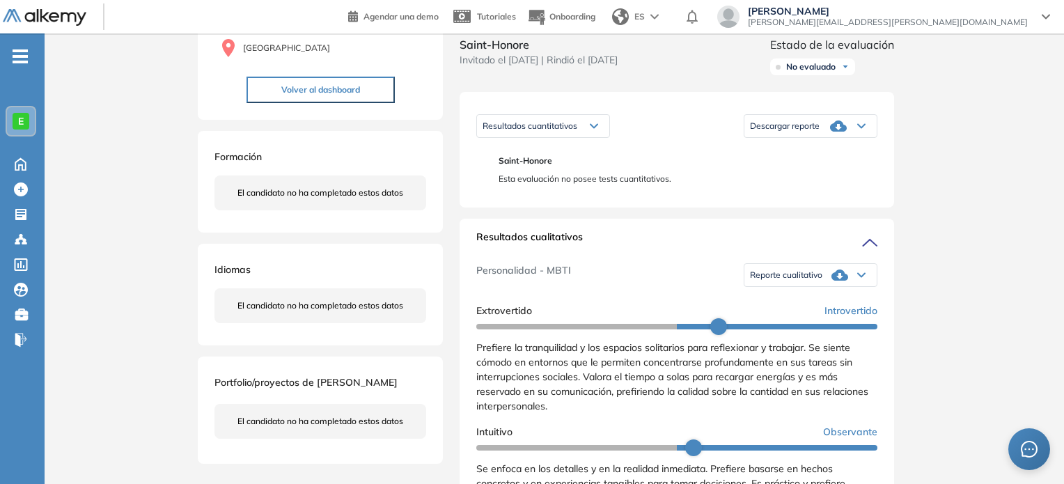
click at [770, 281] on span "Reporte cualitativo" at bounding box center [786, 274] width 72 height 11
click at [778, 329] on li "Reporte sin Afinidad AI" at bounding box center [792, 322] width 82 height 14
click at [1052, 148] on div "Inicio Alkymetrics Evaluaciones Dashboard Candidato Duración : 00:00:00 Cantida…" at bounding box center [554, 493] width 1019 height 1235
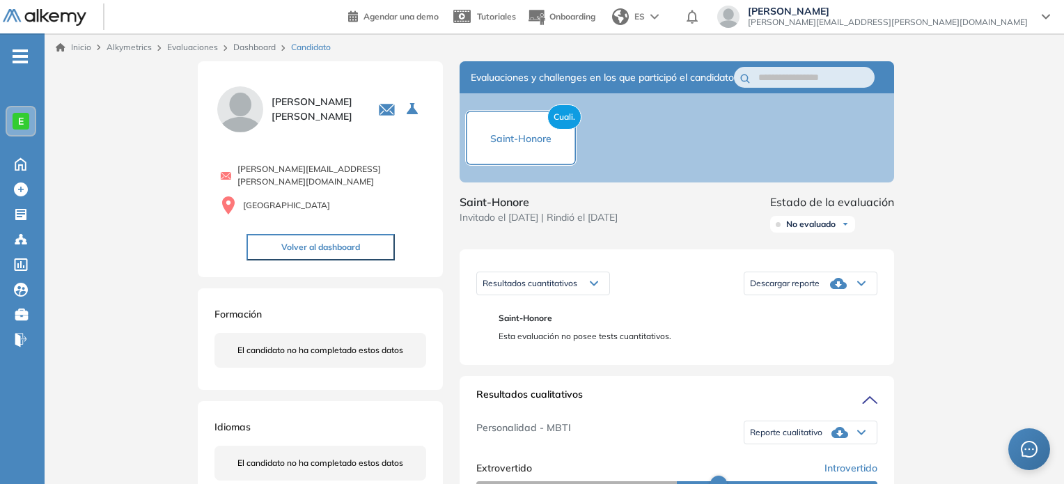
click at [251, 47] on link "Dashboard" at bounding box center [254, 47] width 42 height 10
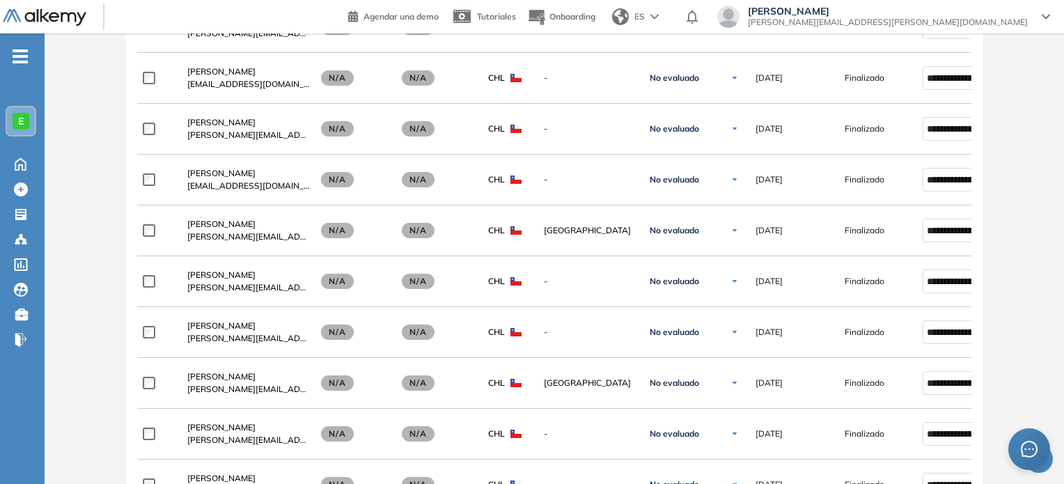
scroll to position [1489, 0]
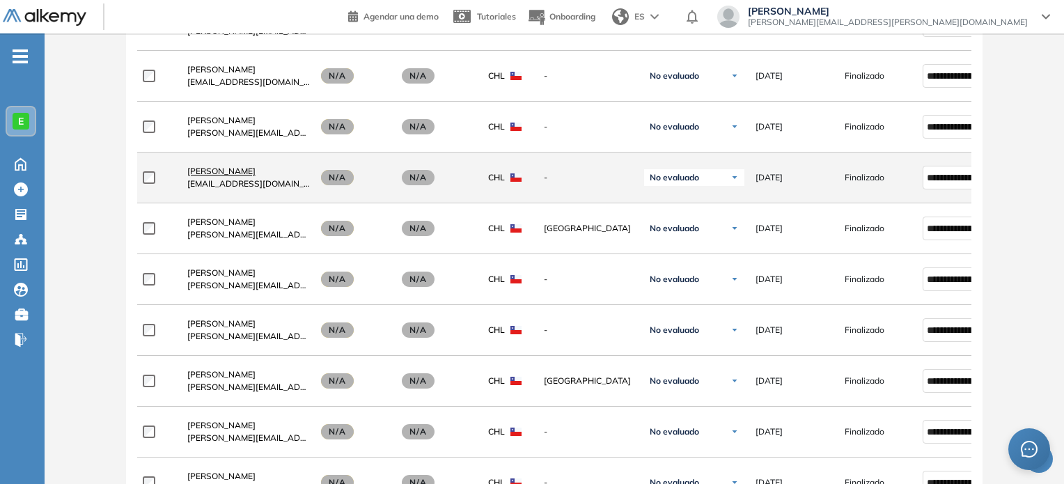
click at [241, 173] on span "[PERSON_NAME]" at bounding box center [221, 171] width 68 height 10
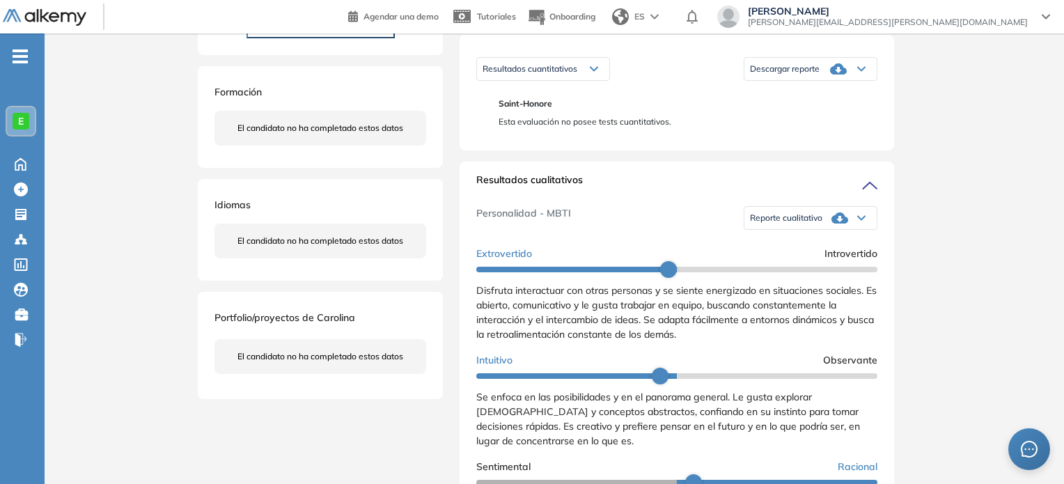
scroll to position [219, 0]
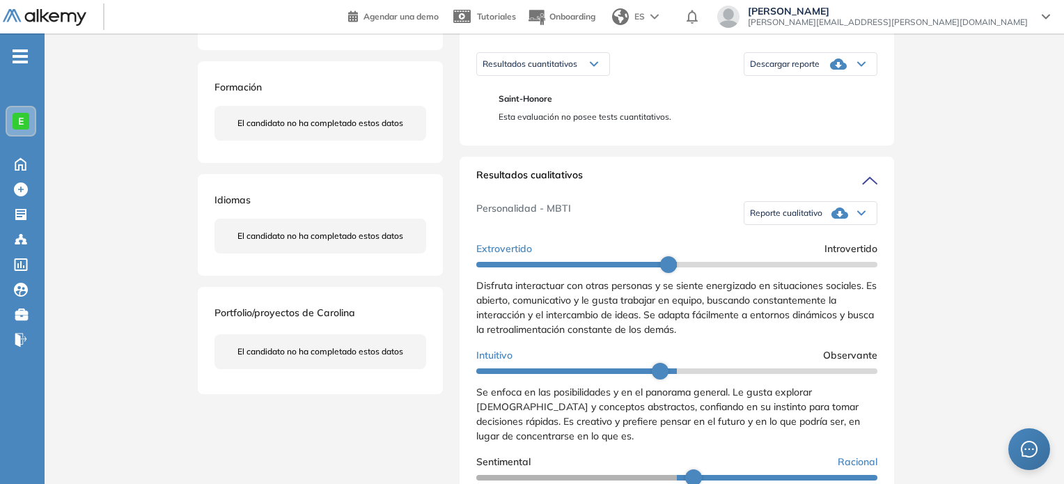
click at [817, 227] on div "Reporte cualitativo" at bounding box center [810, 213] width 132 height 28
click at [796, 267] on li "Reporte sin Afinidad AI" at bounding box center [792, 260] width 82 height 14
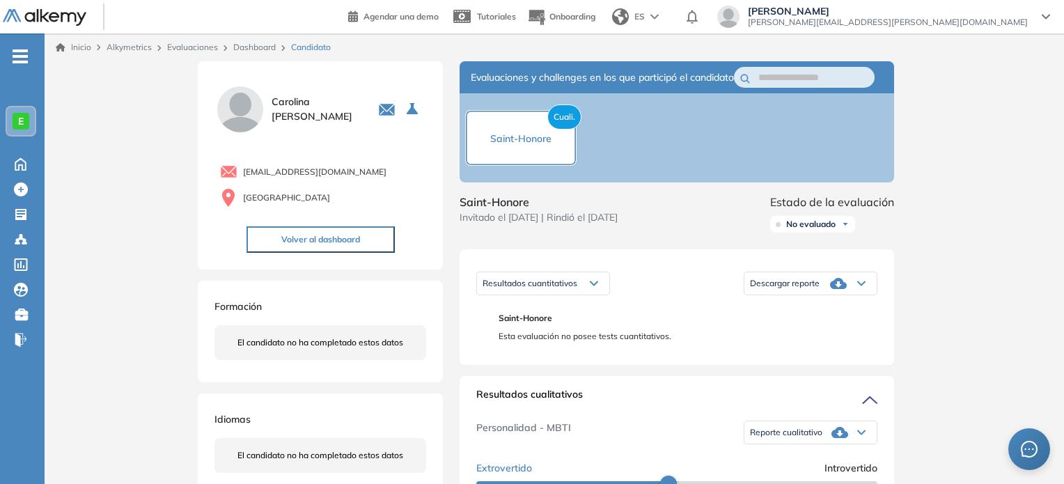
click at [254, 48] on link "Dashboard" at bounding box center [254, 47] width 42 height 10
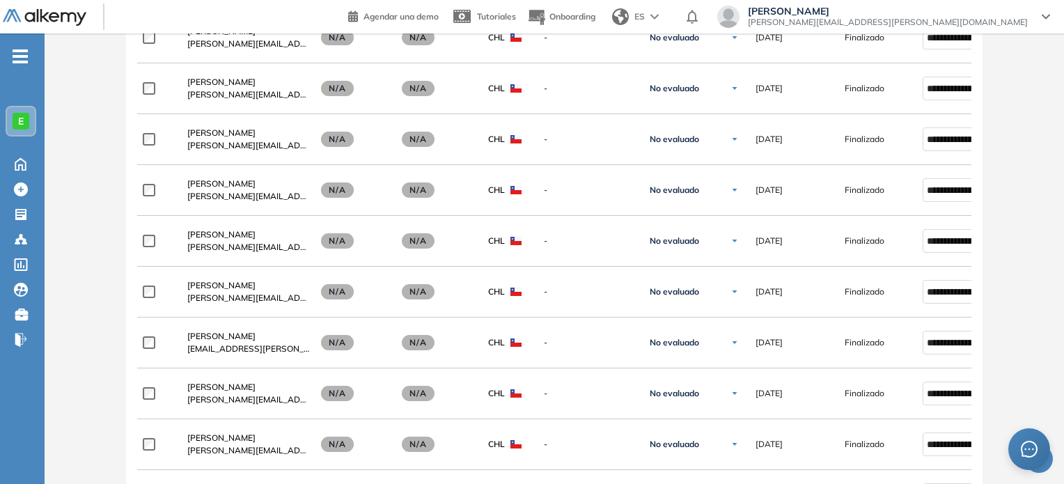
scroll to position [2582, 0]
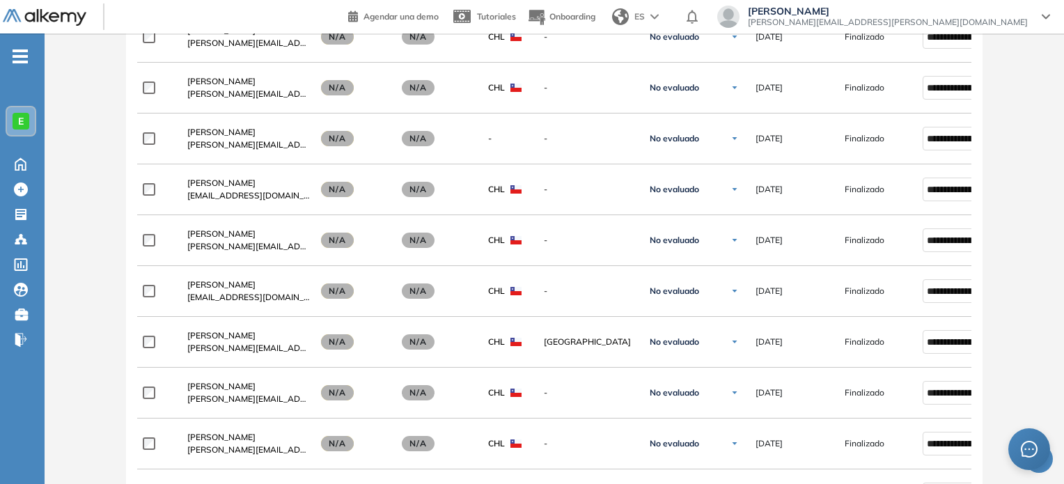
scroll to position [1517, 0]
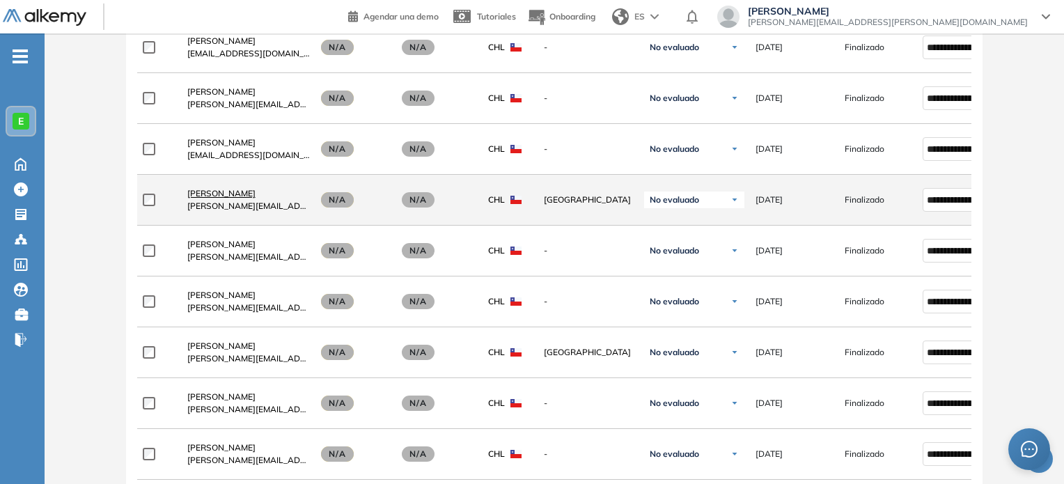
click at [229, 194] on span "[PERSON_NAME]" at bounding box center [221, 193] width 68 height 10
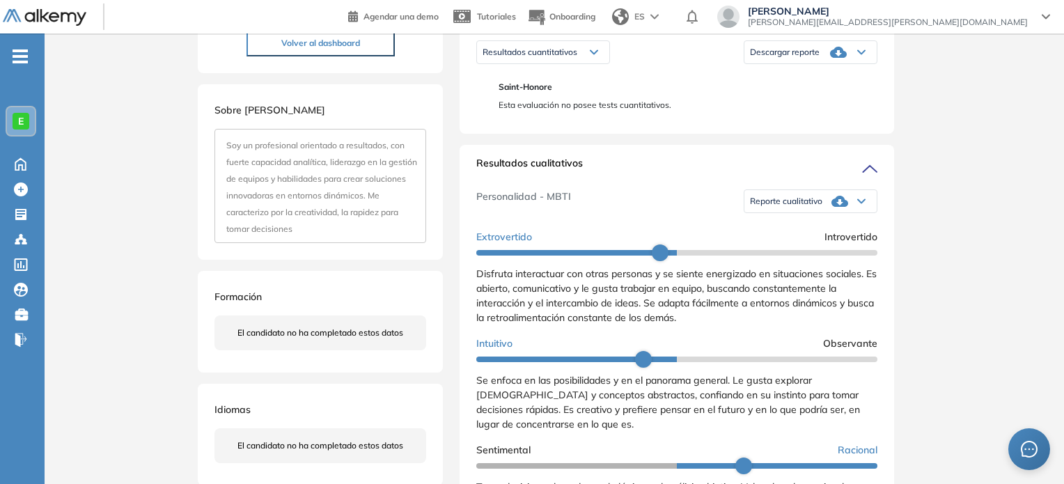
scroll to position [240, 0]
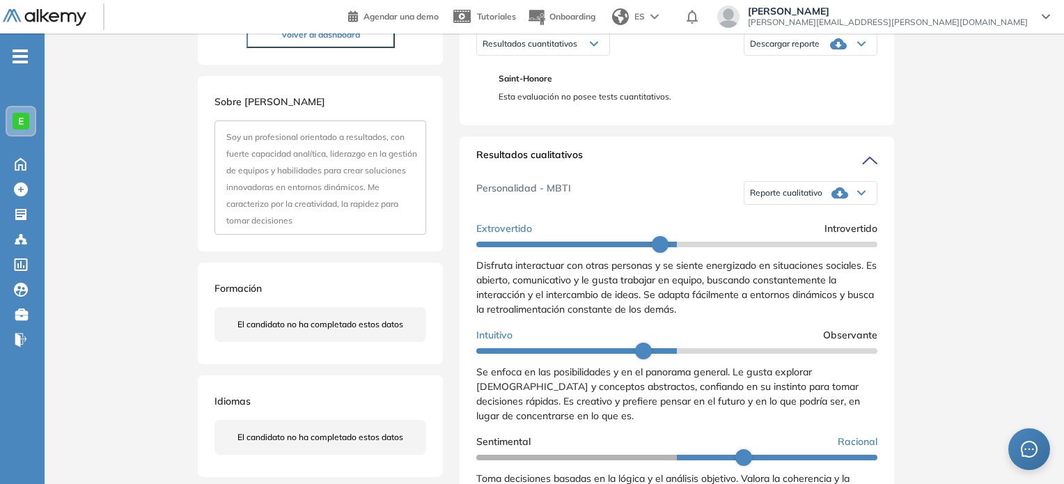
click at [782, 198] on span "Reporte cualitativo" at bounding box center [786, 192] width 72 height 11
click at [782, 246] on li "Reporte sin Afinidad AI" at bounding box center [792, 240] width 82 height 14
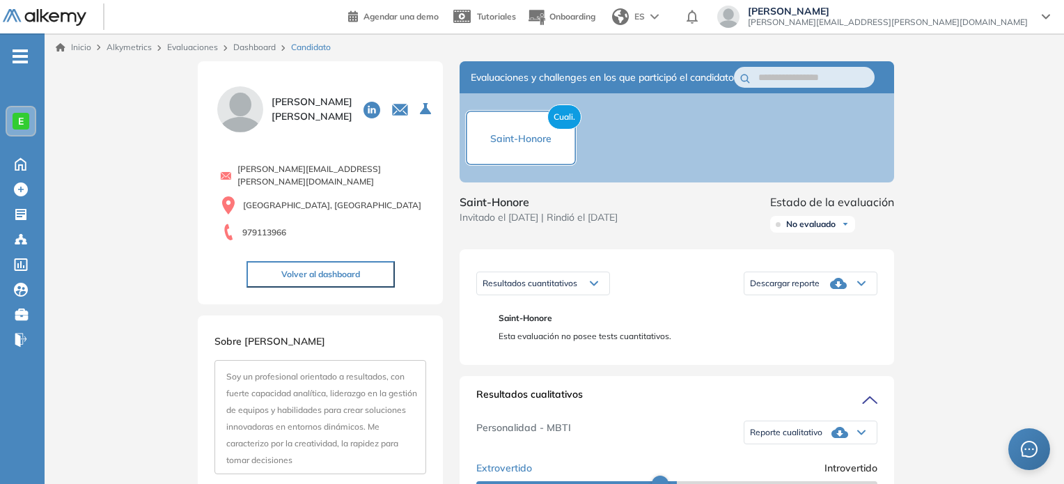
click at [265, 45] on link "Dashboard" at bounding box center [254, 47] width 42 height 10
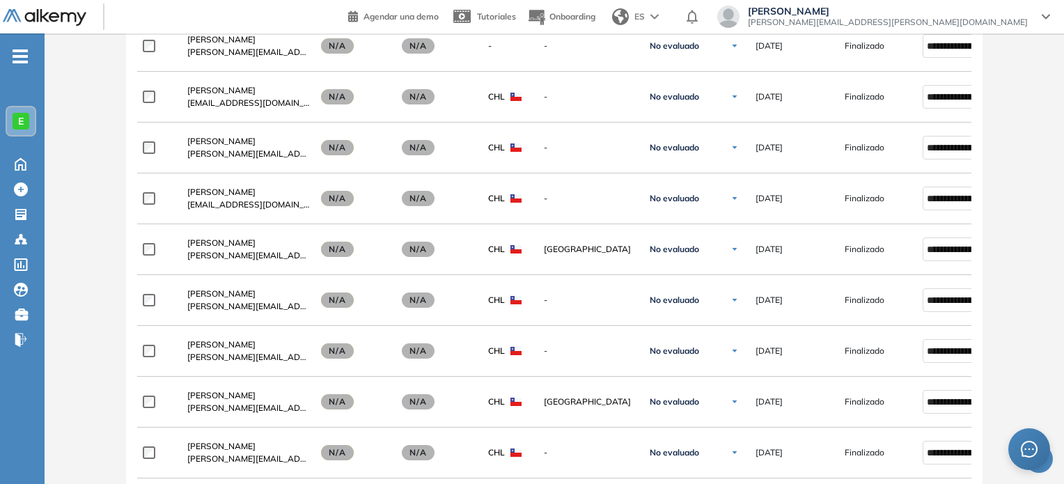
scroll to position [1473, 0]
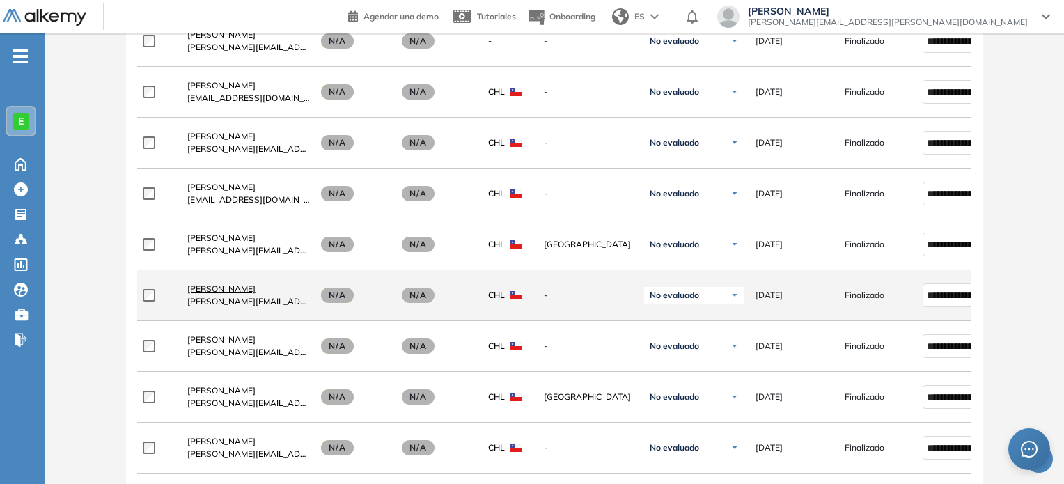
click at [221, 289] on span "[PERSON_NAME]" at bounding box center [221, 288] width 68 height 10
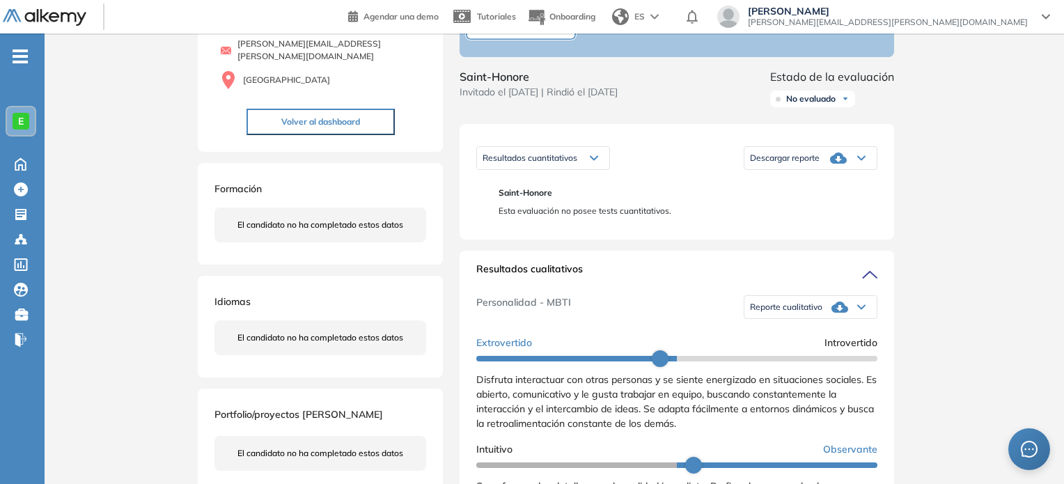
scroll to position [128, 0]
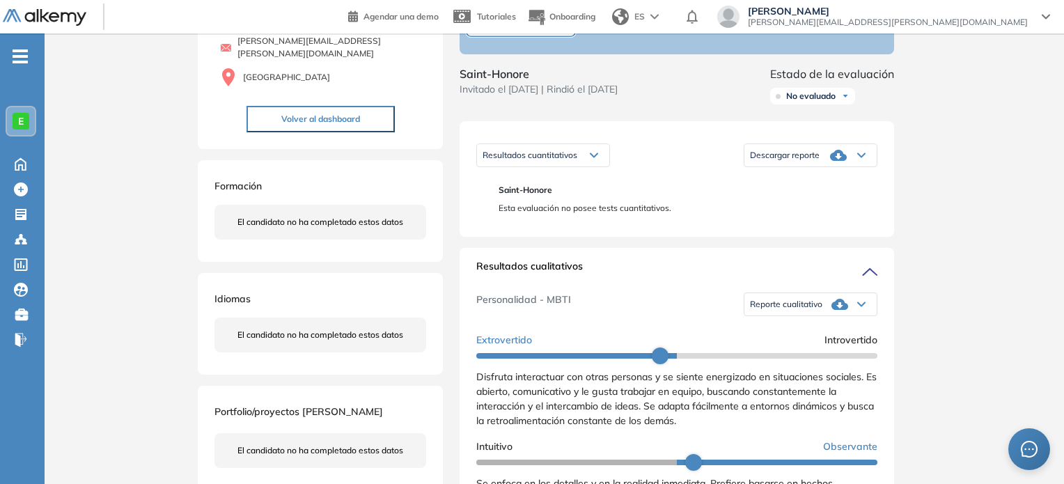
click at [804, 310] on span "Reporte cualitativo" at bounding box center [786, 304] width 72 height 11
click at [778, 358] on li "Reporte sin Afinidad AI" at bounding box center [792, 351] width 82 height 14
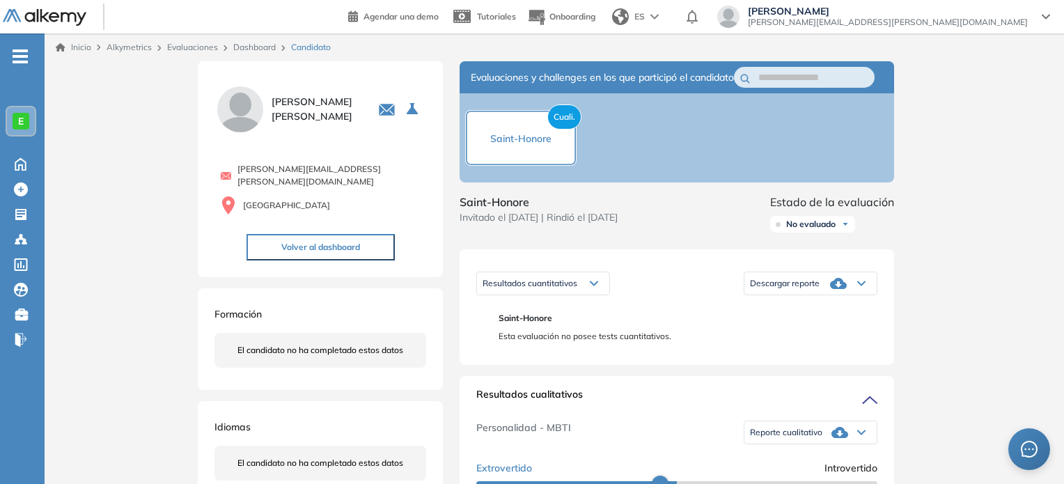
click at [253, 50] on link "Dashboard" at bounding box center [254, 47] width 42 height 10
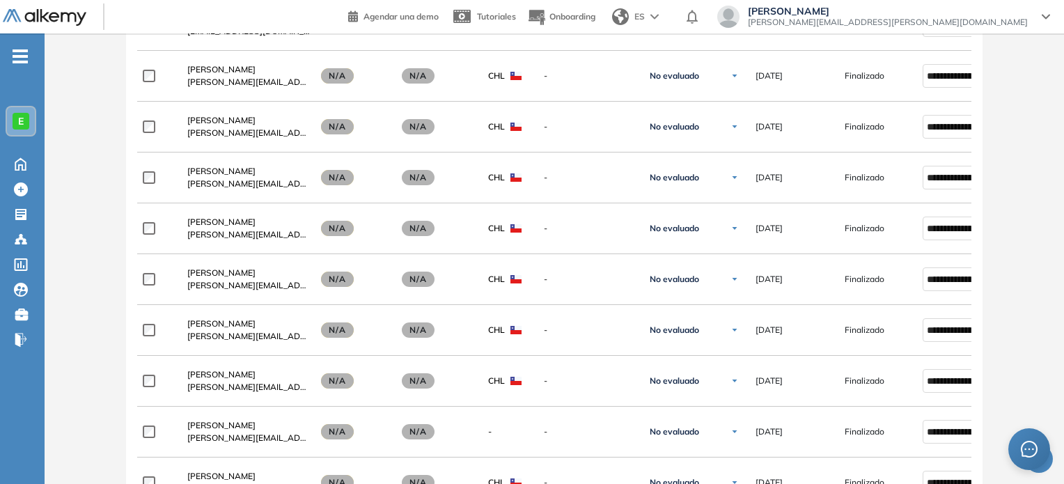
scroll to position [1505, 0]
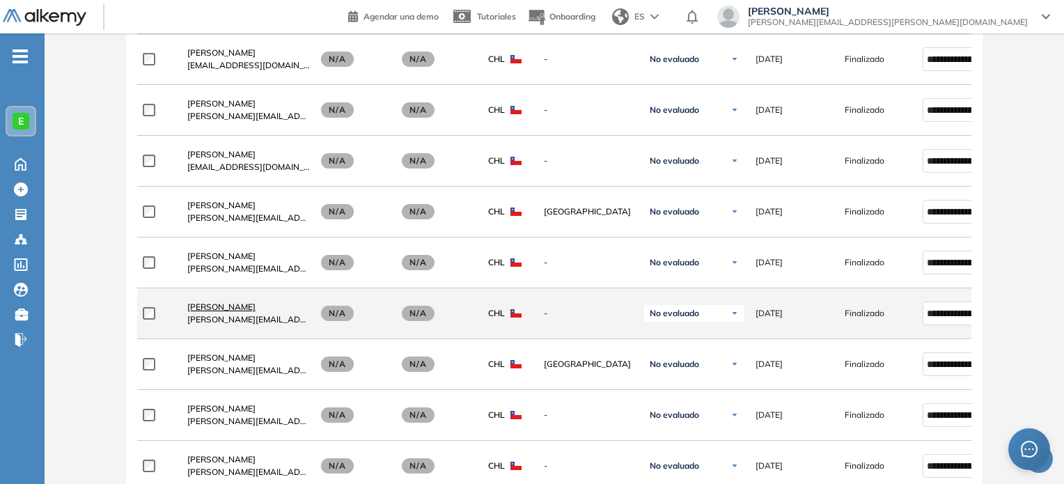
click at [214, 306] on span "[PERSON_NAME]" at bounding box center [221, 306] width 68 height 10
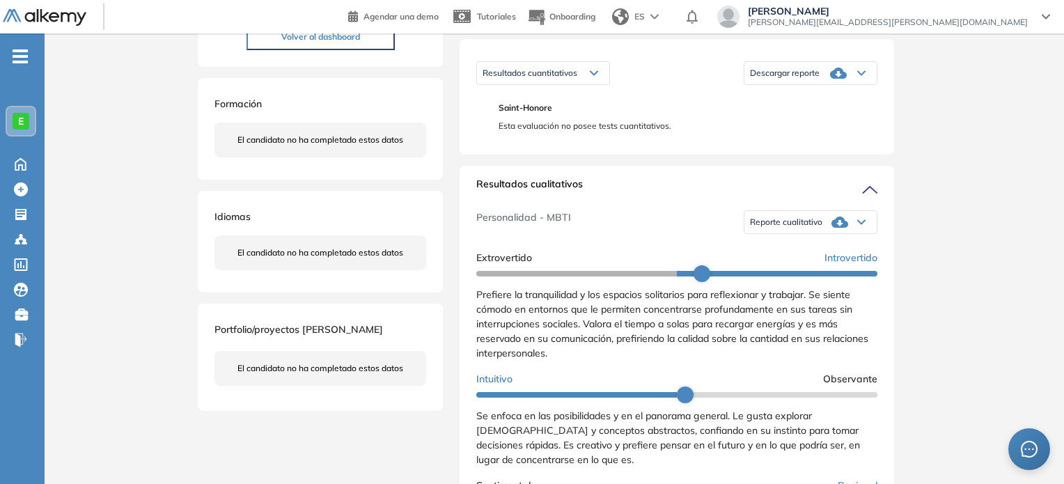
scroll to position [212, 0]
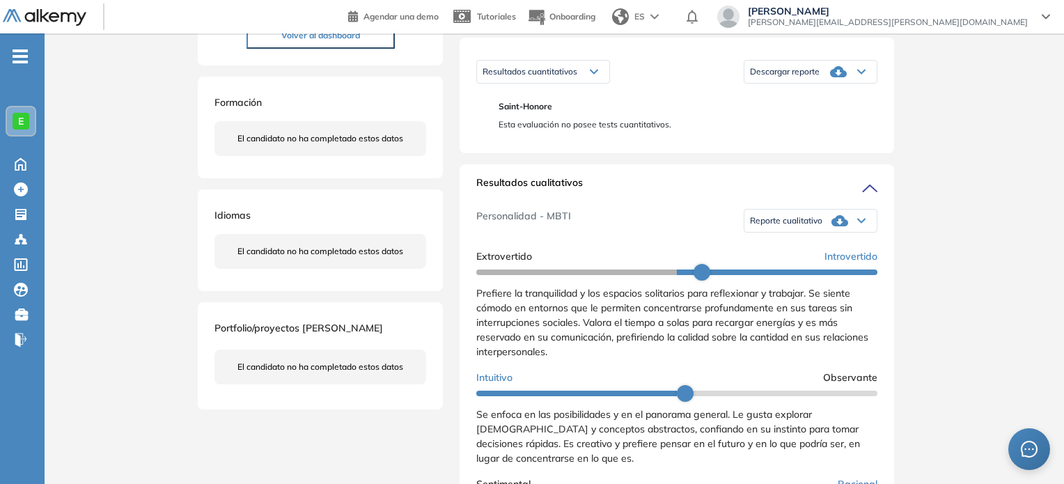
click at [823, 235] on div "Reporte cualitativo" at bounding box center [810, 221] width 132 height 28
click at [798, 274] on li "Reporte sin Afinidad AI" at bounding box center [792, 267] width 82 height 14
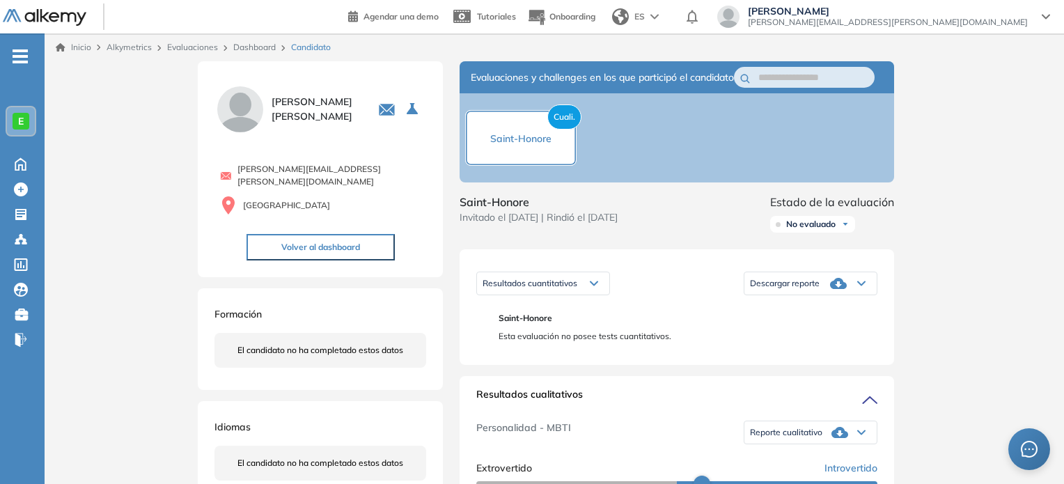
click at [259, 44] on link "Dashboard" at bounding box center [254, 47] width 42 height 10
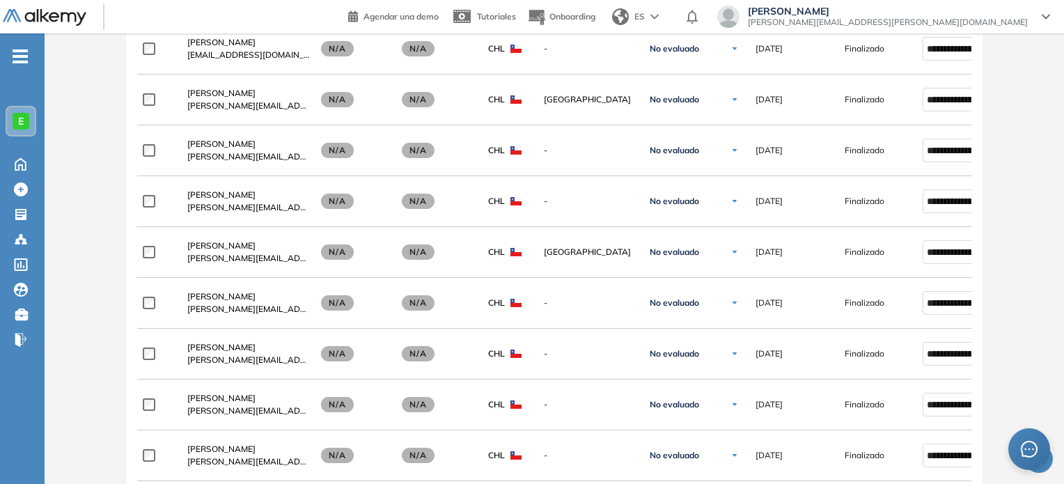
scroll to position [1605, 0]
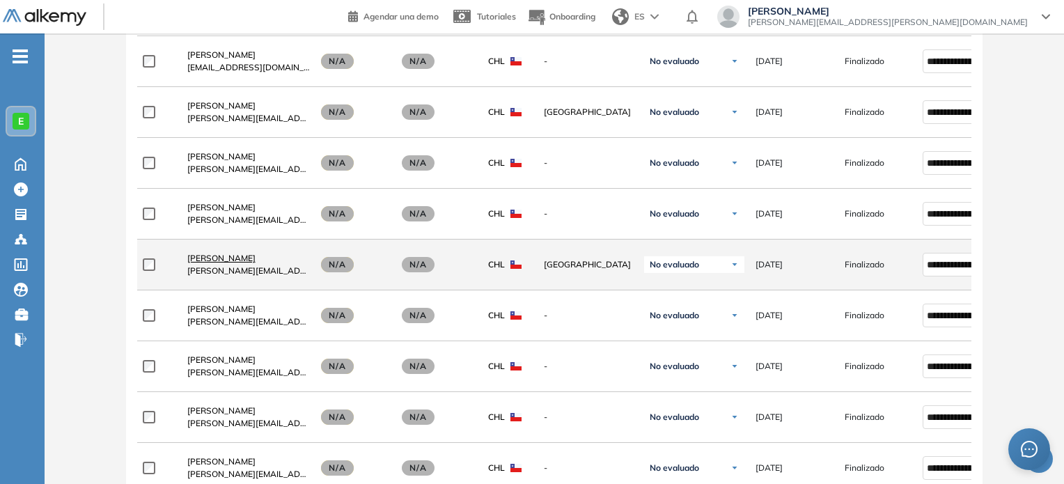
click at [242, 253] on span "[PERSON_NAME]" at bounding box center [221, 258] width 68 height 10
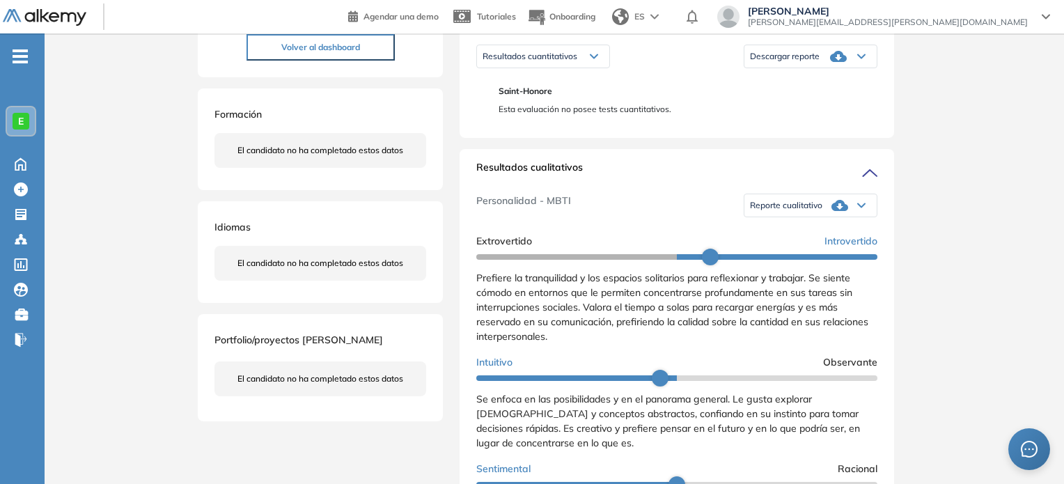
scroll to position [239, 0]
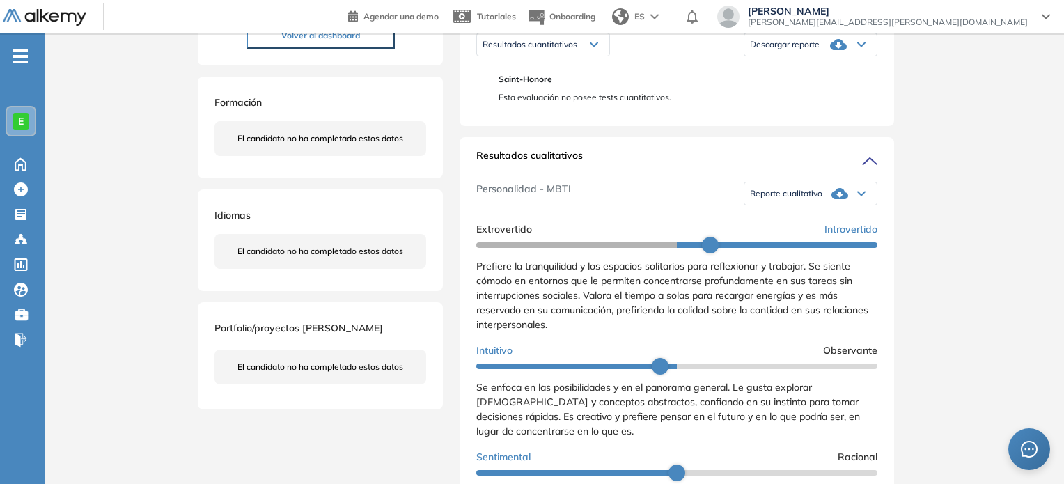
click at [808, 200] on div "Reporte cualitativo" at bounding box center [810, 194] width 132 height 28
click at [782, 247] on li "Reporte sin Afinidad AI" at bounding box center [792, 240] width 82 height 14
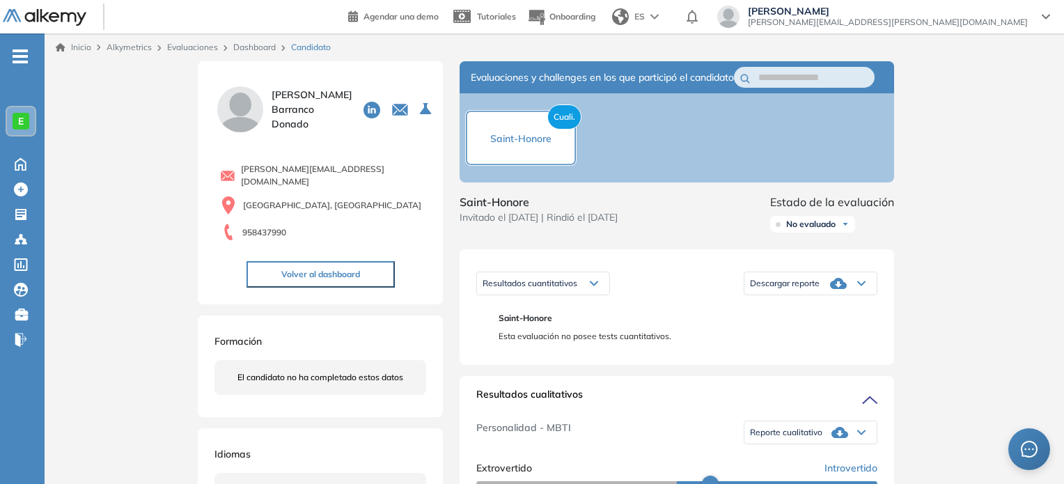
click at [249, 47] on link "Dashboard" at bounding box center [254, 47] width 42 height 10
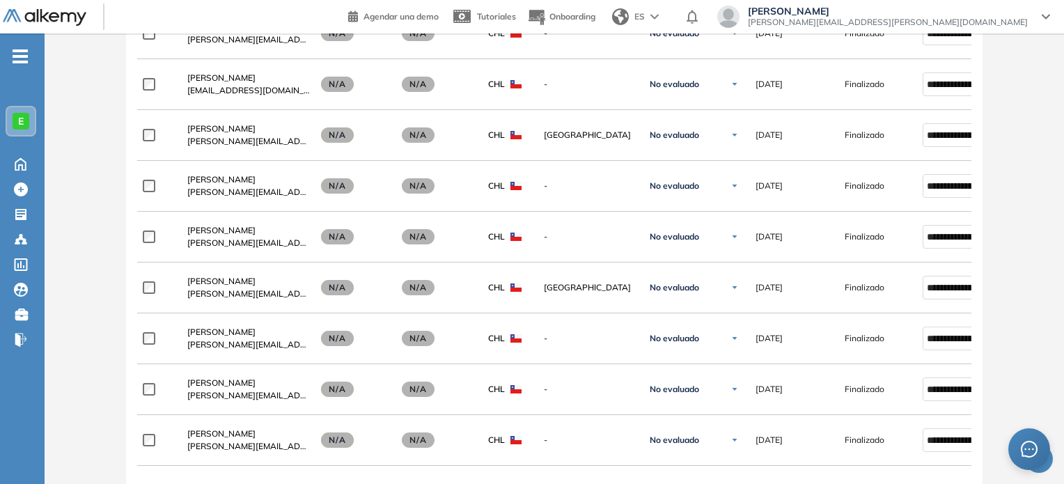
scroll to position [1585, 0]
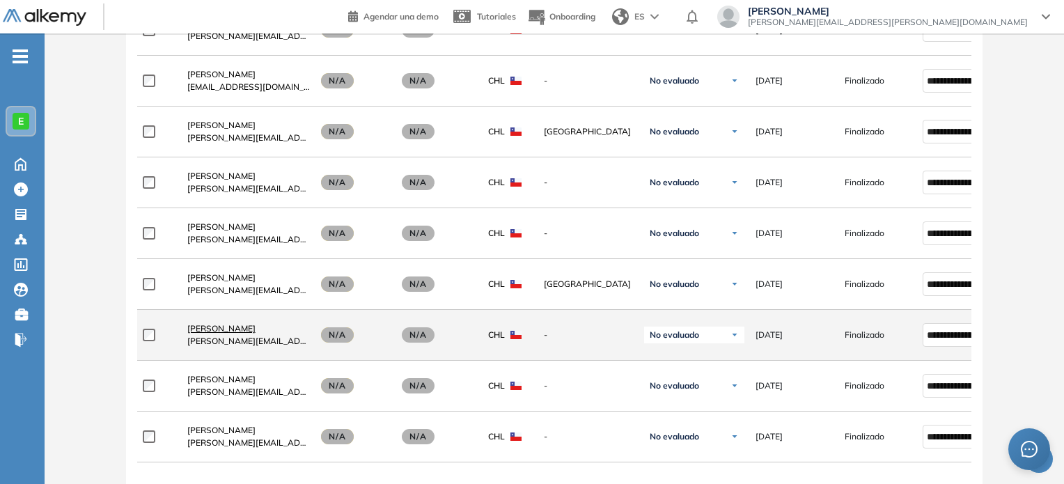
click at [235, 323] on span "[PERSON_NAME]" at bounding box center [221, 328] width 68 height 10
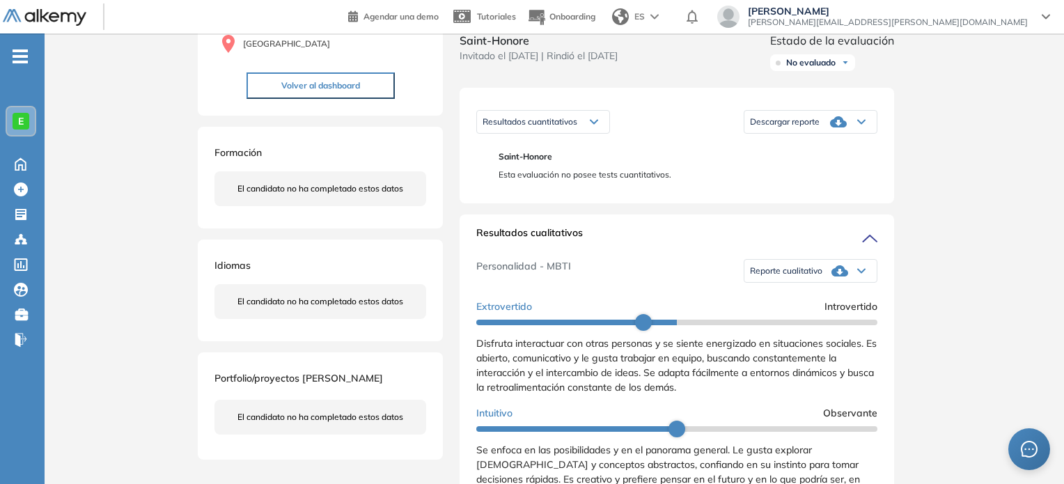
scroll to position [189, 0]
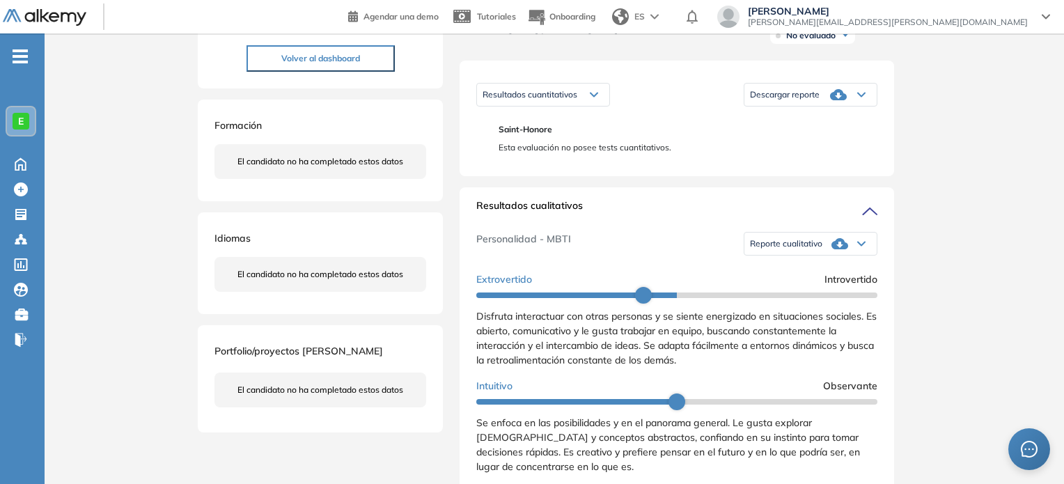
click at [802, 251] on div "Reporte cualitativo" at bounding box center [810, 244] width 132 height 28
click at [788, 297] on li "Reporte sin Afinidad AI" at bounding box center [792, 290] width 82 height 14
click at [1040, 203] on div "Inicio Alkymetrics Evaluaciones Dashboard Candidato Duración : 00:00:00 Cantida…" at bounding box center [554, 462] width 1019 height 1235
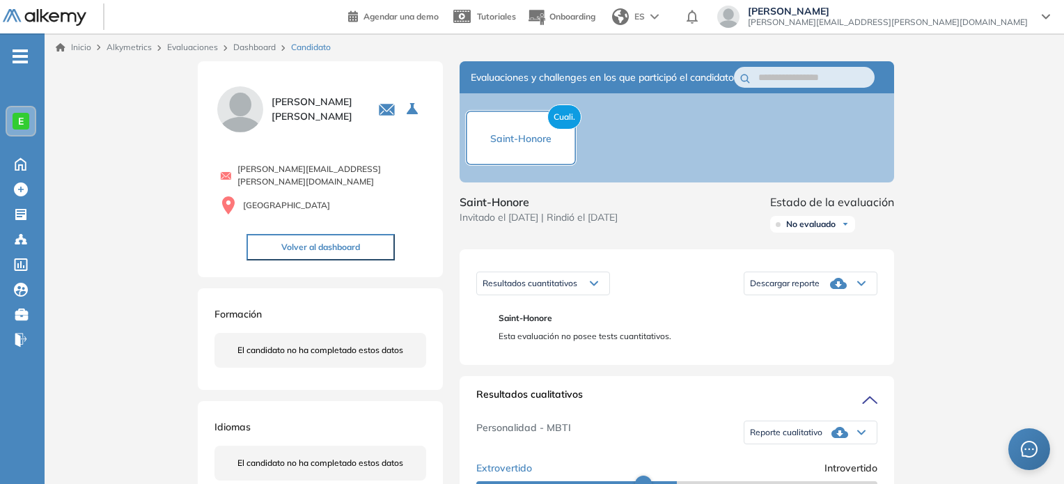
click at [253, 46] on link "Dashboard" at bounding box center [254, 47] width 42 height 10
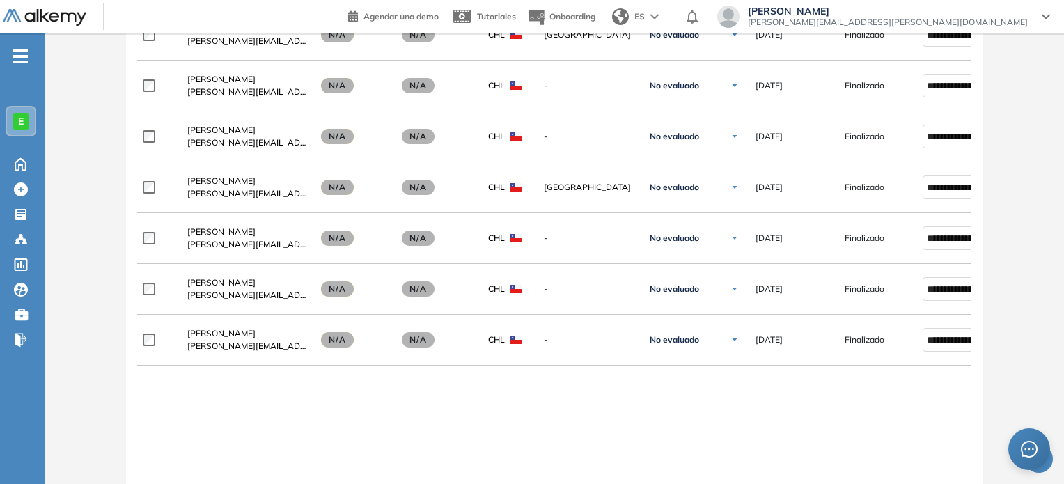
scroll to position [1687, 0]
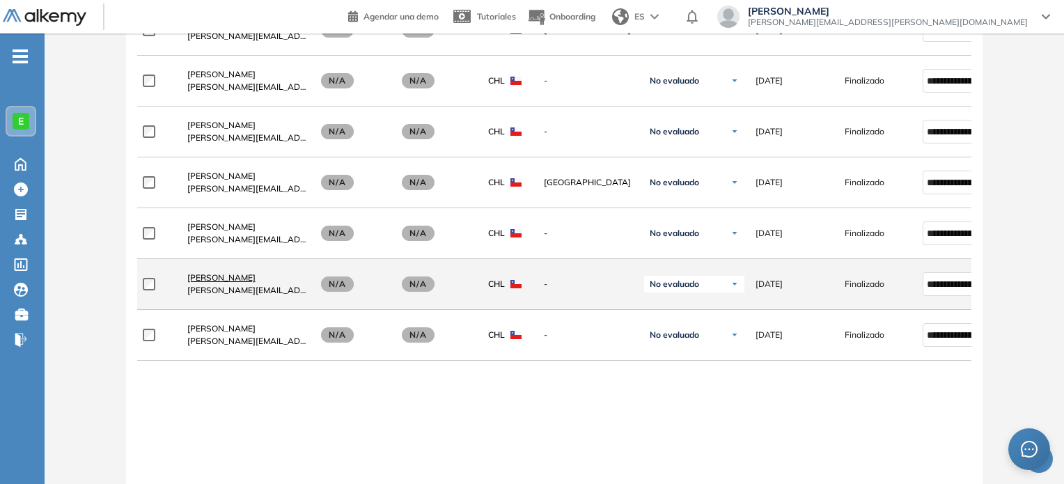
click at [236, 276] on span "[PERSON_NAME]" at bounding box center [221, 277] width 68 height 10
